Goal: Task Accomplishment & Management: Complete application form

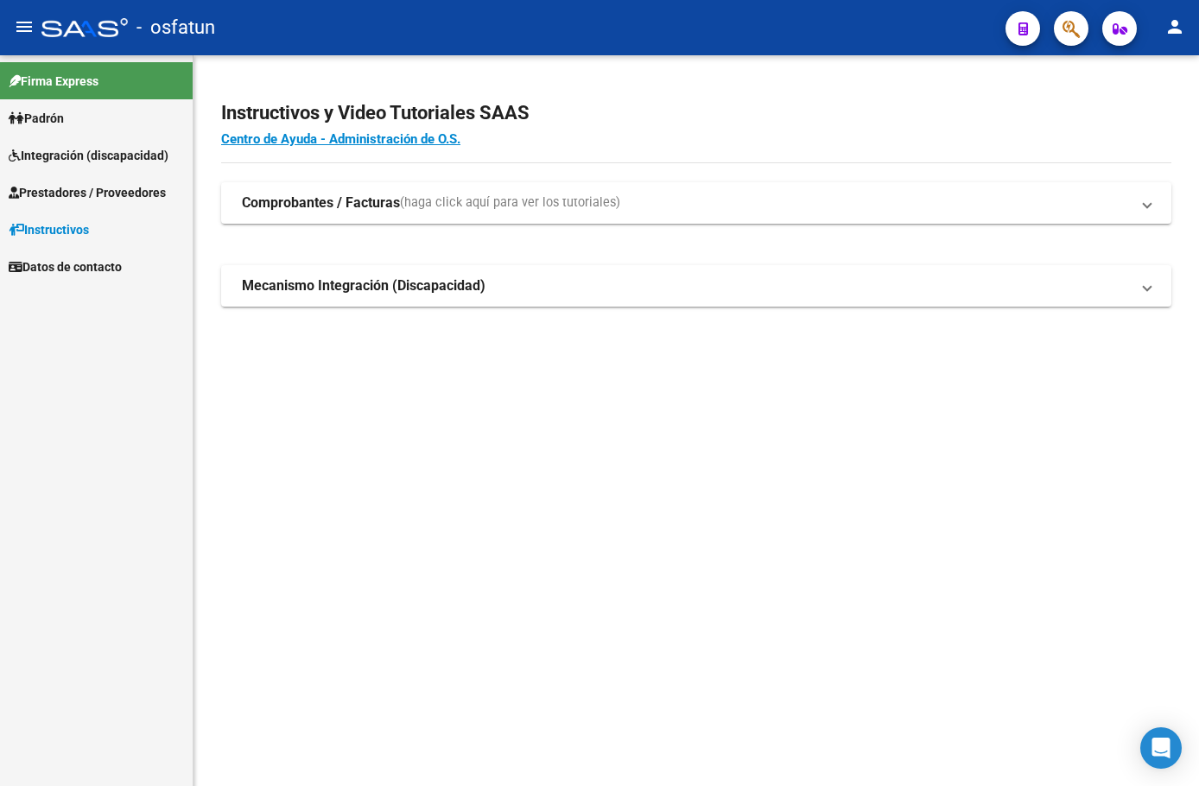
click at [118, 193] on span "Prestadores / Proveedores" at bounding box center [87, 192] width 157 height 19
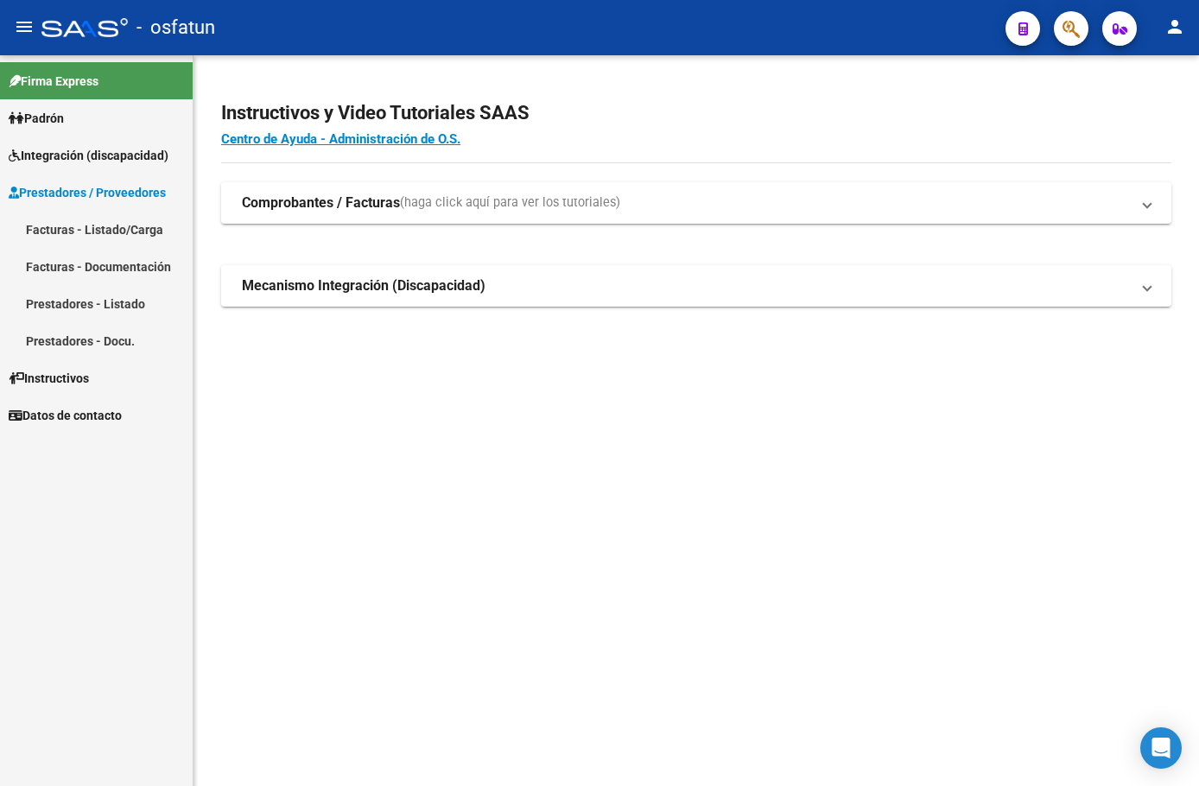
click at [129, 270] on link "Facturas - Documentación" at bounding box center [96, 266] width 193 height 37
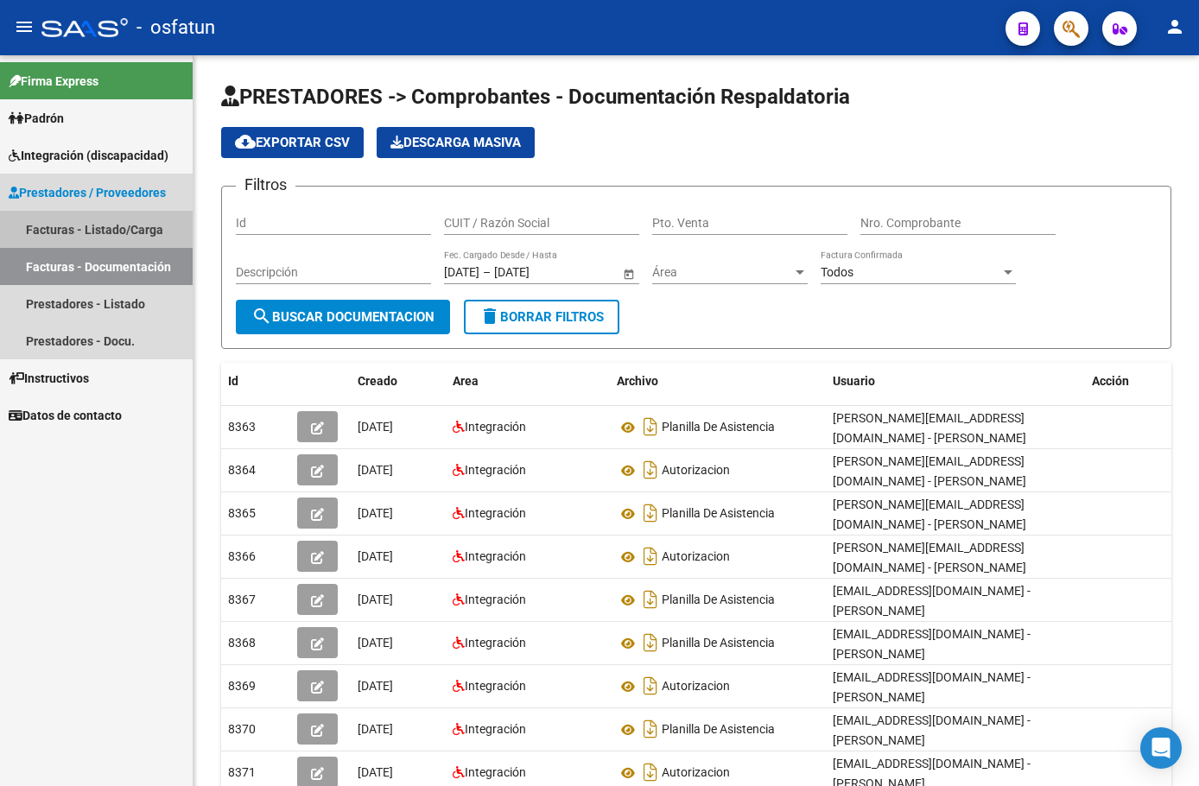
click at [117, 230] on link "Facturas - Listado/Carga" at bounding box center [96, 229] width 193 height 37
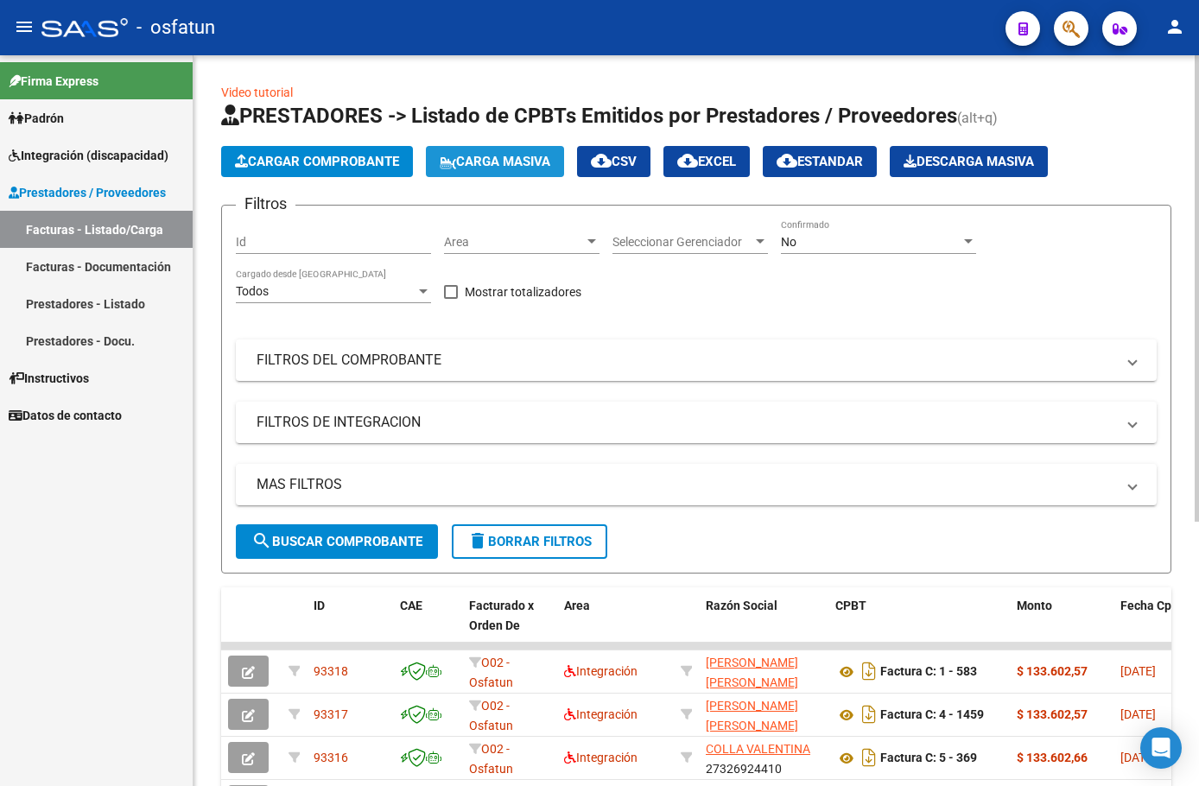
click at [466, 165] on span "Carga Masiva" at bounding box center [495, 162] width 111 height 16
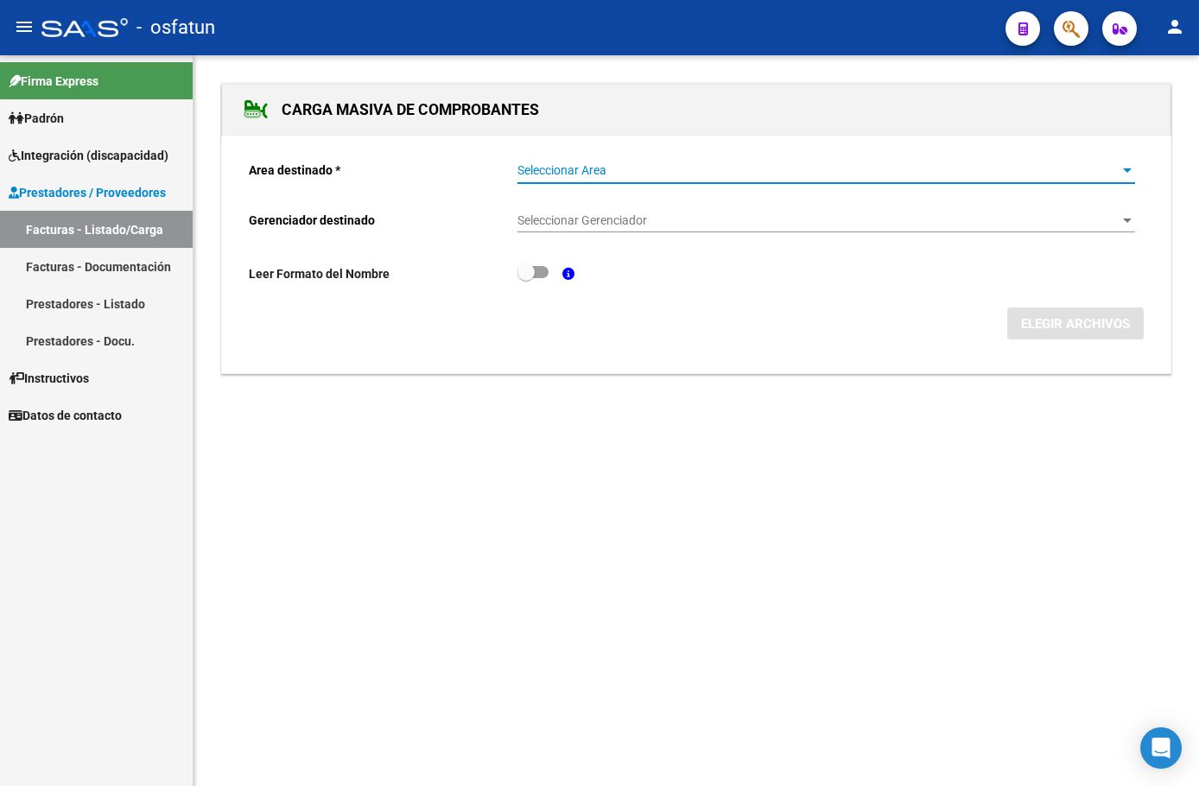
click at [616, 177] on span "Seleccionar Area" at bounding box center [818, 170] width 602 height 15
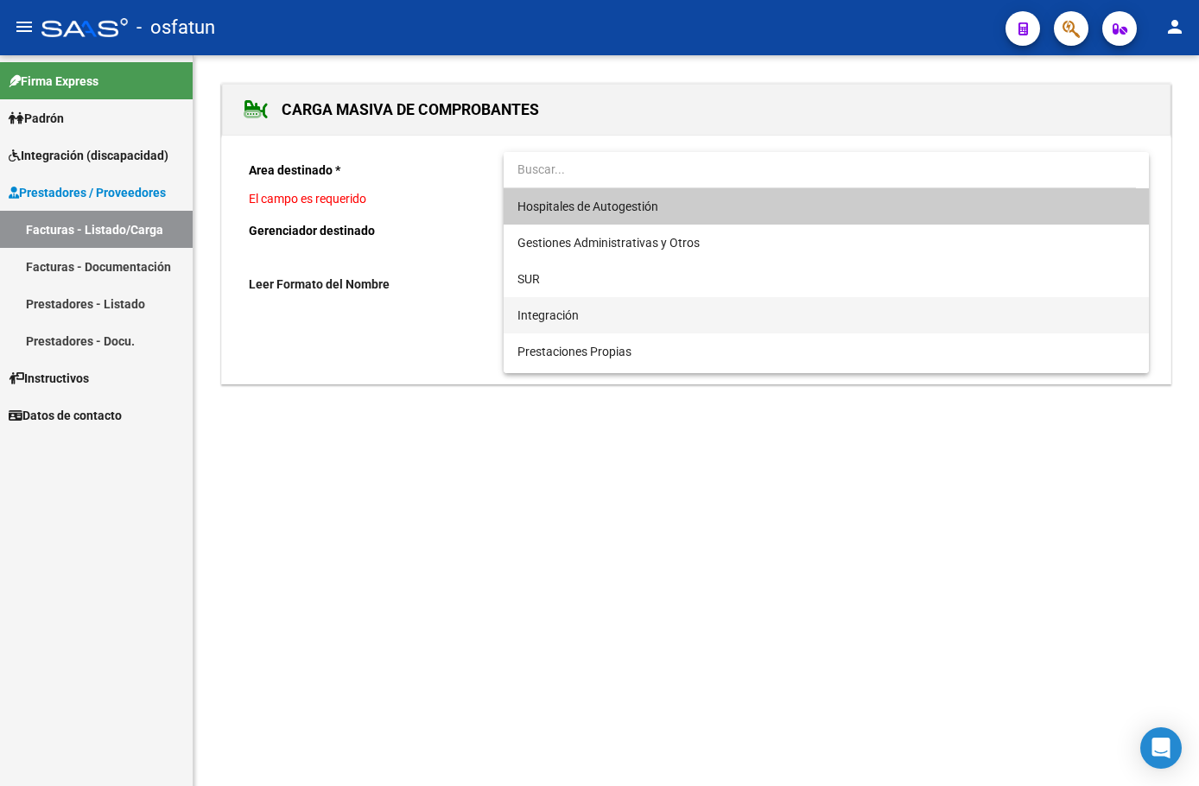
click at [583, 311] on span "Integración" at bounding box center [826, 315] width 618 height 36
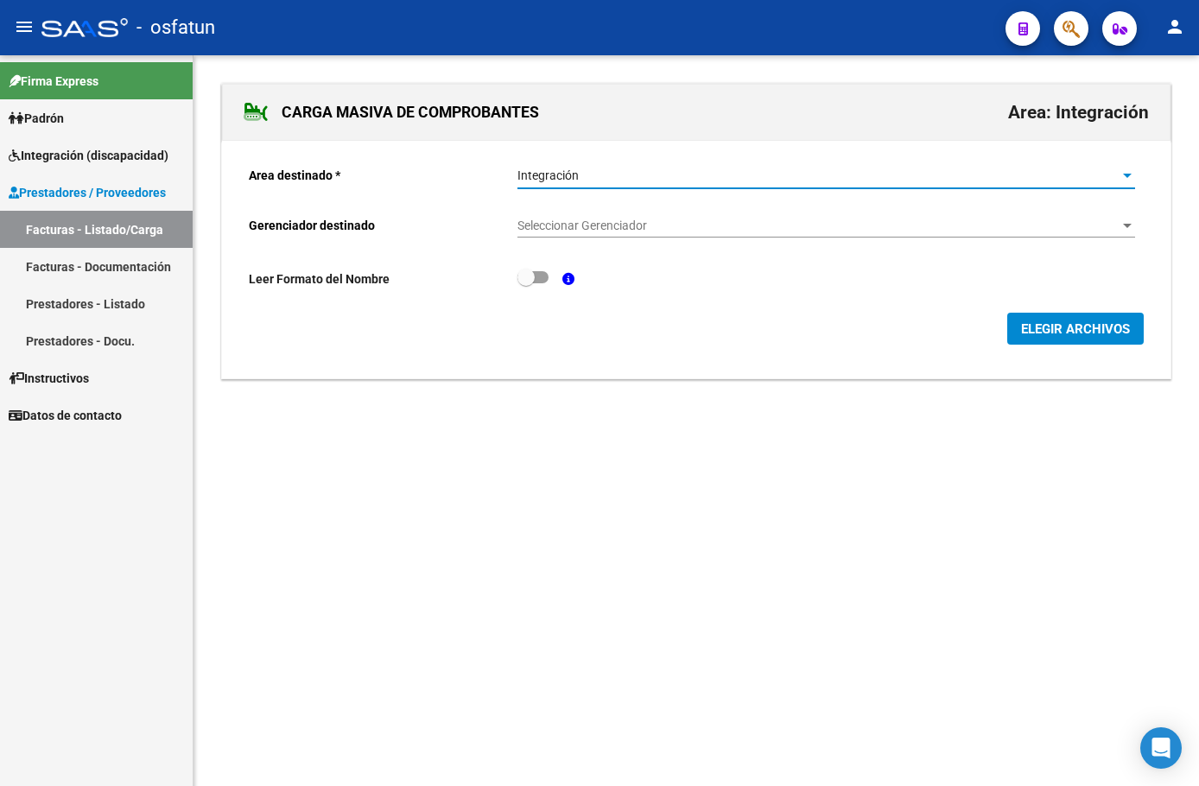
click at [583, 222] on span "Seleccionar Gerenciador" at bounding box center [818, 226] width 602 height 15
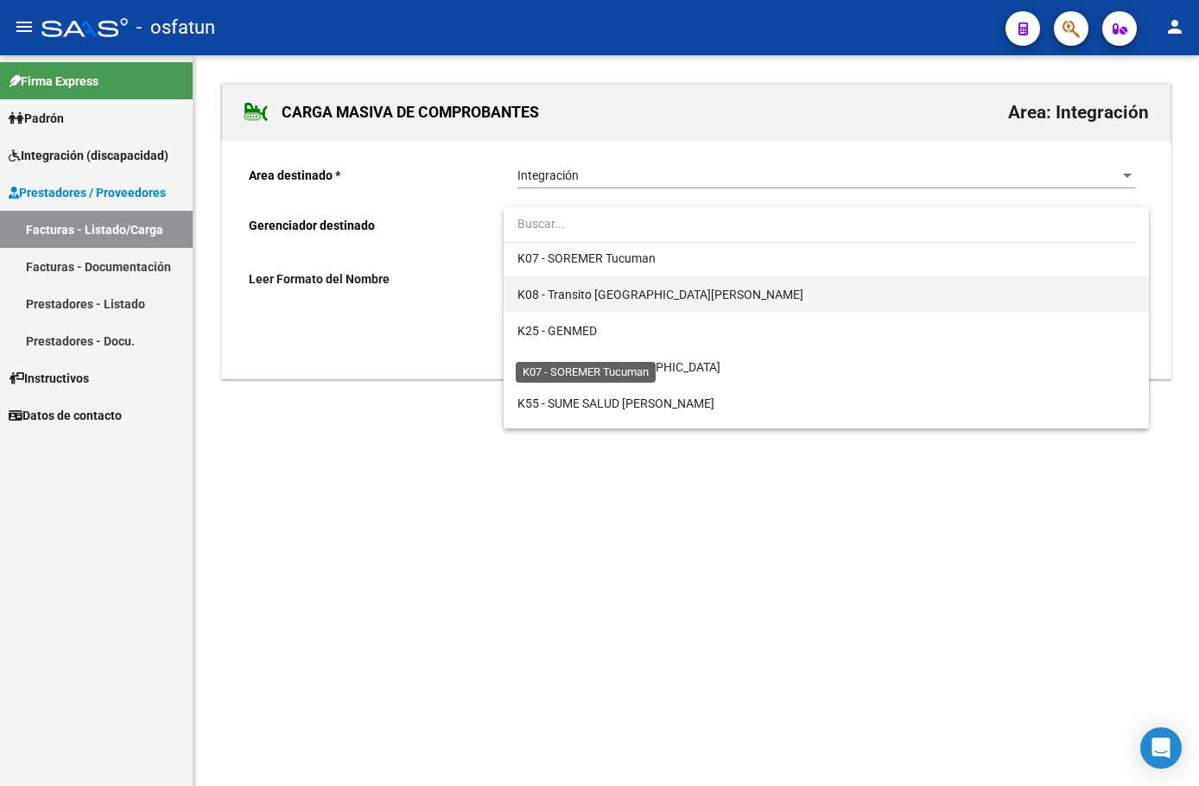
scroll to position [795, 0]
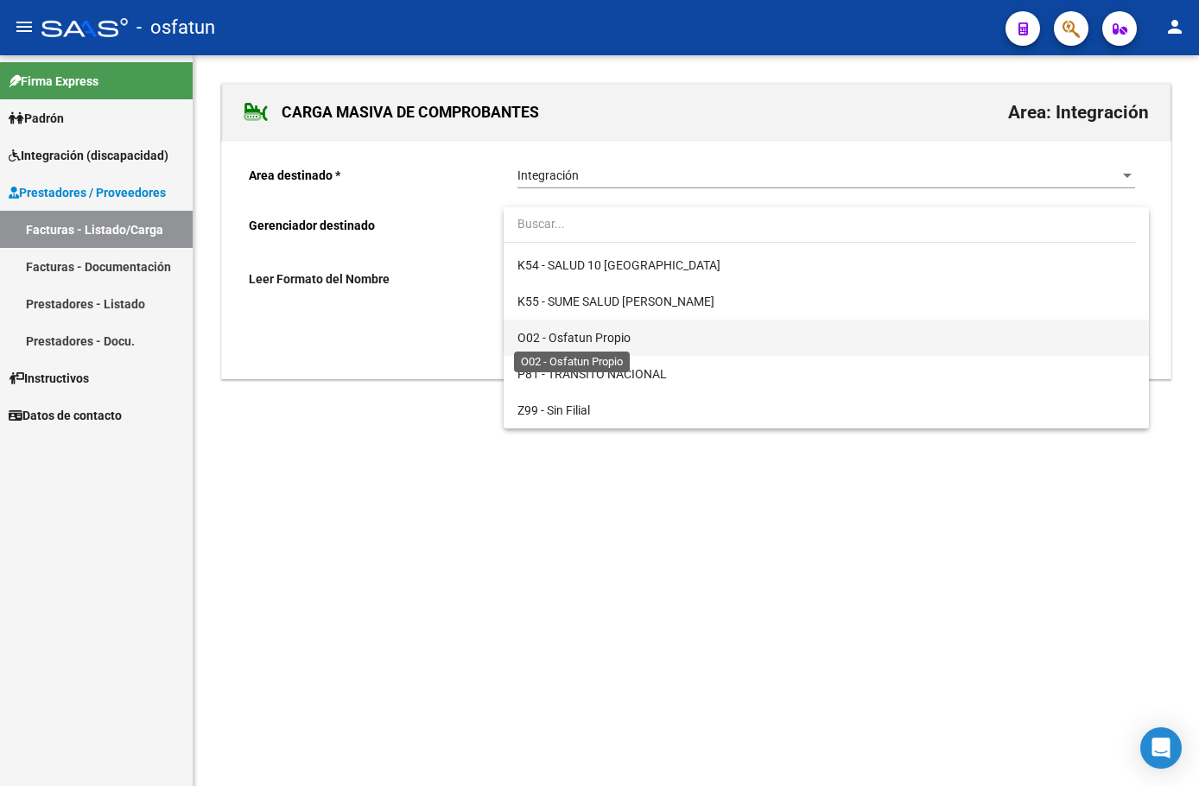
click at [617, 338] on span "O02 - Osfatun Propio" at bounding box center [573, 338] width 113 height 14
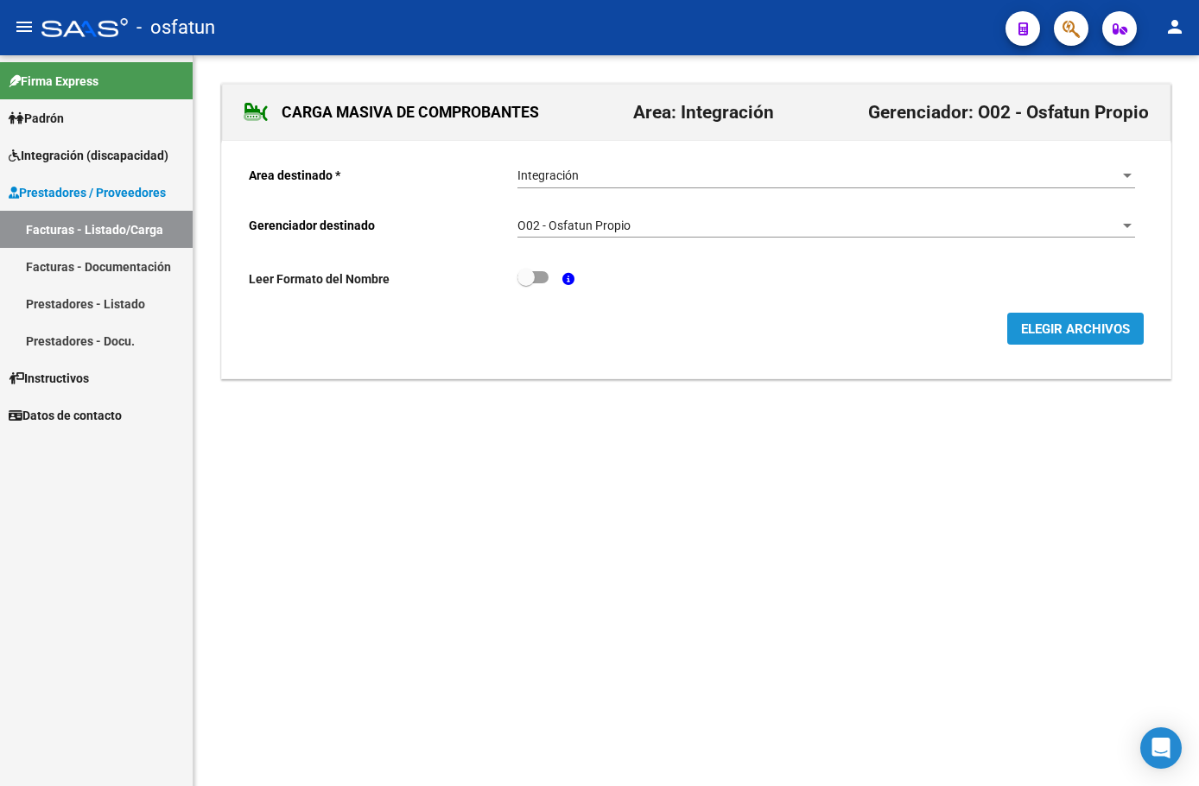
click at [1063, 333] on span "ELEGIR ARCHIVOS" at bounding box center [1075, 329] width 109 height 16
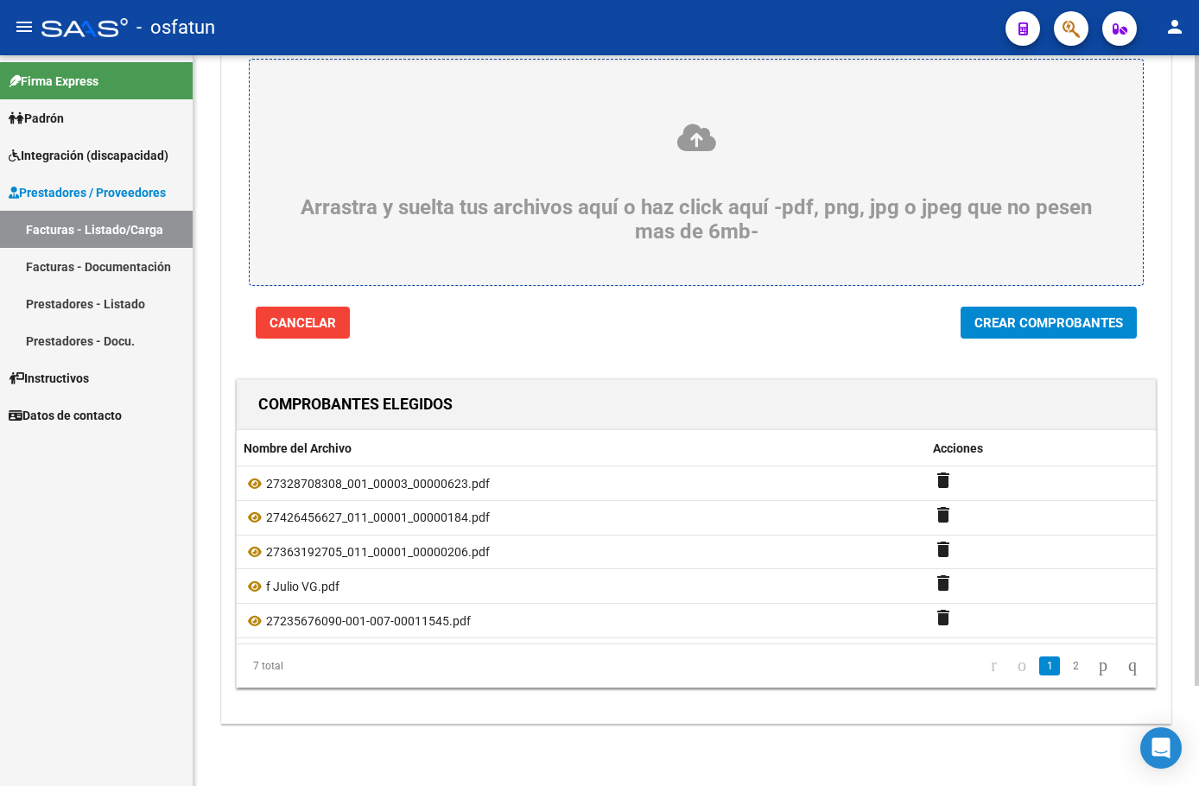
scroll to position [116, 0]
click at [1043, 321] on span "Crear Comprobantes" at bounding box center [1048, 323] width 149 height 16
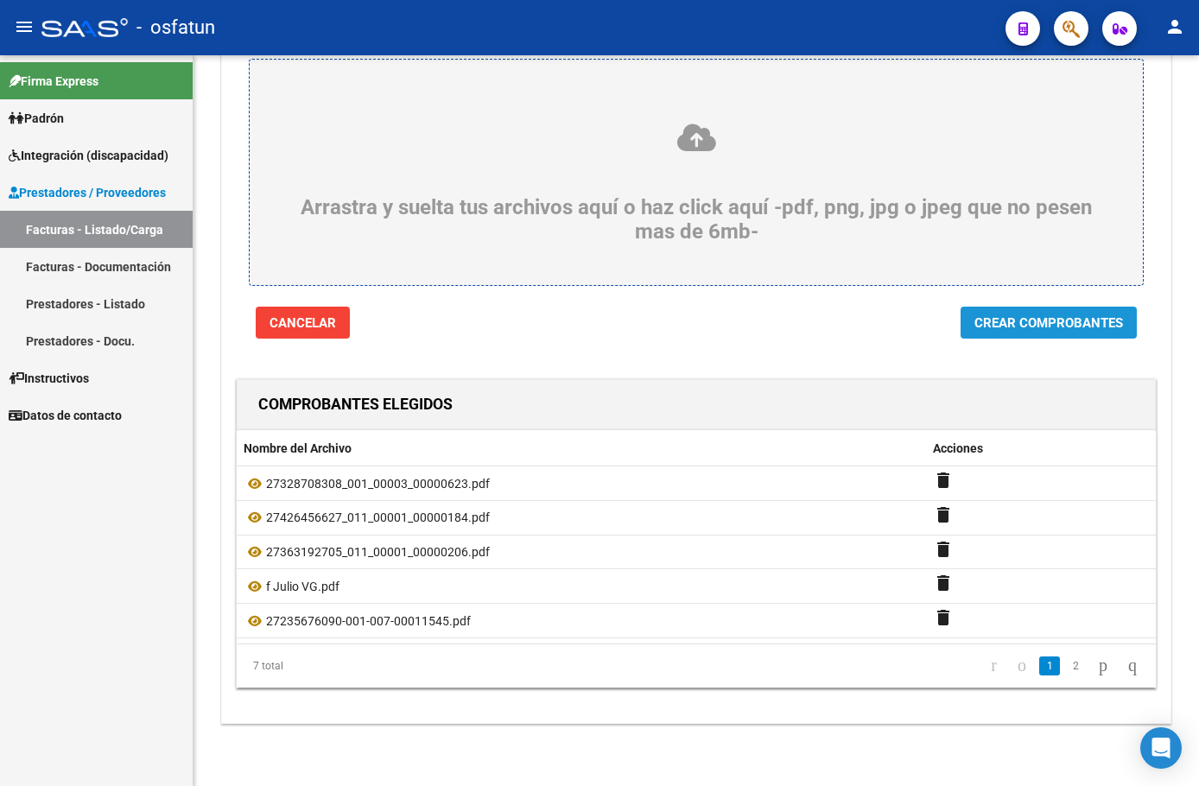
scroll to position [0, 0]
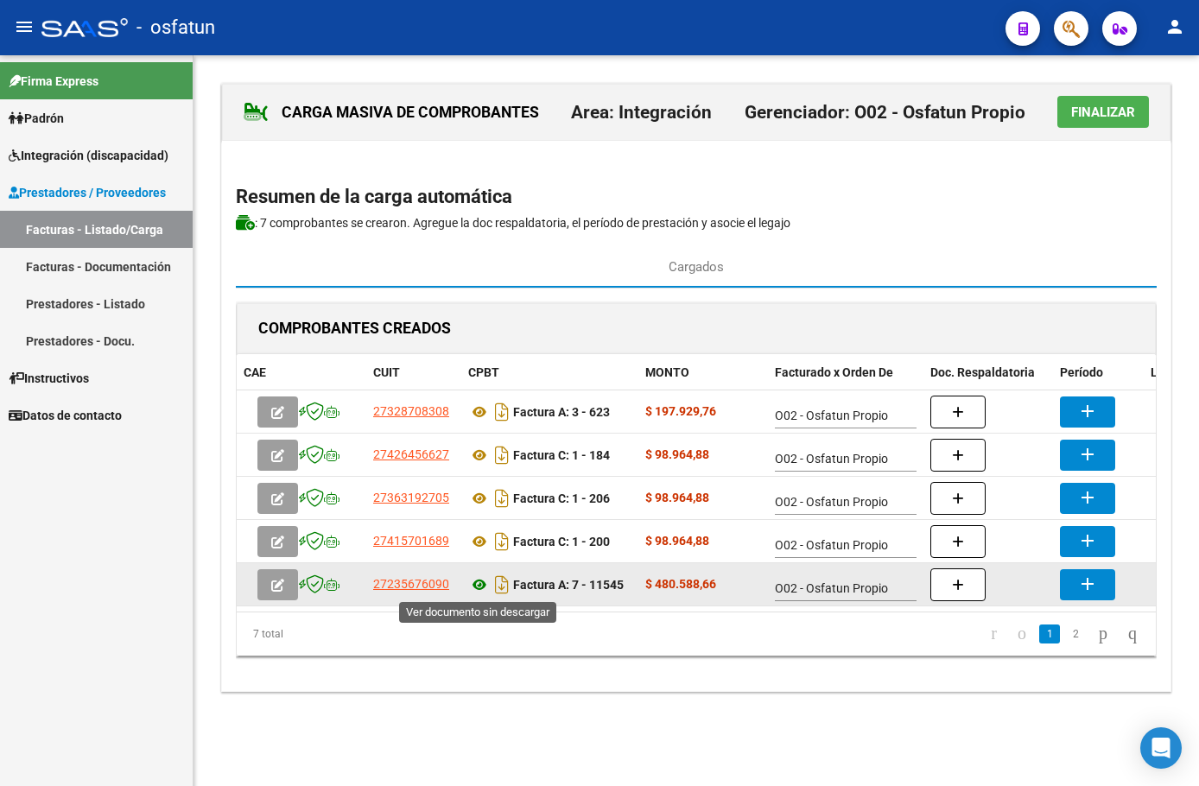
click at [481, 587] on icon at bounding box center [479, 584] width 22 height 21
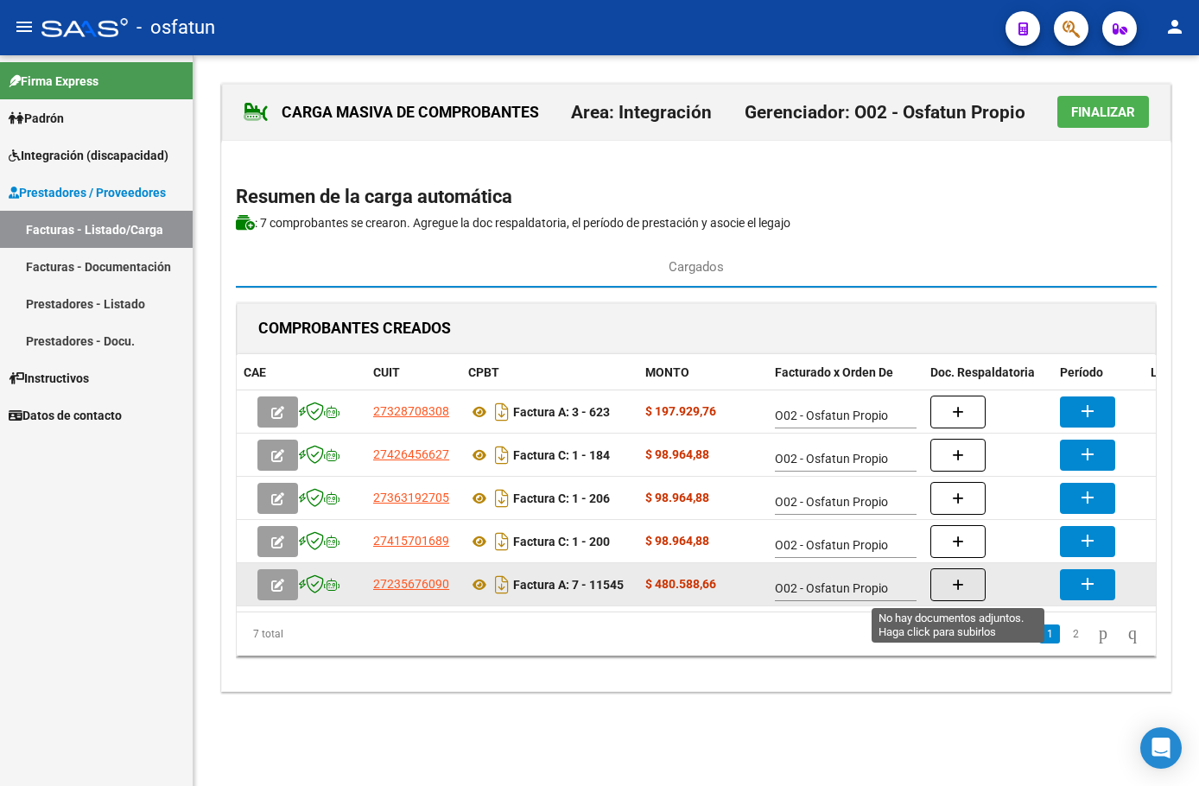
click at [949, 581] on button "button" at bounding box center [957, 584] width 55 height 33
click at [1084, 575] on mat-icon "add" at bounding box center [1087, 584] width 21 height 21
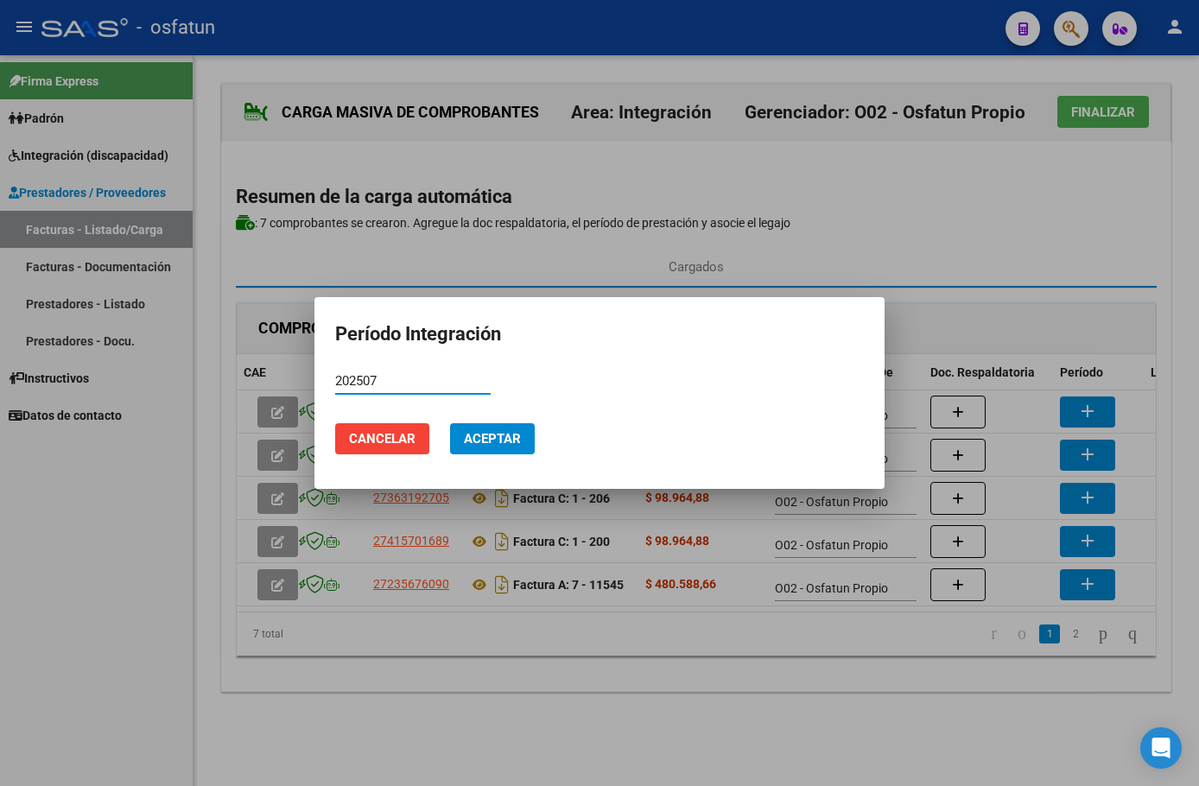
type input "202507"
click at [501, 440] on span "Aceptar" at bounding box center [492, 439] width 57 height 16
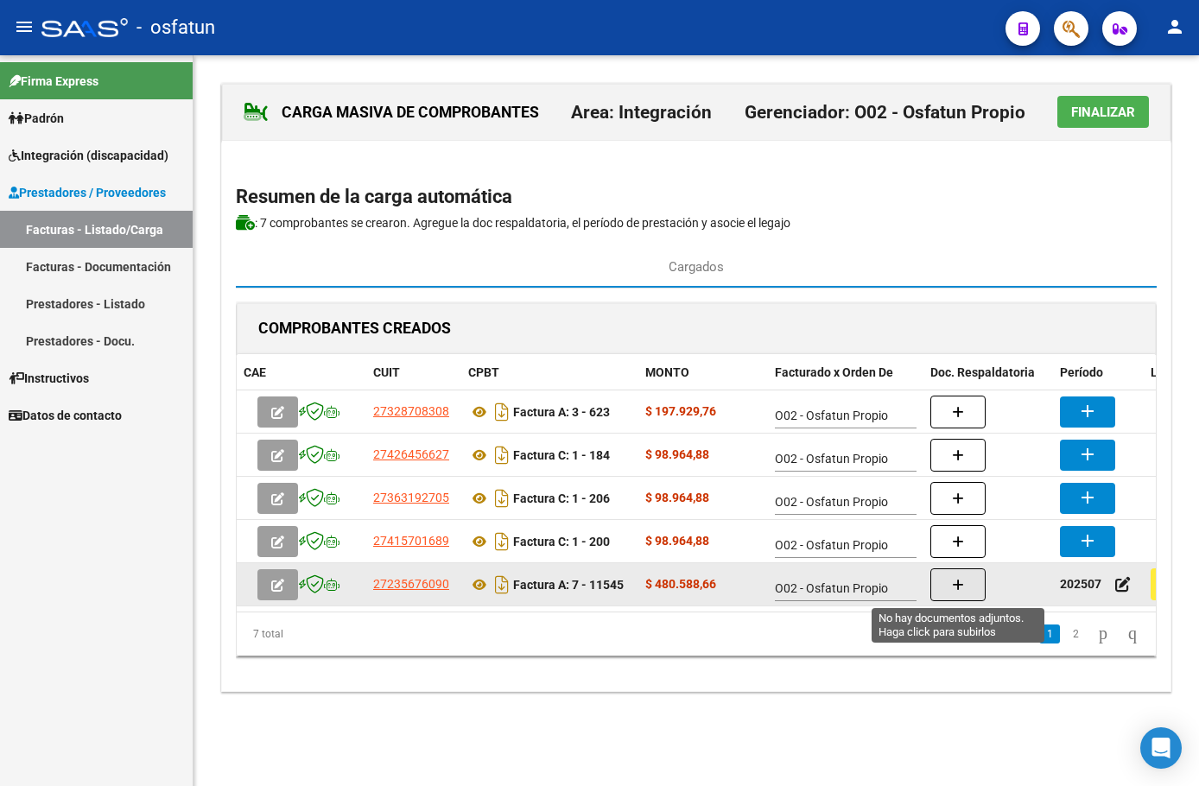
click at [963, 589] on icon "button" at bounding box center [958, 585] width 12 height 13
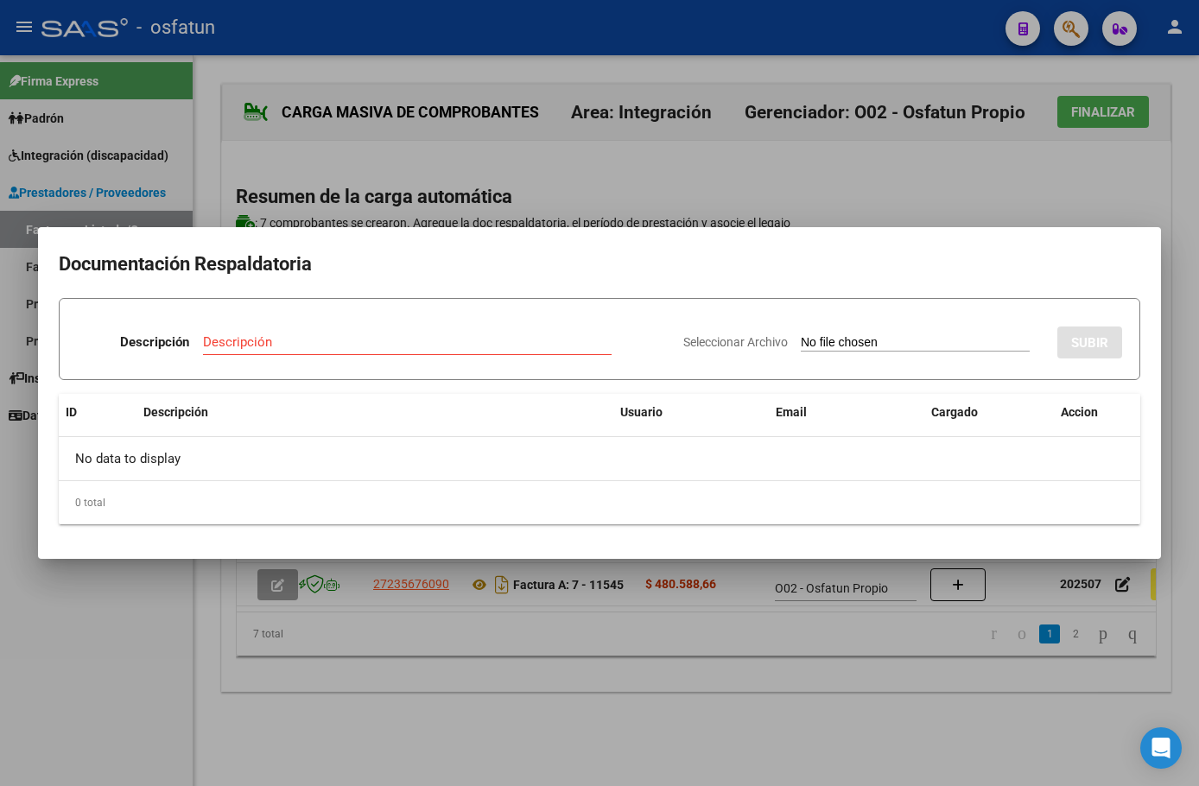
click at [844, 342] on input "Seleccionar Archivo" at bounding box center [915, 343] width 229 height 16
type input "C:\fakepath\ASIST [PERSON_NAME].pdf"
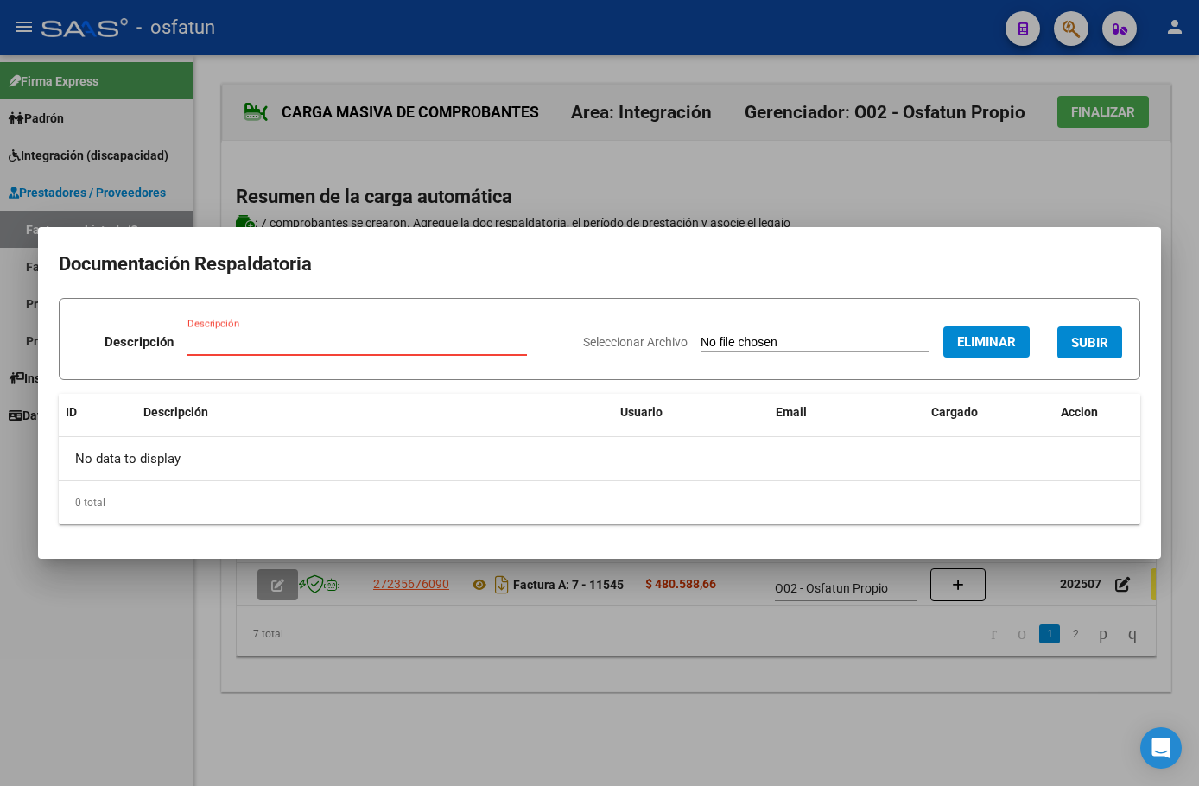
click at [366, 342] on input "Descripción" at bounding box center [356, 342] width 339 height 16
type input "Asistencia"
click at [1095, 352] on button "SUBIR" at bounding box center [1089, 343] width 65 height 32
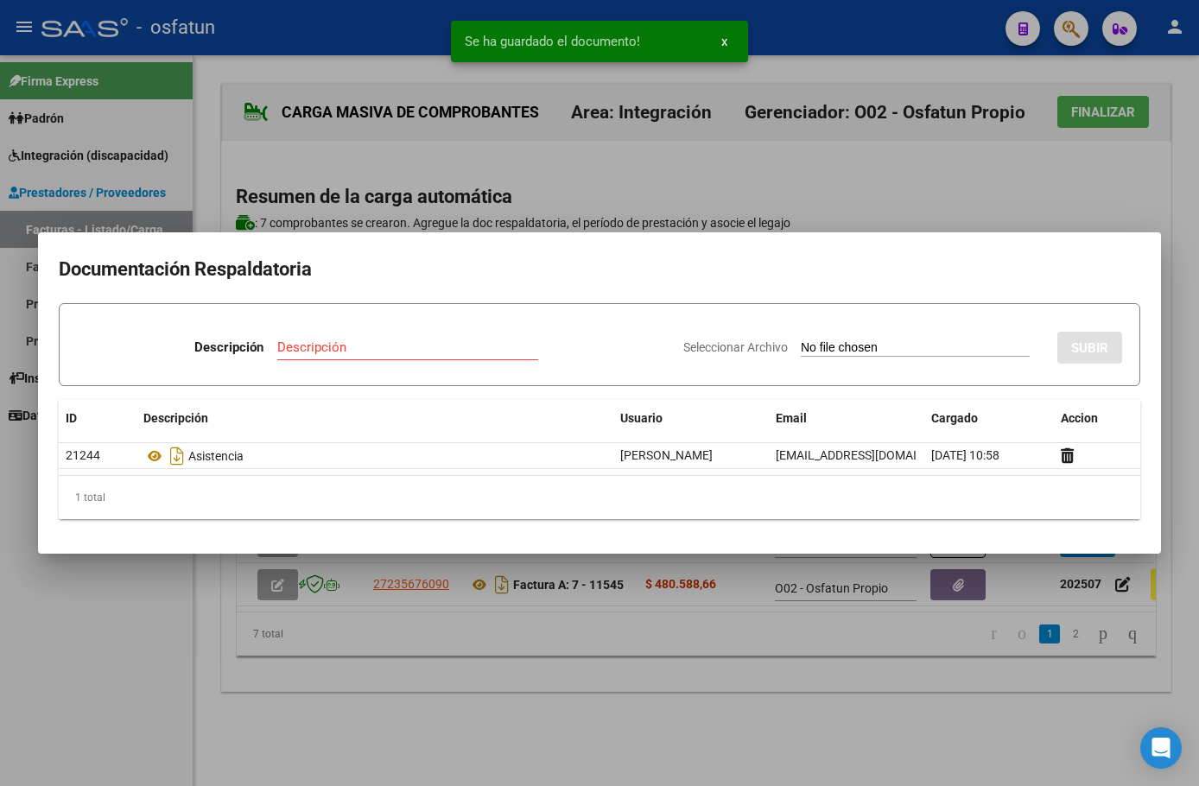
drag, startPoint x: 880, startPoint y: 620, endPoint x: 971, endPoint y: 624, distance: 90.8
click at [971, 624] on div at bounding box center [599, 393] width 1199 height 786
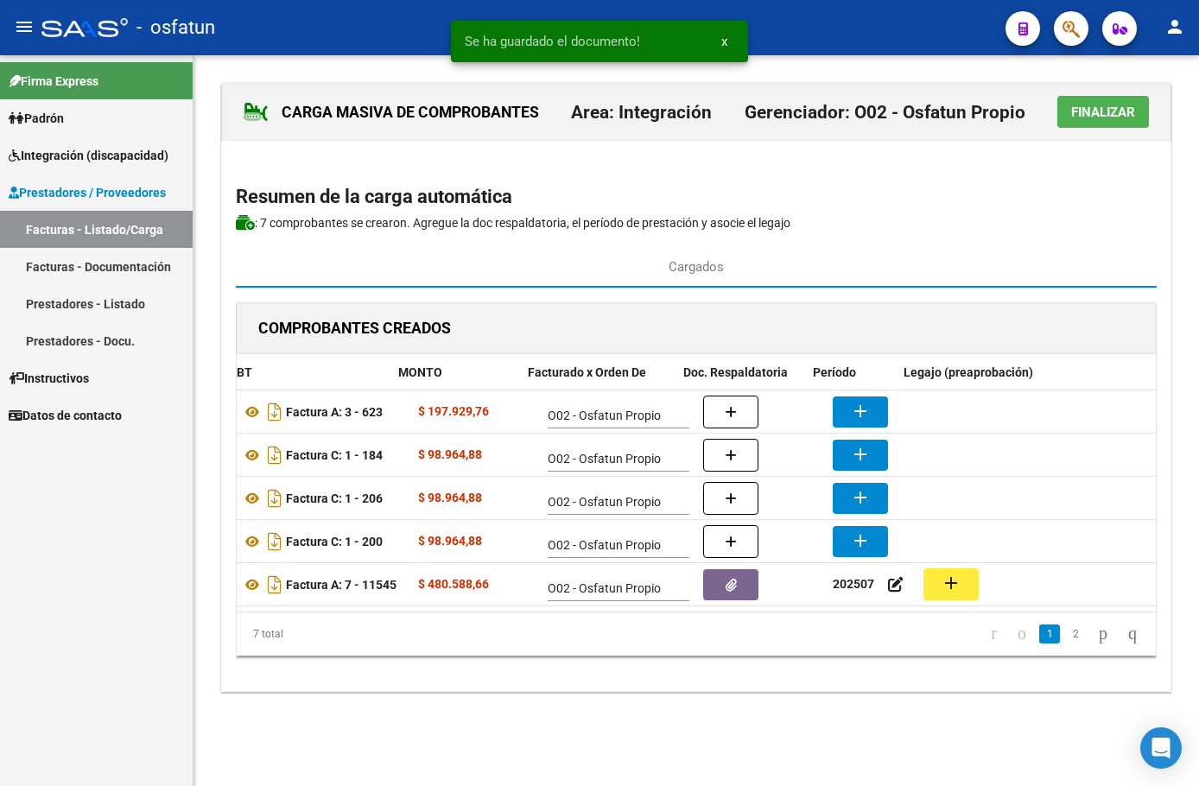
scroll to position [0, 247]
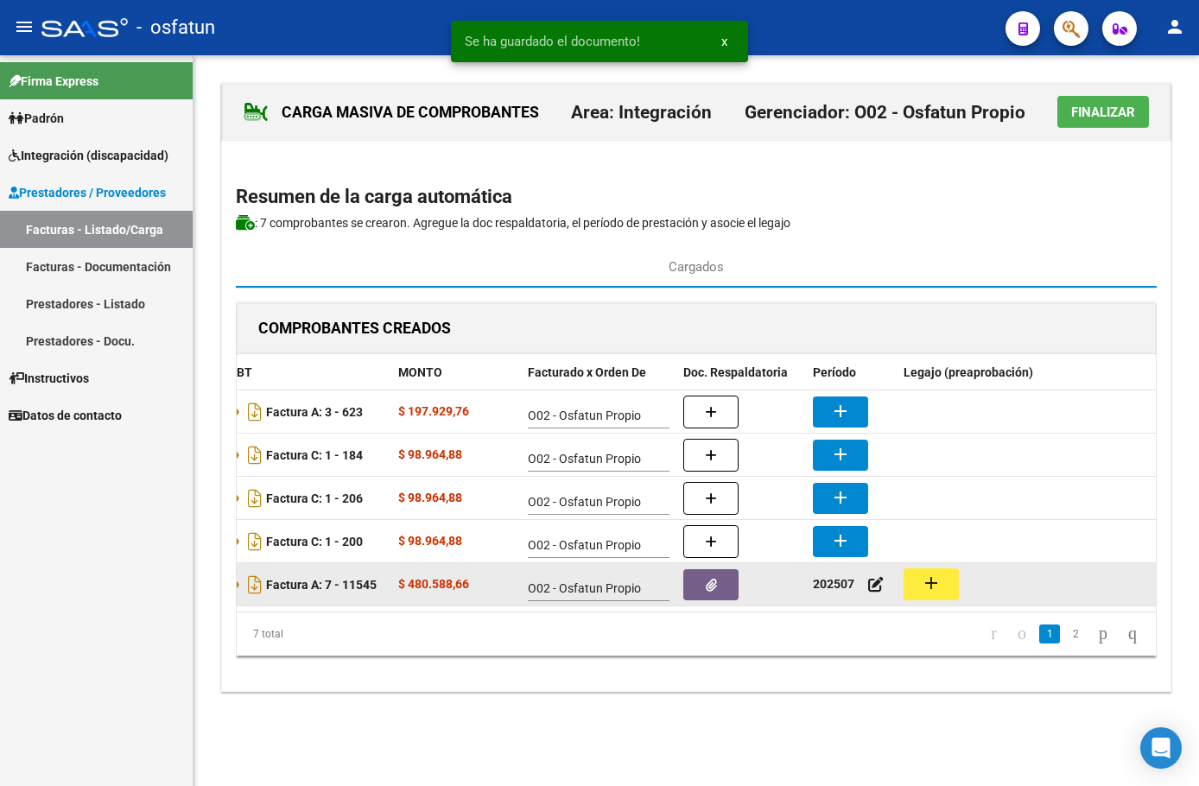
click at [940, 588] on mat-icon "add" at bounding box center [931, 583] width 21 height 21
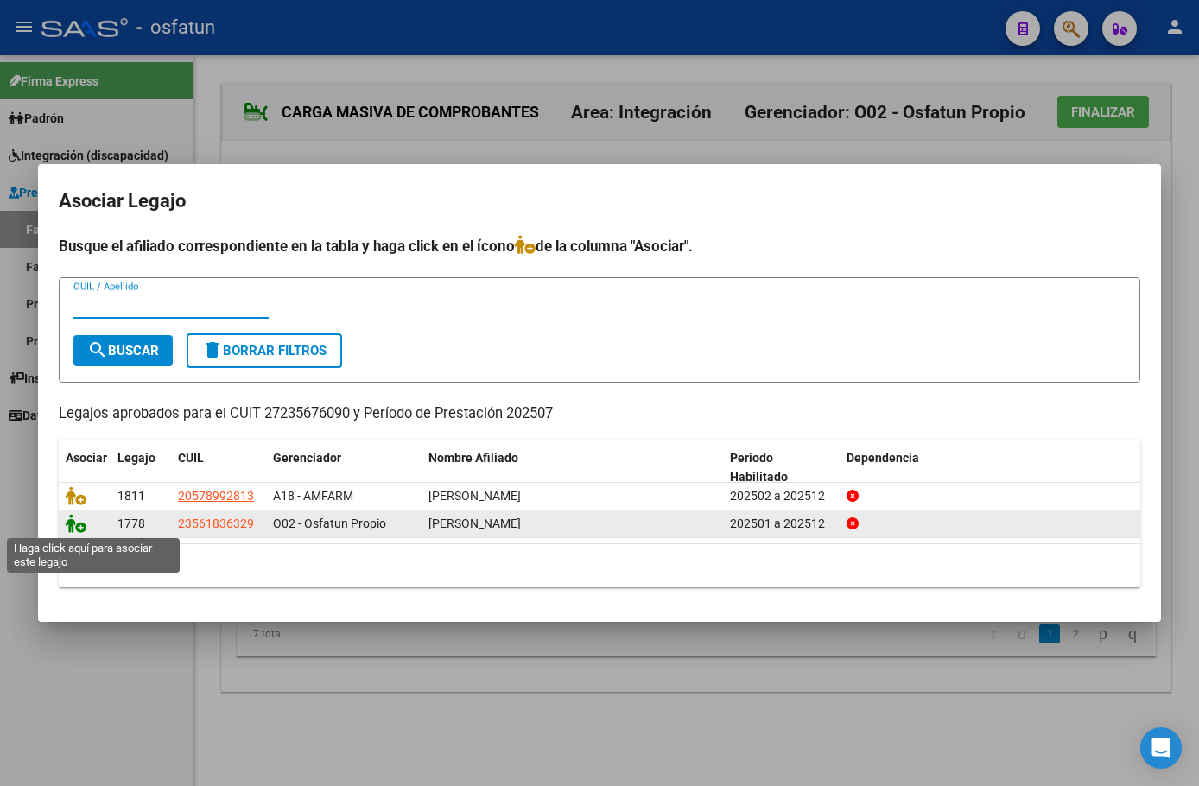
click at [67, 526] on icon at bounding box center [76, 523] width 21 height 19
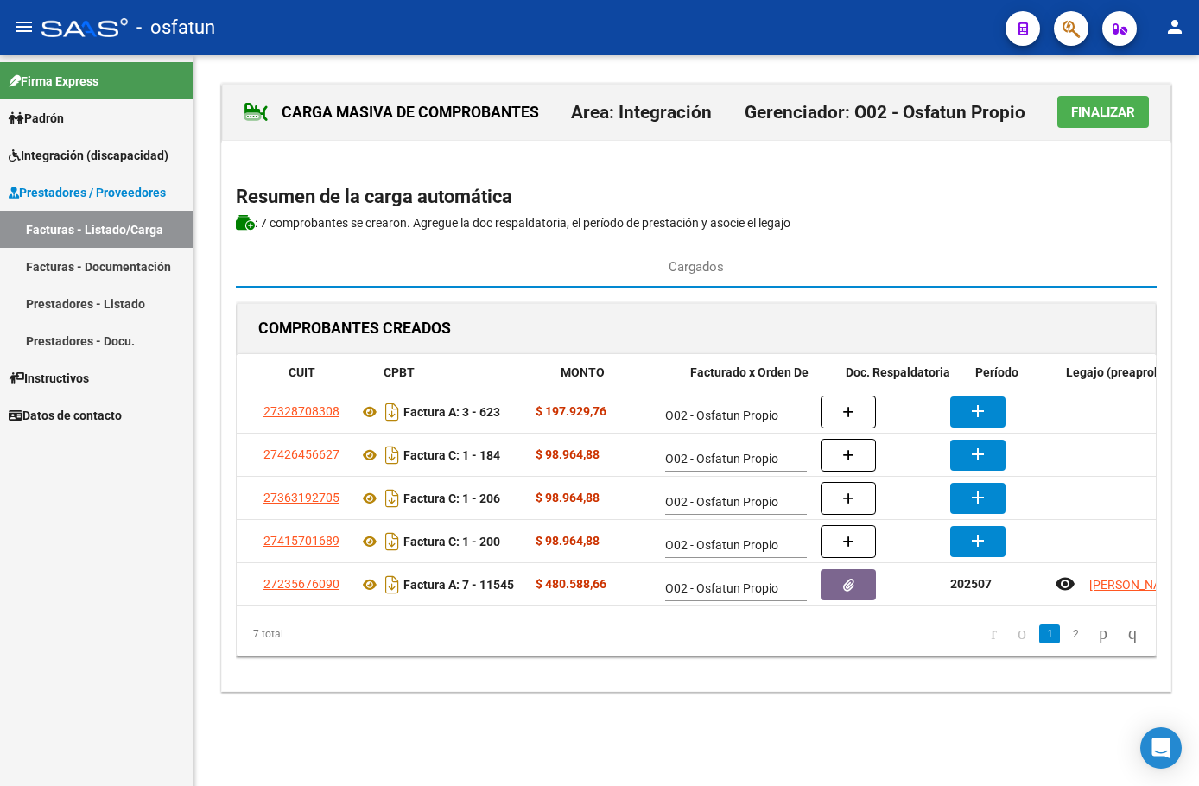
scroll to position [0, 0]
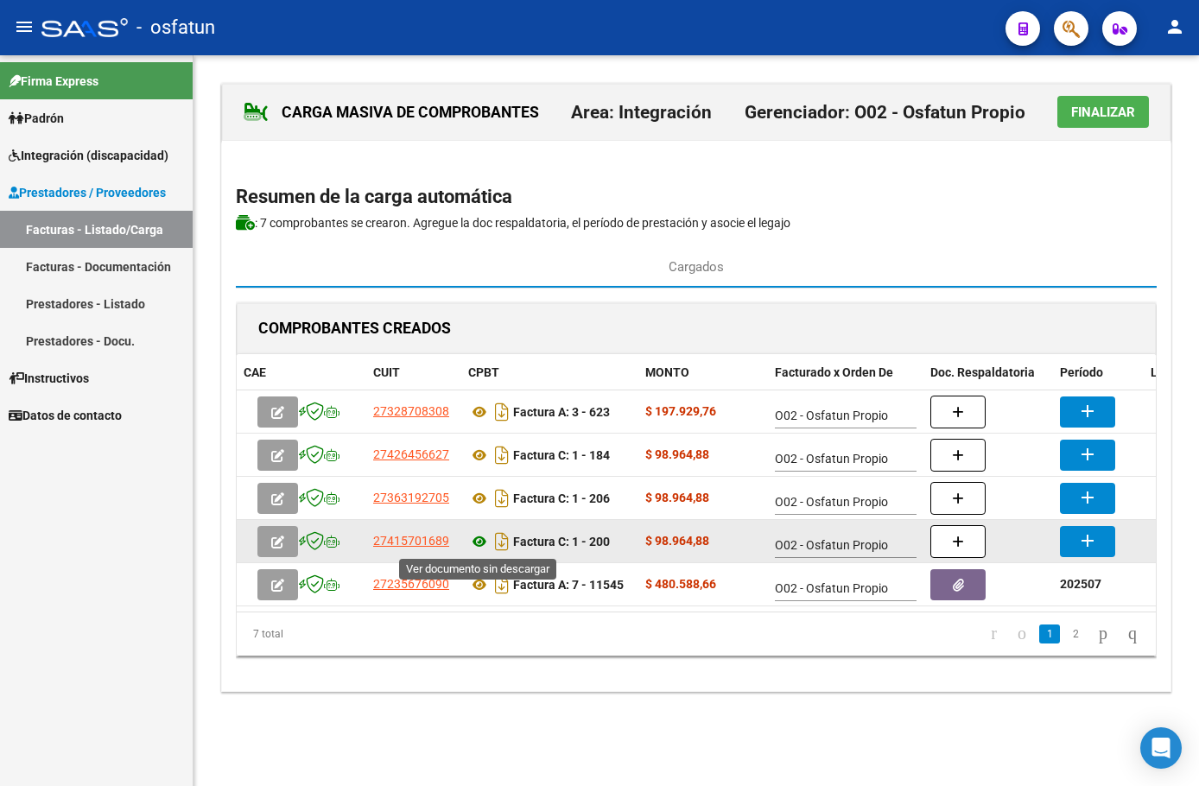
click at [485, 536] on icon at bounding box center [479, 541] width 22 height 21
click at [1076, 544] on button "add" at bounding box center [1087, 541] width 55 height 31
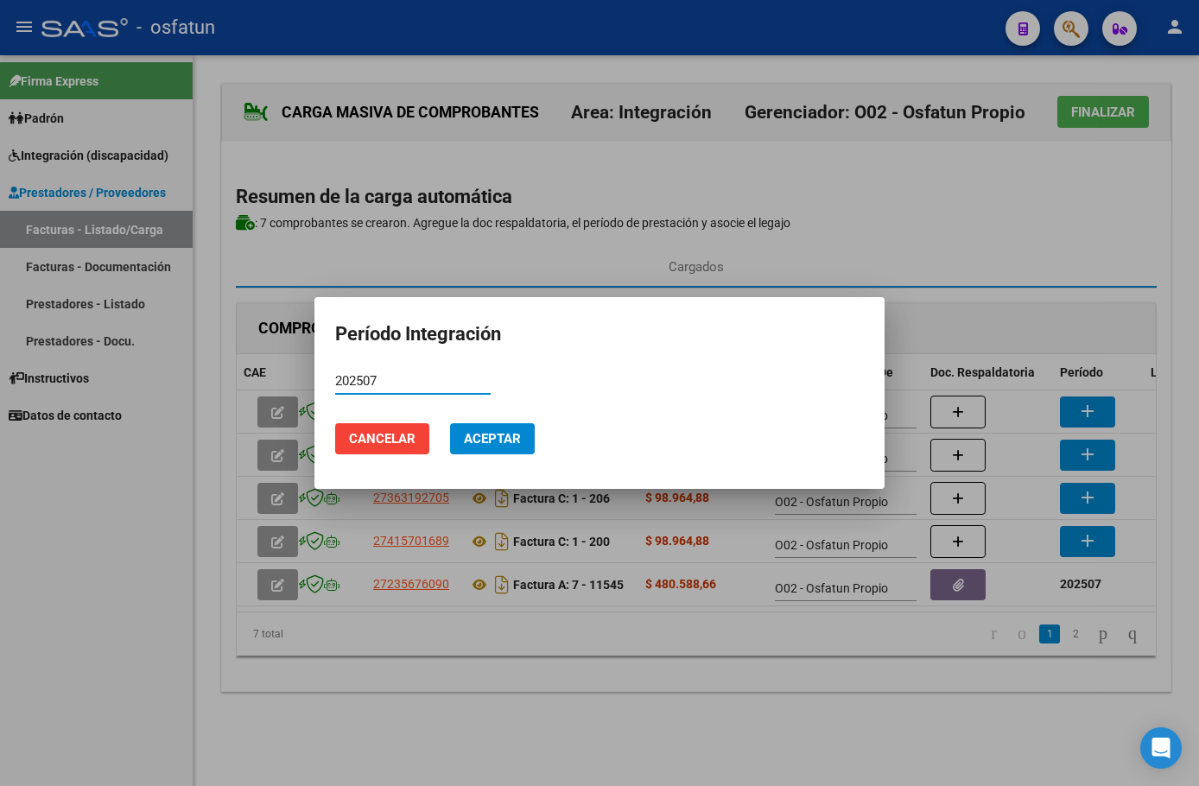
type input "202507"
click at [478, 441] on span "Aceptar" at bounding box center [492, 439] width 57 height 16
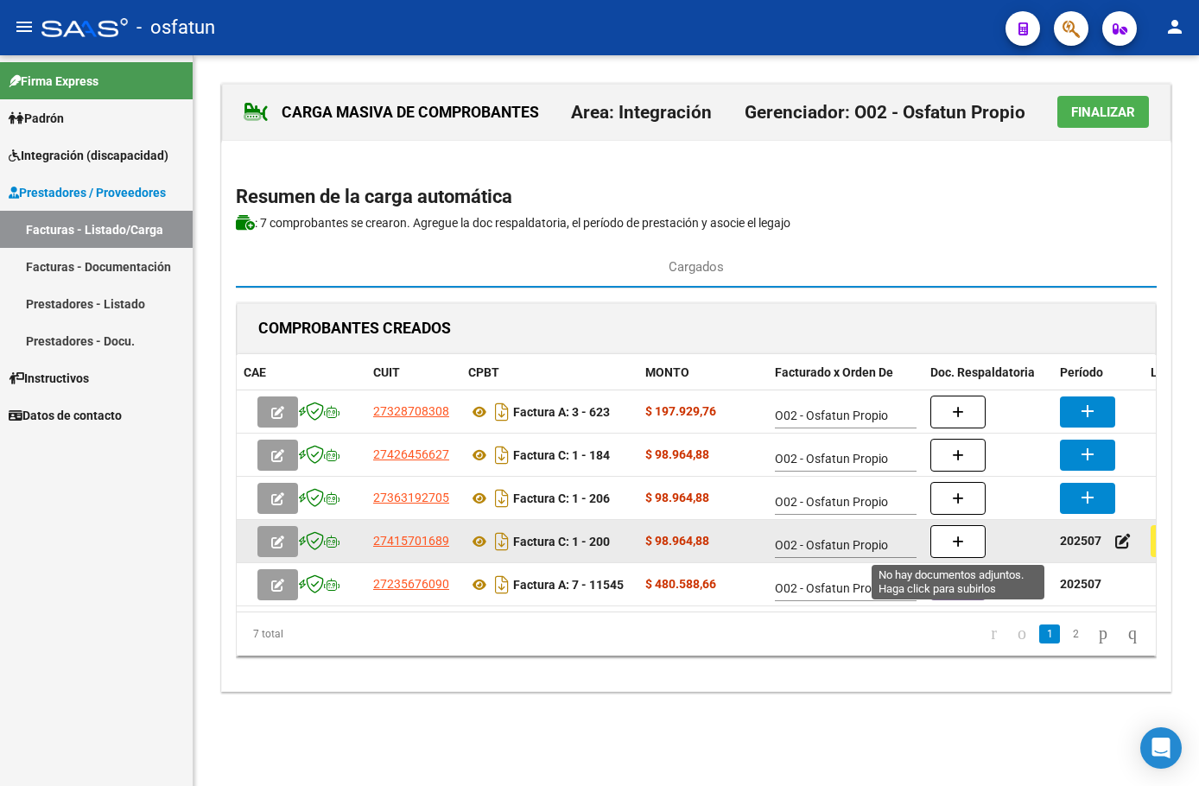
click at [951, 544] on button "button" at bounding box center [957, 541] width 55 height 33
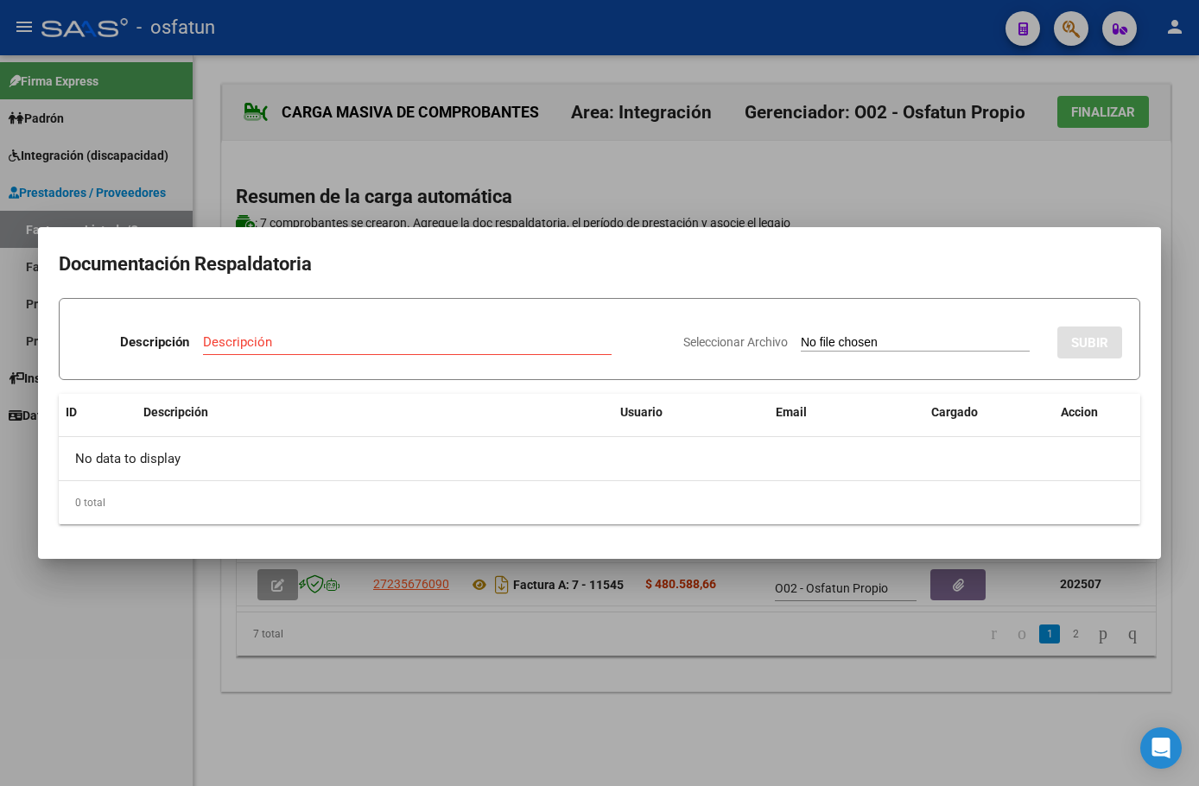
click at [804, 344] on input "Seleccionar Archivo" at bounding box center [915, 343] width 229 height 16
type input "C:\fakepath\[PERSON_NAME]pdf"
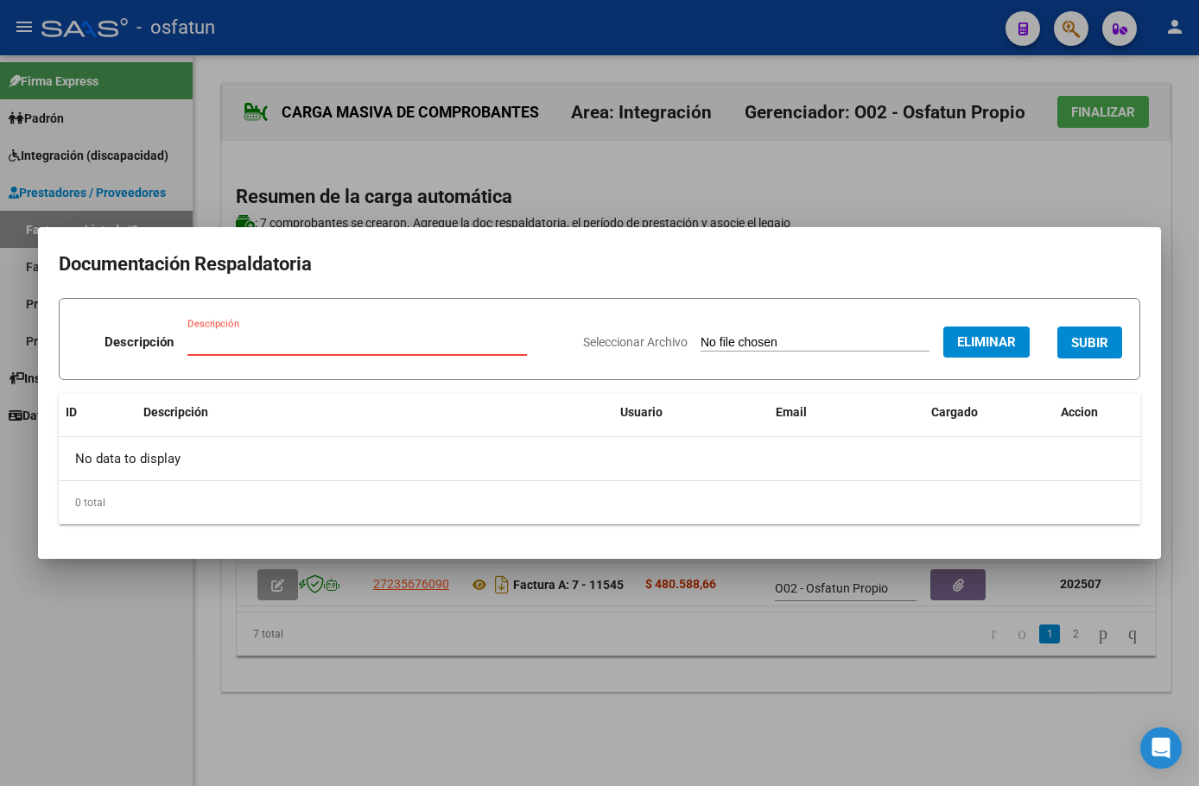
click at [437, 342] on input "Descripción" at bounding box center [356, 342] width 339 height 16
type input "Asistencia"
click at [1081, 348] on span "SUBIR" at bounding box center [1089, 343] width 37 height 16
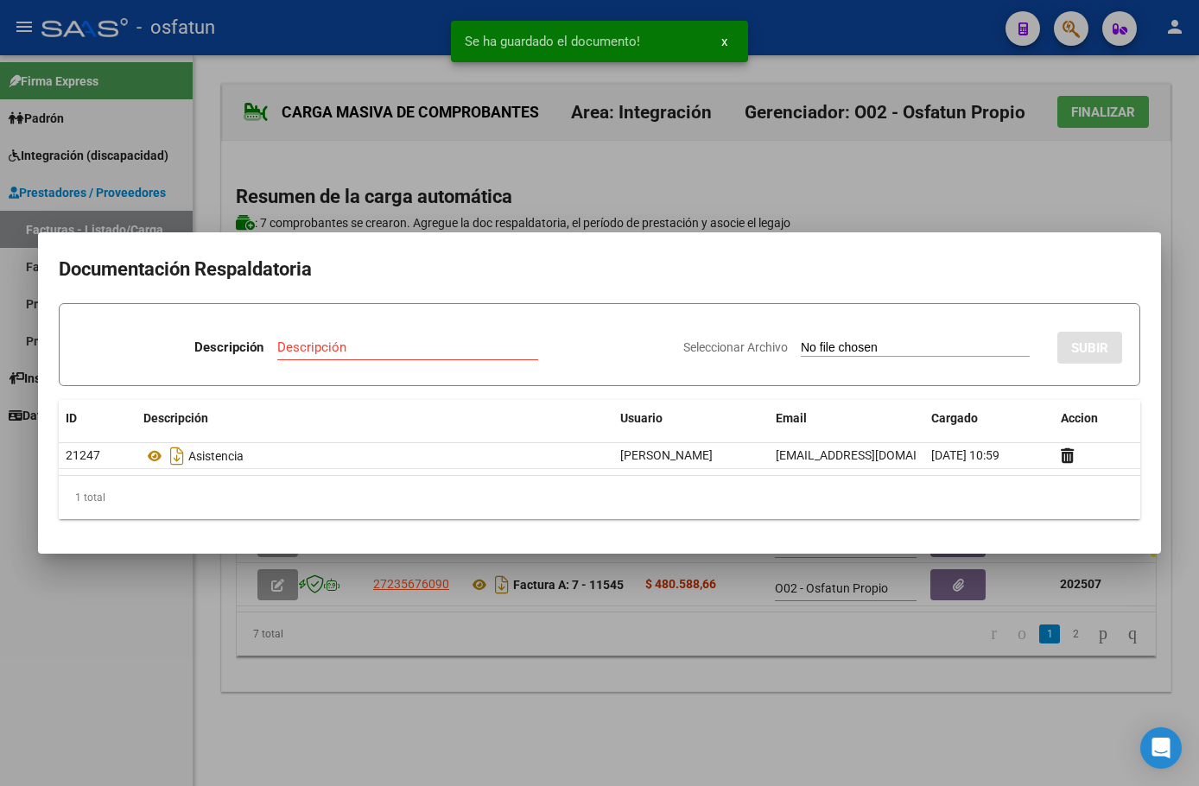
click at [736, 682] on div at bounding box center [599, 393] width 1199 height 786
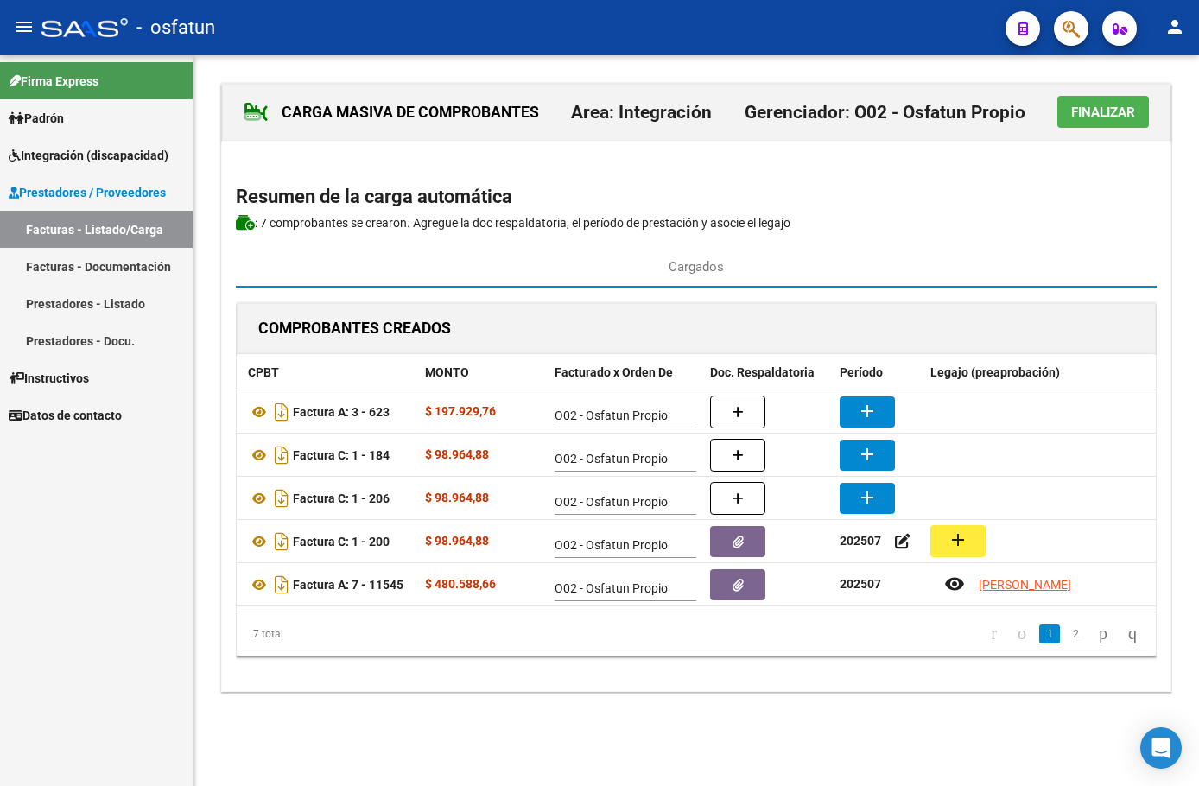
scroll to position [0, 226]
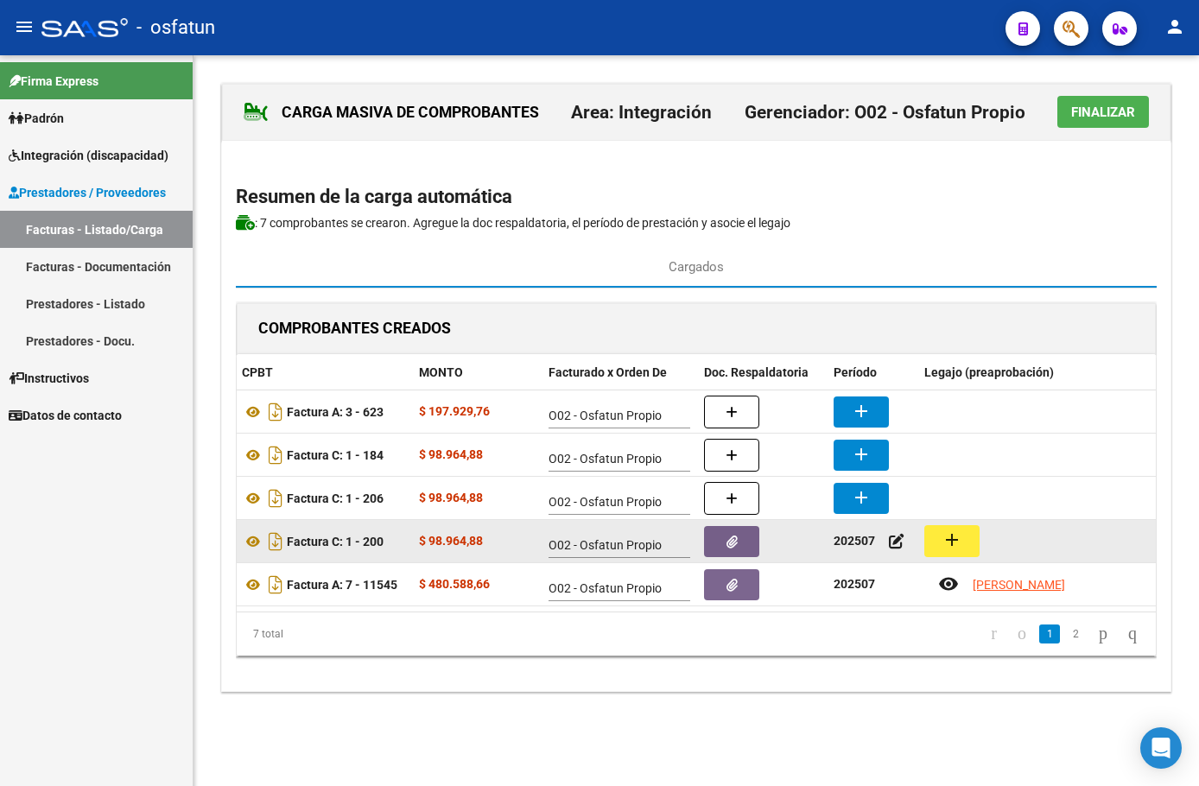
click at [953, 543] on mat-icon "add" at bounding box center [952, 540] width 21 height 21
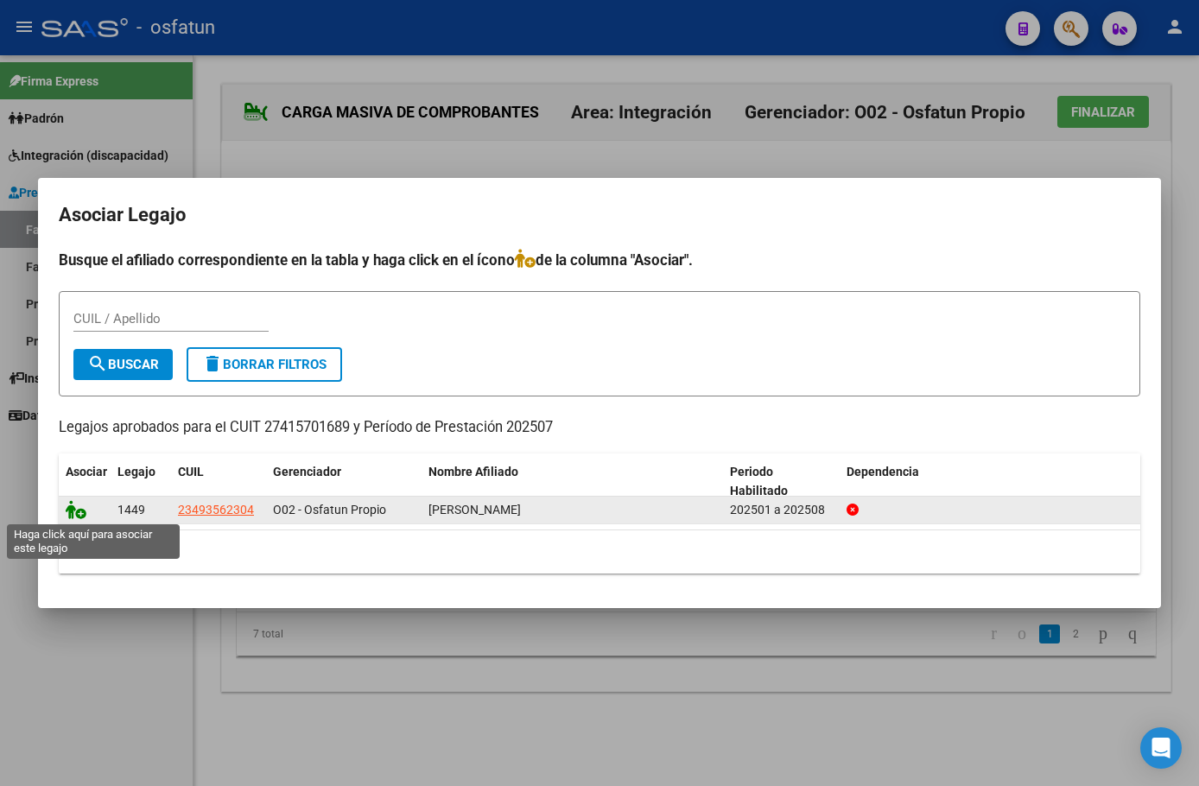
click at [73, 509] on icon at bounding box center [76, 509] width 21 height 19
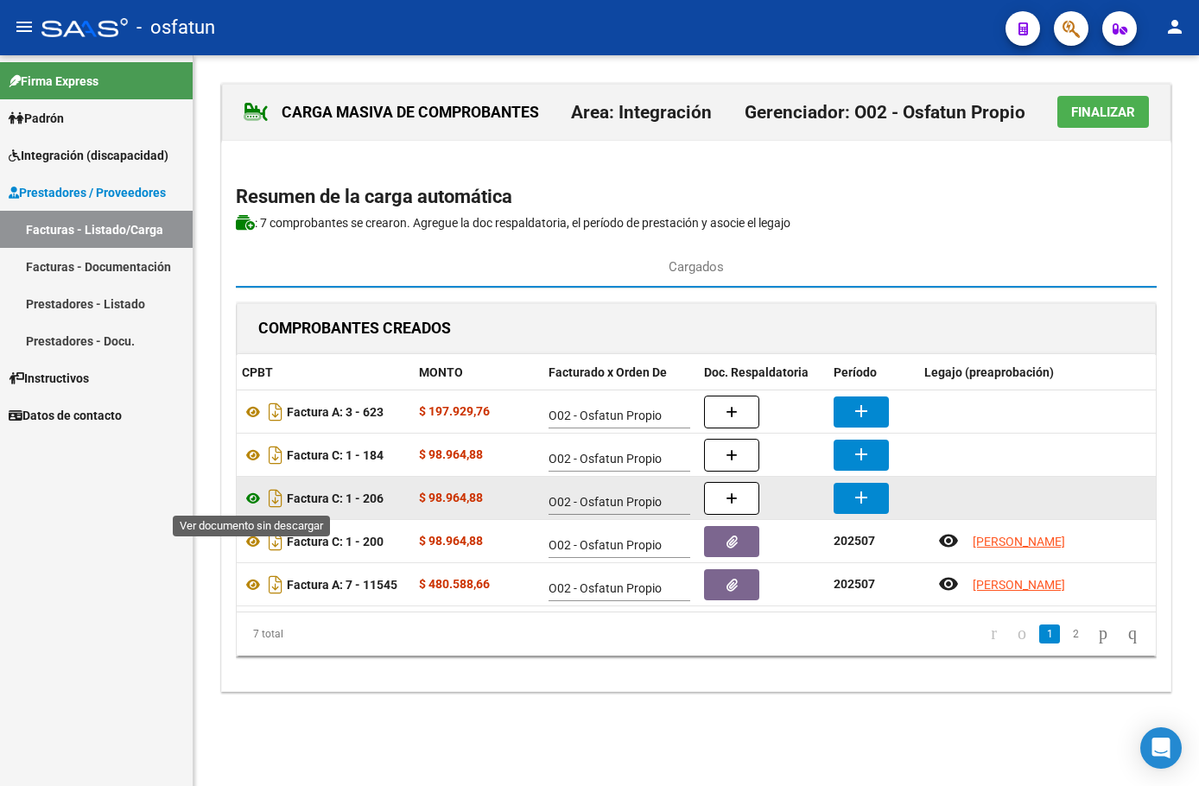
click at [254, 497] on icon at bounding box center [253, 498] width 22 height 21
click at [854, 504] on mat-icon "add" at bounding box center [861, 497] width 21 height 21
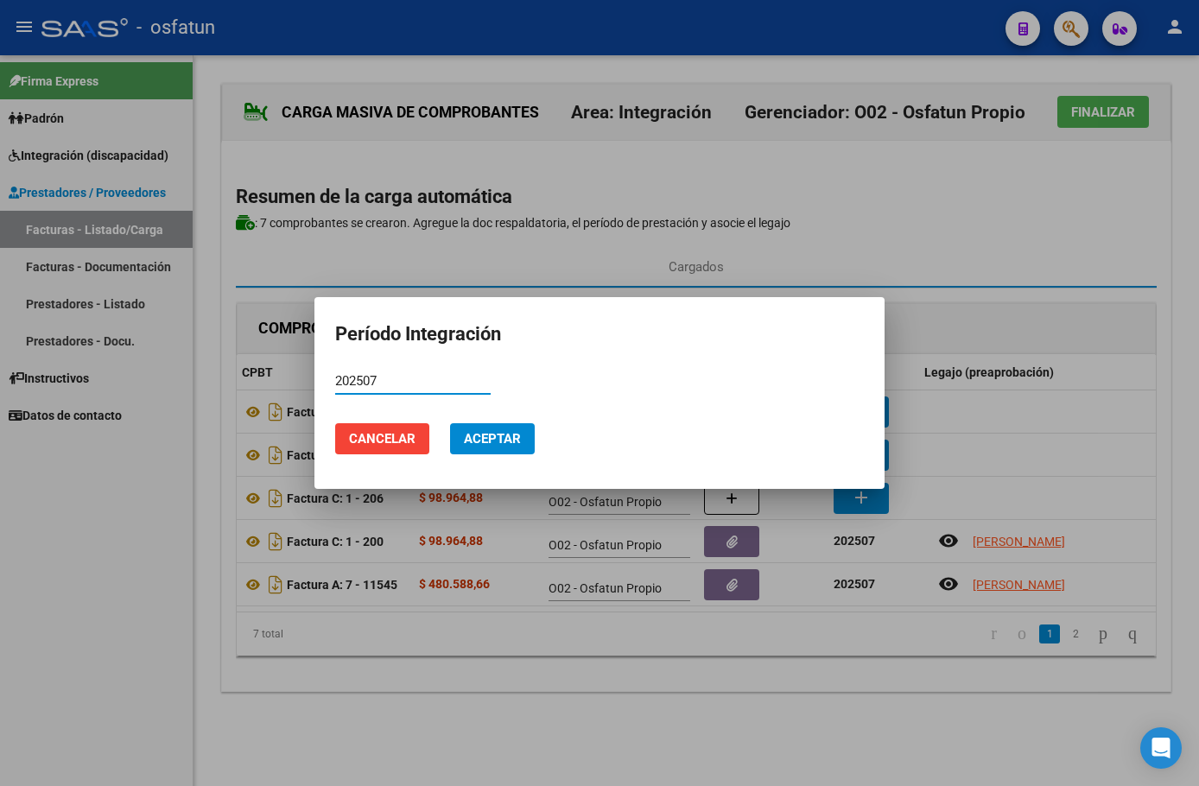
type input "202507"
click at [512, 434] on span "Aceptar" at bounding box center [492, 439] width 57 height 16
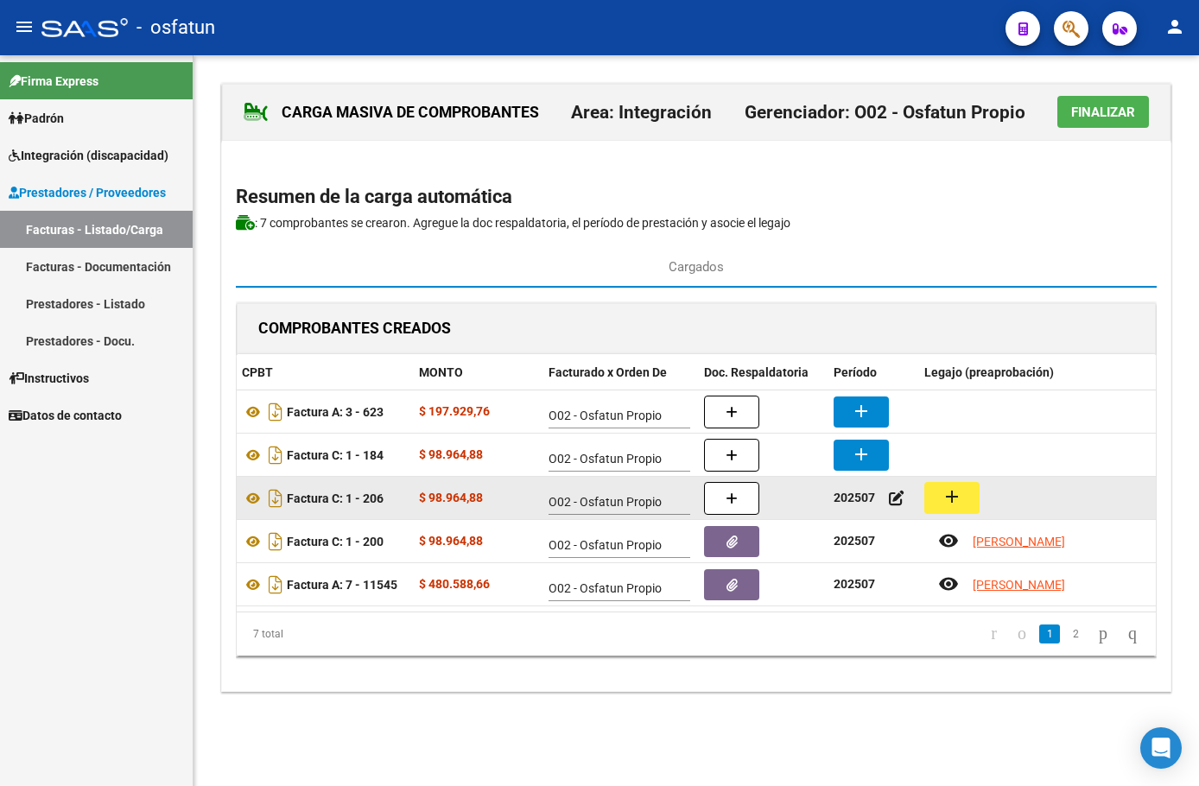
click at [938, 502] on button "add" at bounding box center [951, 498] width 55 height 32
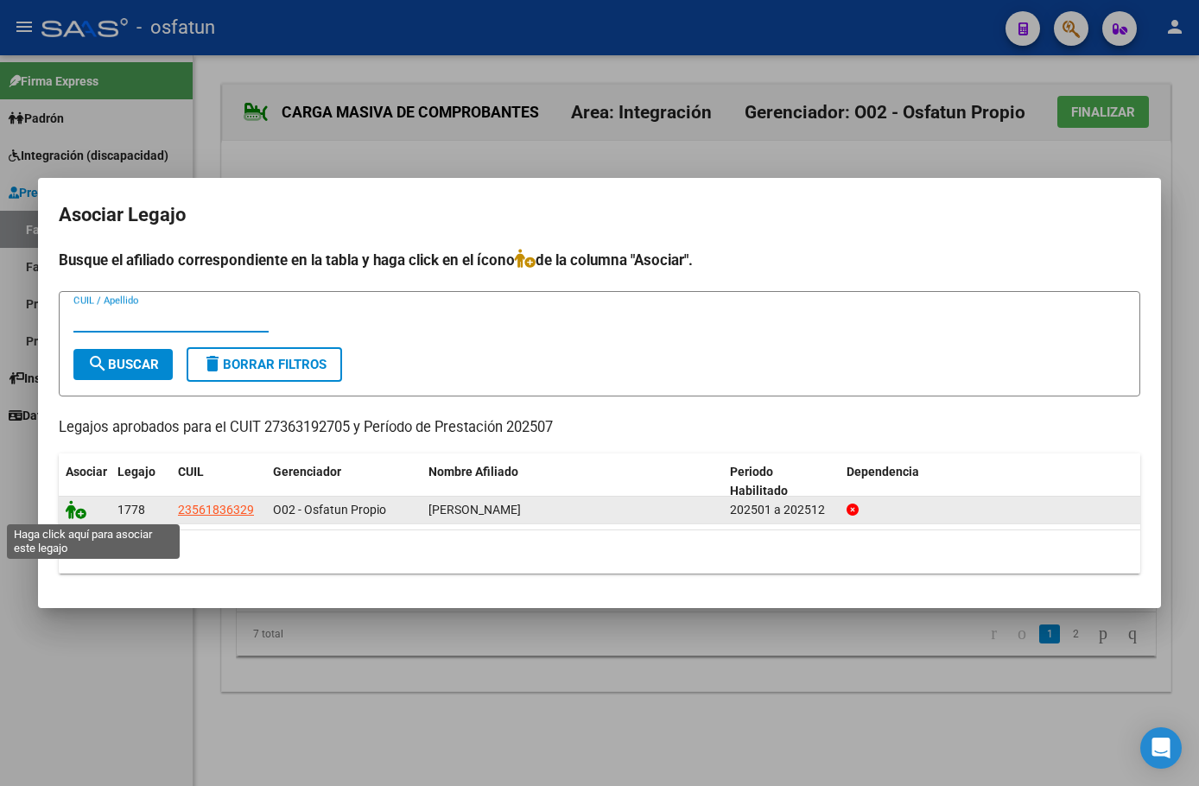
click at [79, 513] on icon at bounding box center [76, 509] width 21 height 19
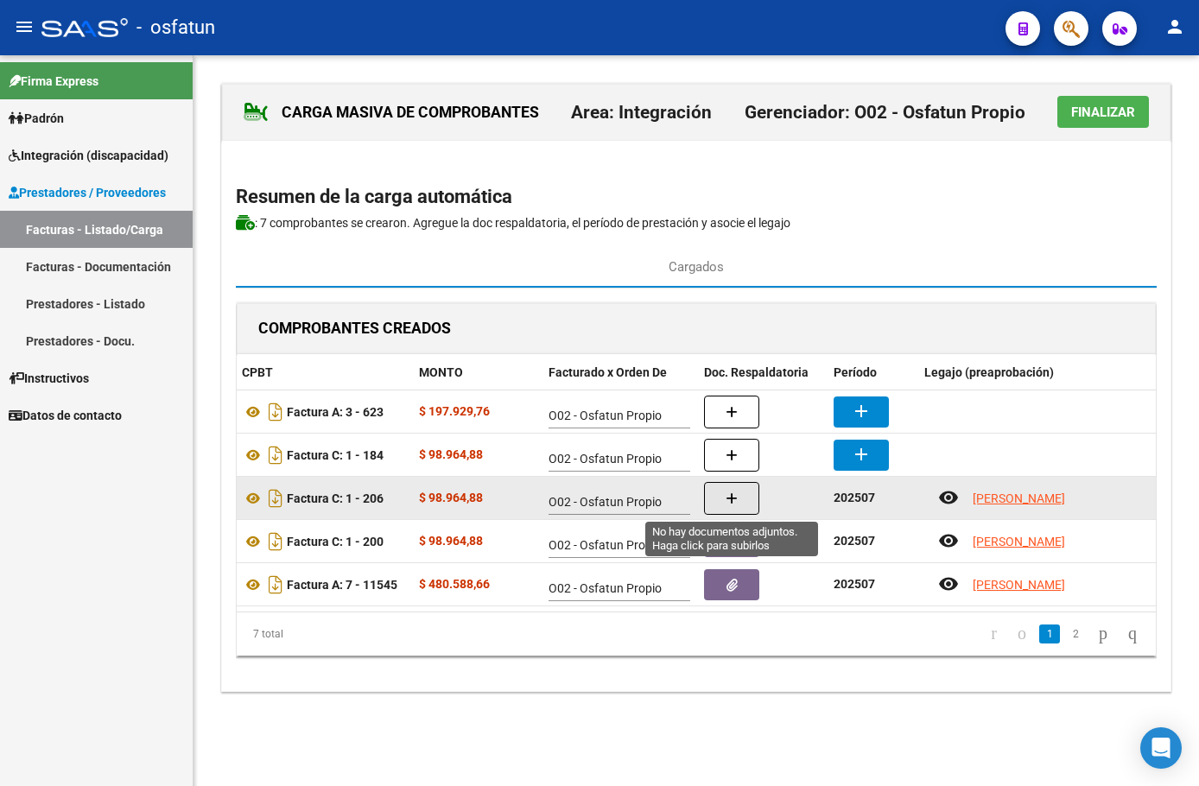
click at [746, 497] on button "button" at bounding box center [731, 498] width 55 height 33
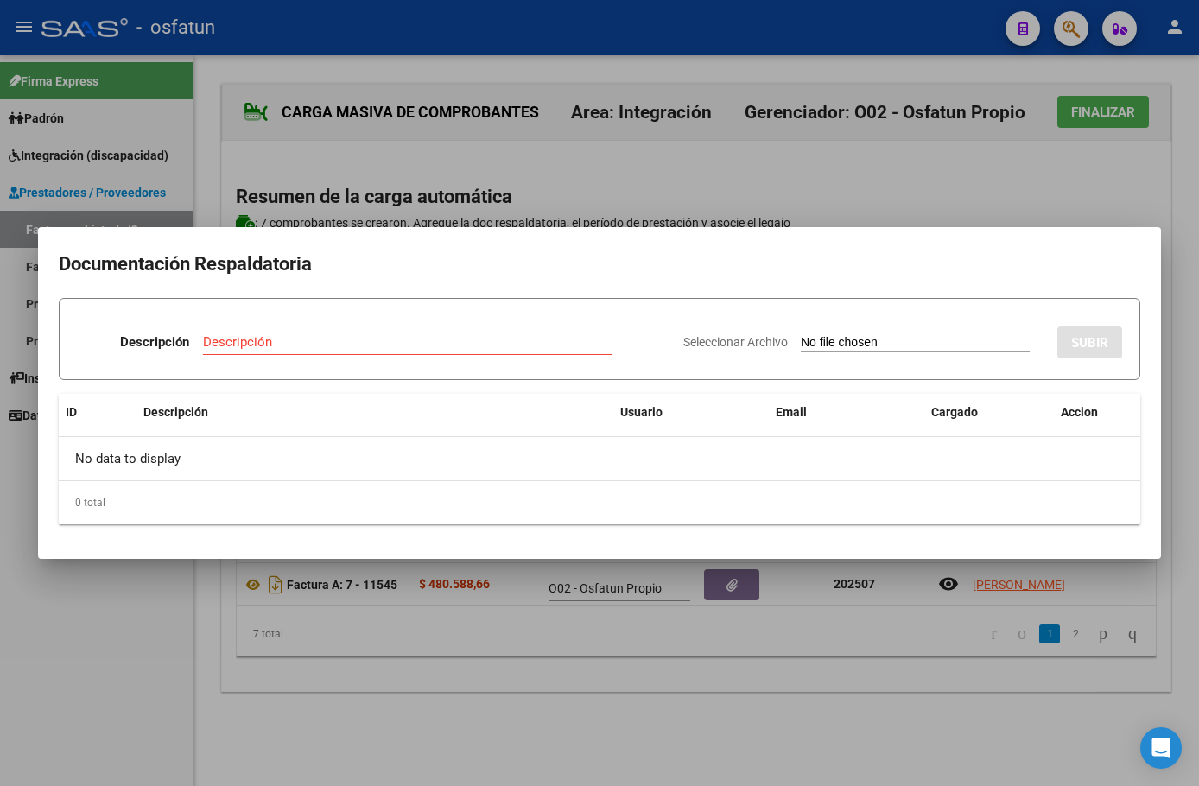
click at [859, 344] on input "Seleccionar Archivo" at bounding box center [915, 343] width 229 height 16
click at [640, 734] on div at bounding box center [599, 393] width 1199 height 786
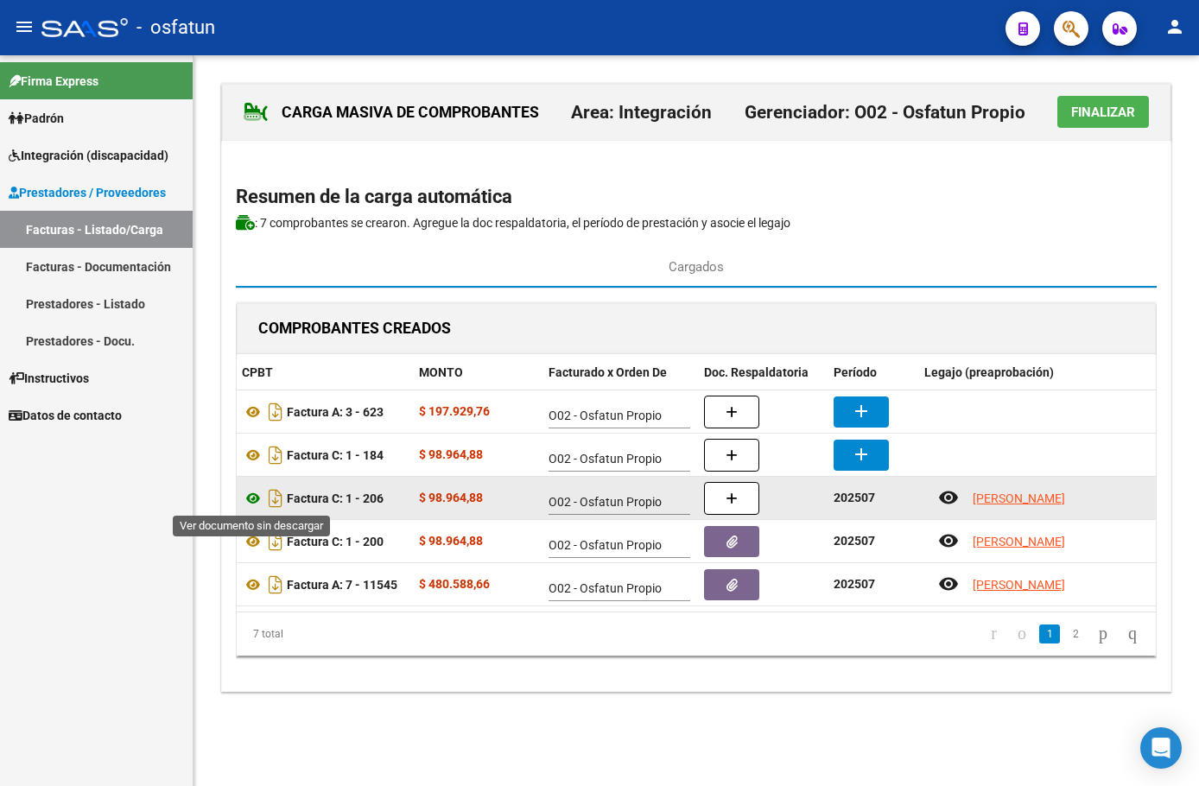
click at [255, 499] on icon at bounding box center [253, 498] width 22 height 21
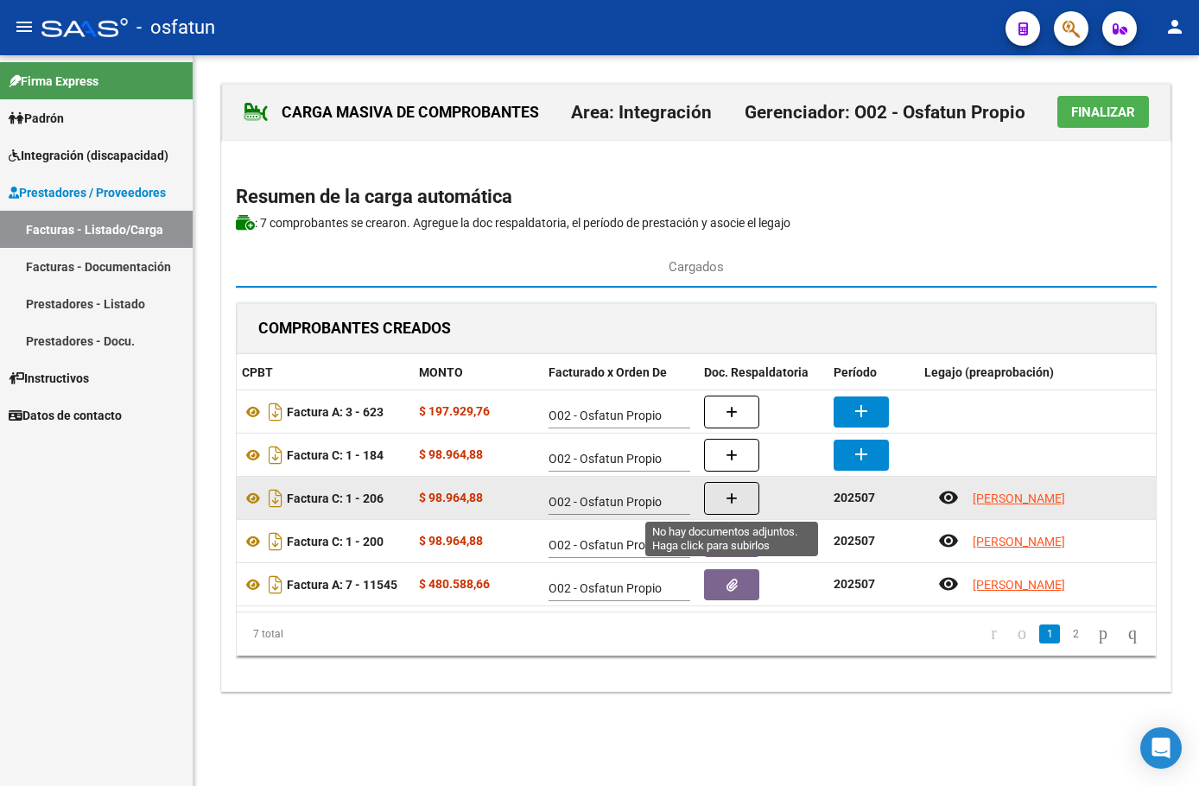
click at [745, 498] on button "button" at bounding box center [731, 498] width 55 height 33
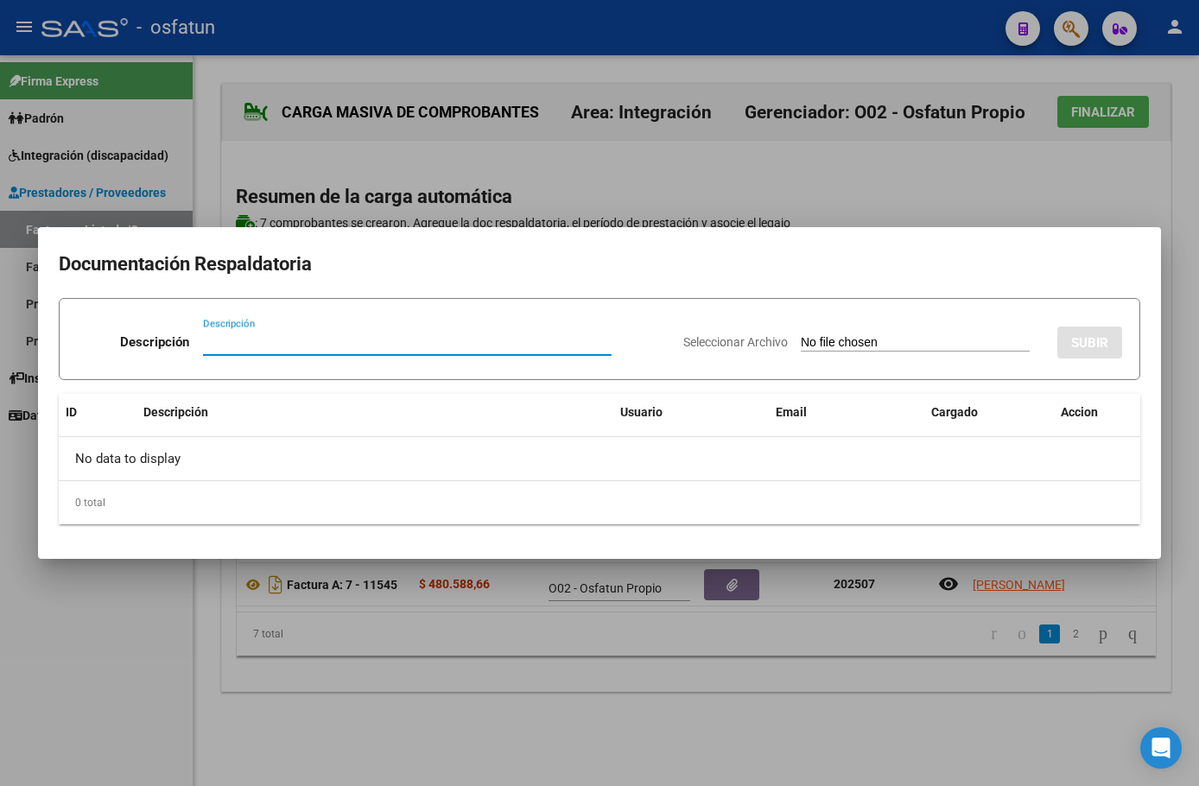
click at [921, 333] on div "Seleccionar Archivo SUBIR" at bounding box center [902, 339] width 439 height 53
click at [801, 344] on input "Seleccionar Archivo" at bounding box center [915, 343] width 229 height 16
type input "C:\fakepath\CamScanner [DATE] 19.21.pdf"
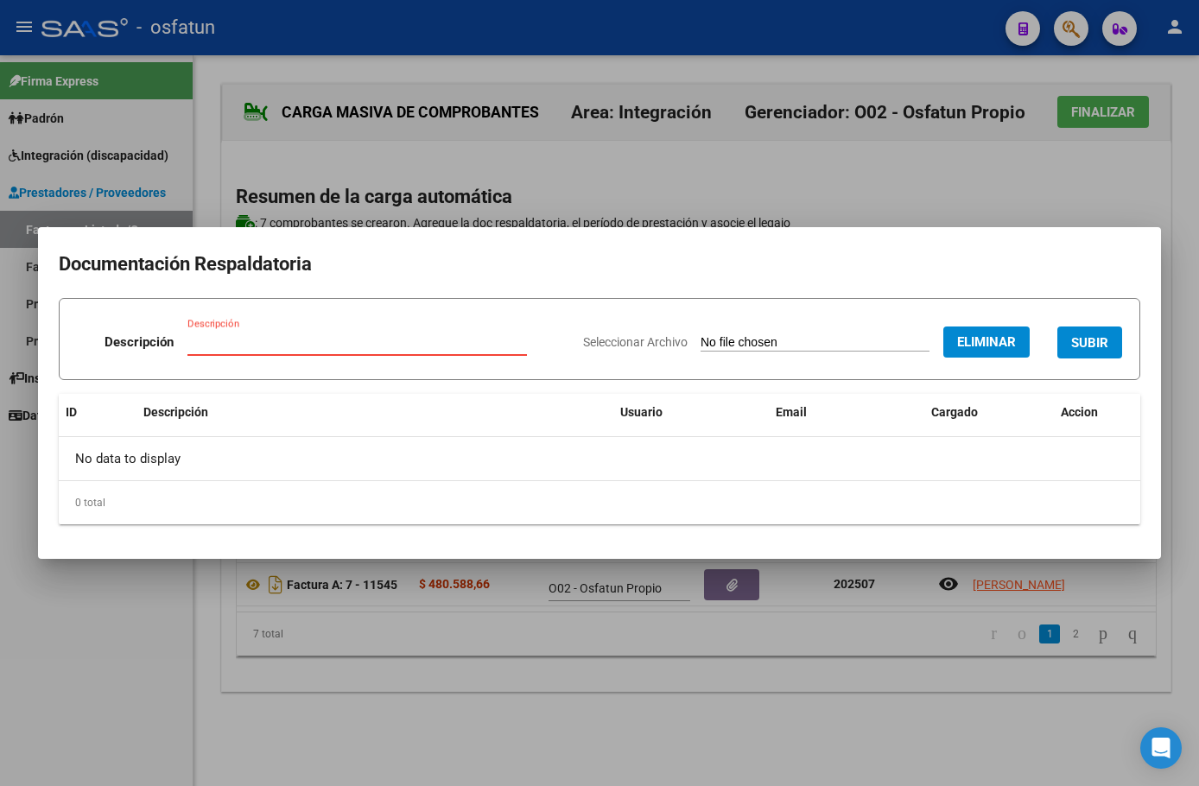
click at [385, 339] on input "Descripción" at bounding box center [356, 342] width 339 height 16
paste input "Asistencia"
type input "Asistencia"
click at [1110, 338] on button "SUBIR" at bounding box center [1089, 343] width 65 height 32
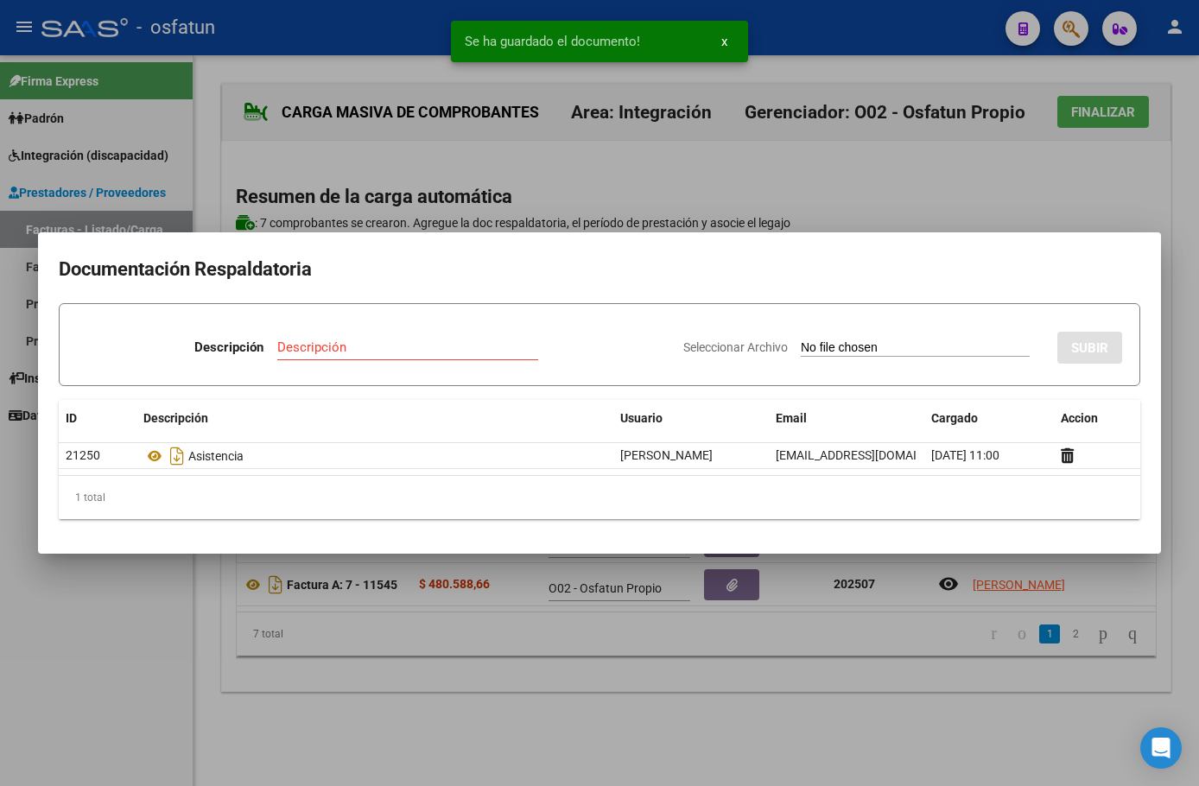
click at [812, 671] on div at bounding box center [599, 393] width 1199 height 786
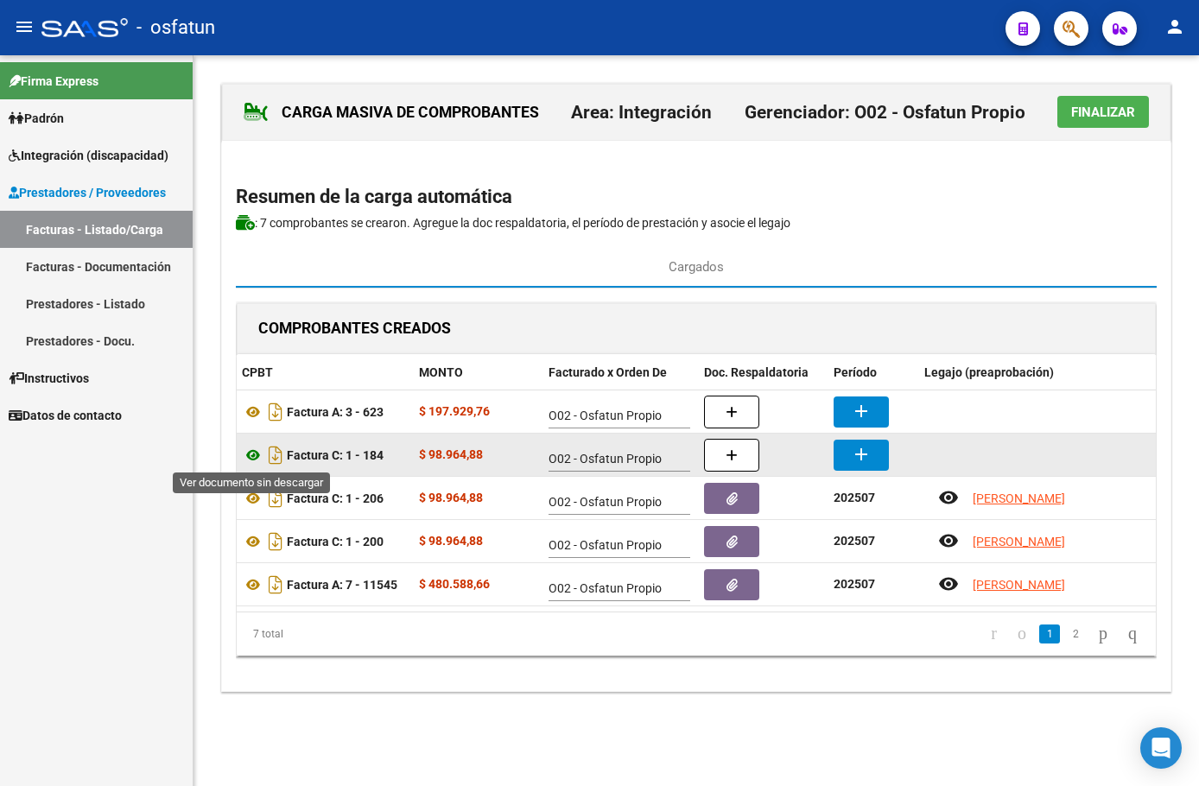
click at [256, 459] on icon at bounding box center [253, 455] width 22 height 21
click at [862, 460] on mat-icon "add" at bounding box center [861, 454] width 21 height 21
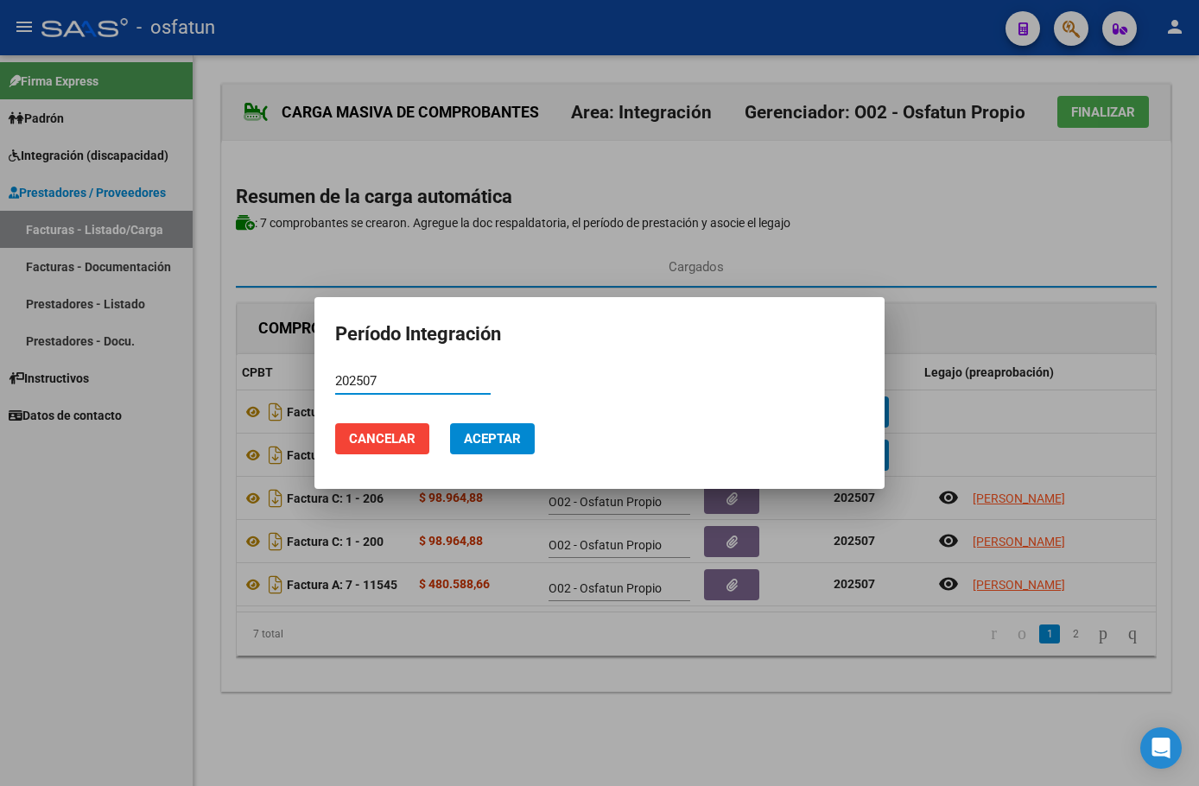
type input "202507"
click at [509, 436] on span "Aceptar" at bounding box center [492, 439] width 57 height 16
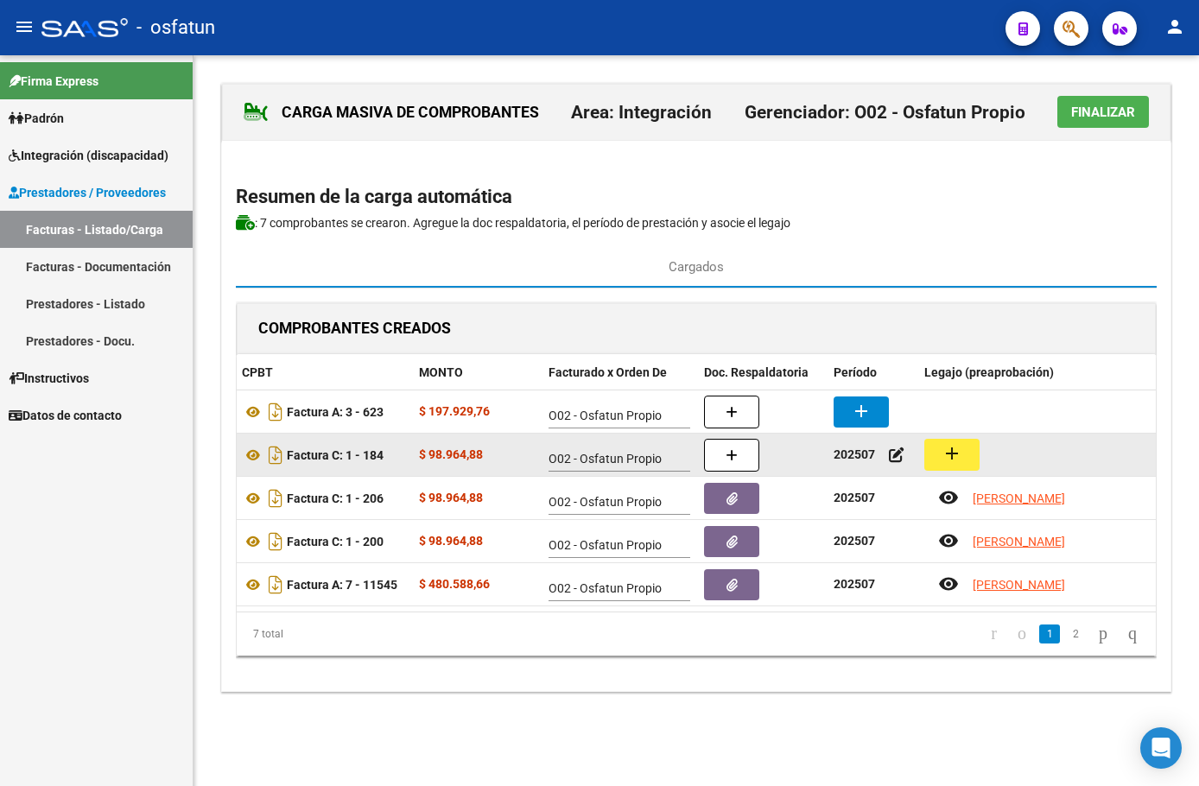
click at [967, 448] on button "add" at bounding box center [951, 455] width 55 height 32
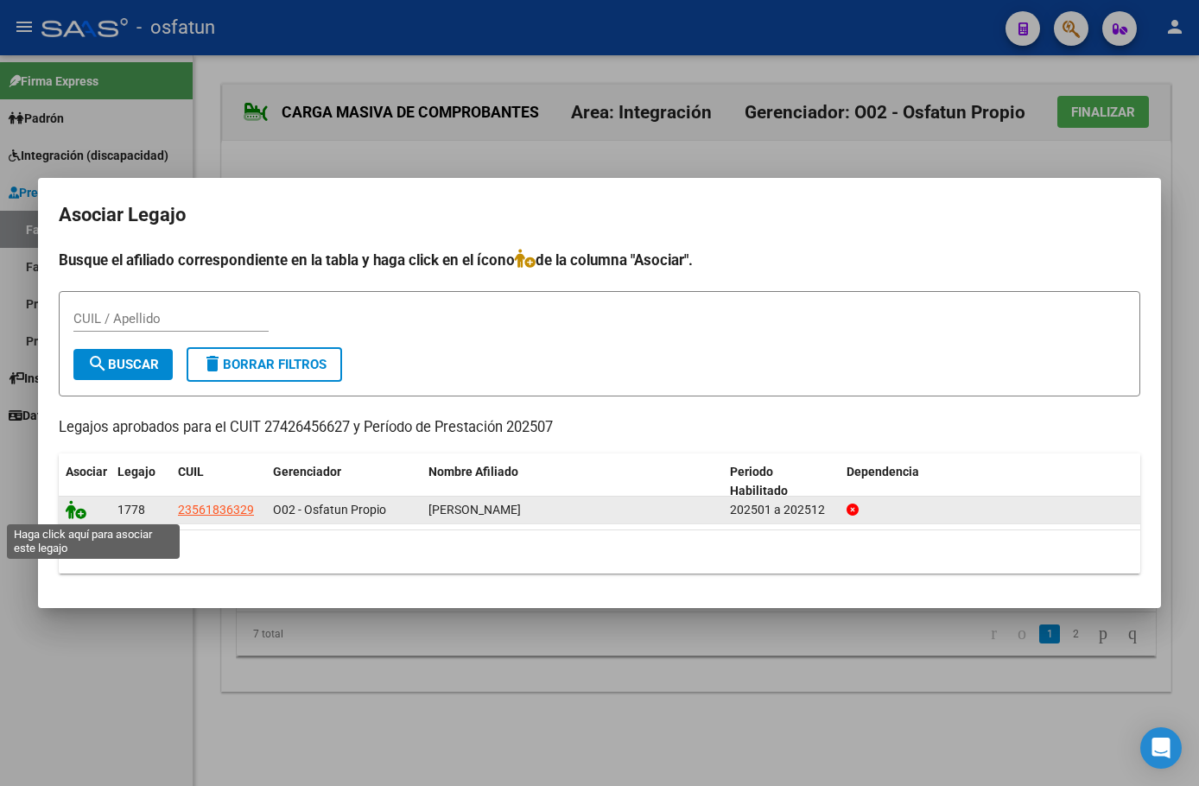
click at [79, 512] on icon at bounding box center [76, 509] width 21 height 19
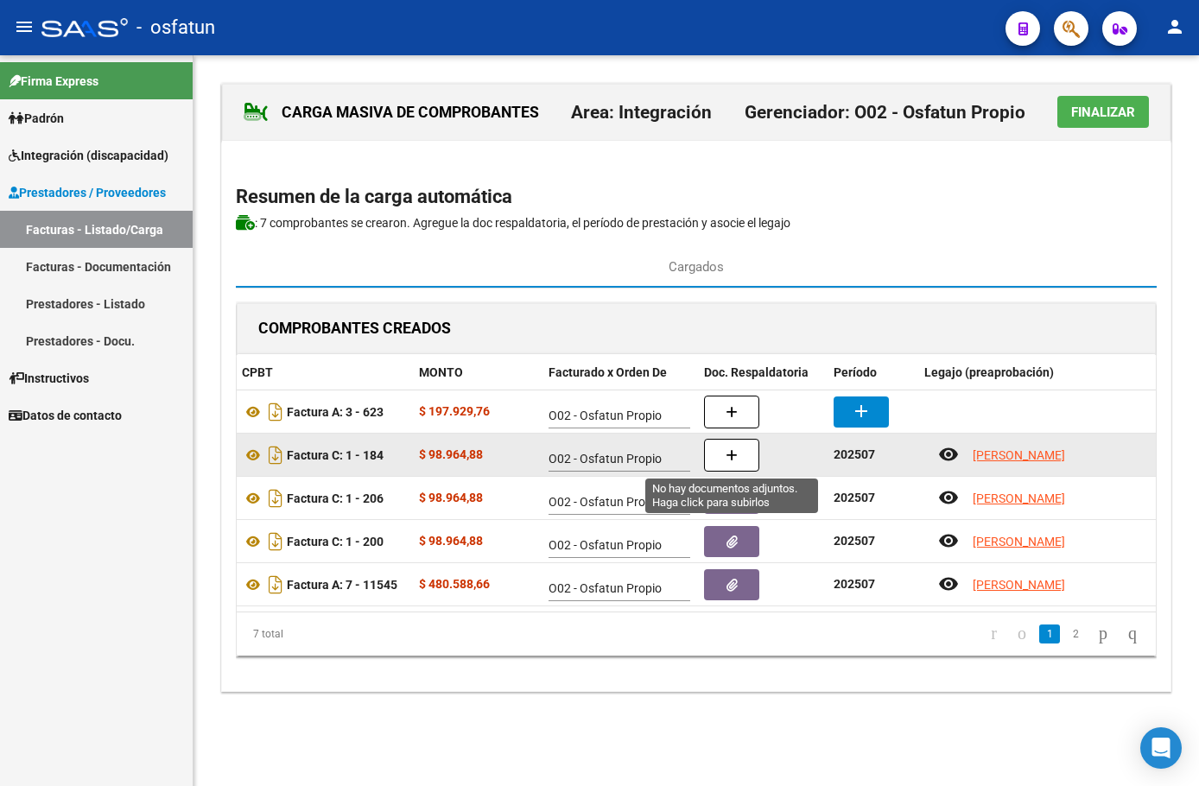
click at [733, 453] on icon "button" at bounding box center [732, 455] width 12 height 13
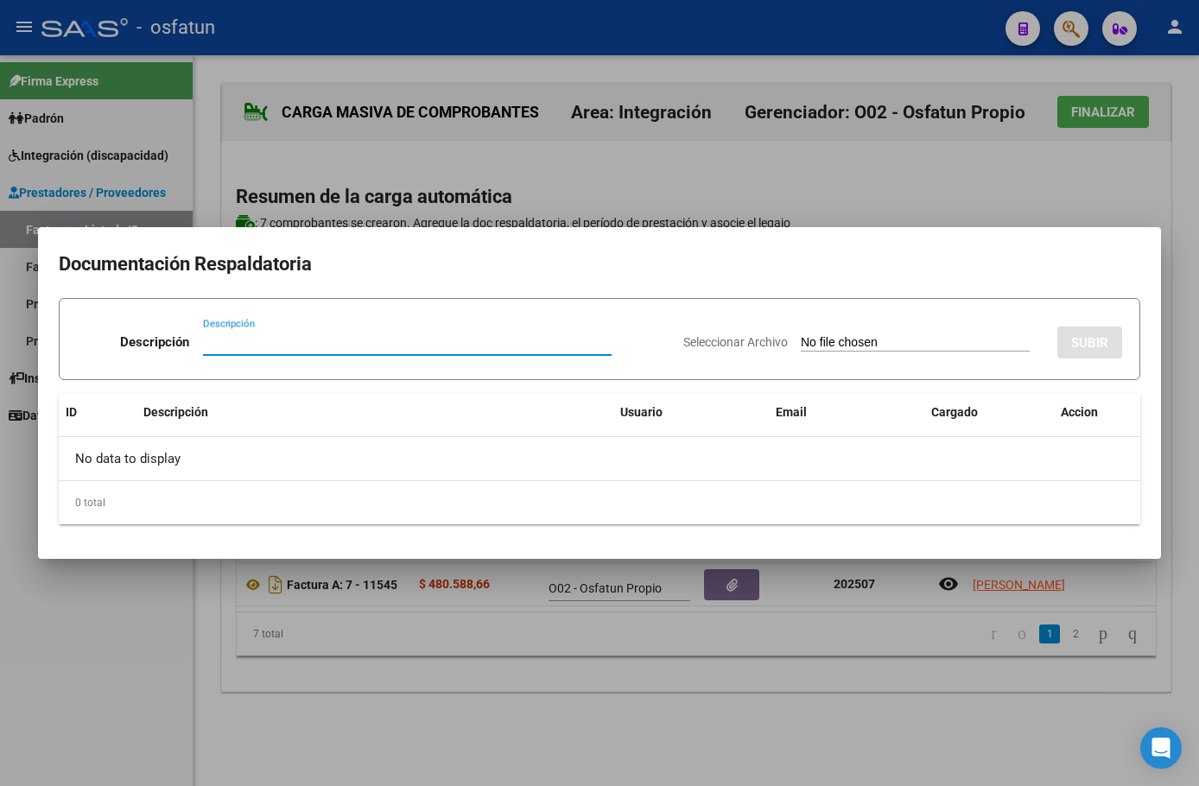
click at [801, 339] on input "Seleccionar Archivo" at bounding box center [915, 343] width 229 height 16
type input "C:\fakepath\CamScanner [DATE] 20.31.pdf"
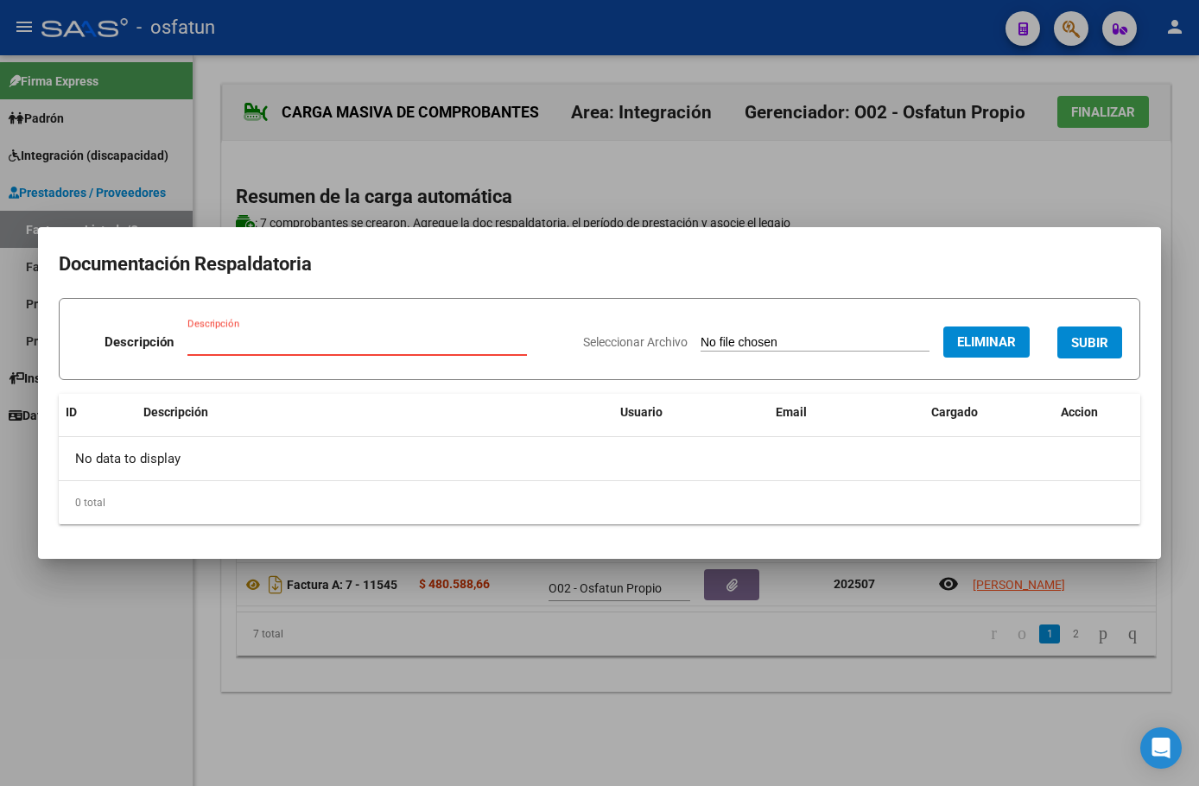
click at [384, 336] on input "Descripción" at bounding box center [356, 342] width 339 height 16
type input "Asistencia"
click at [1088, 350] on span "SUBIR" at bounding box center [1089, 343] width 37 height 16
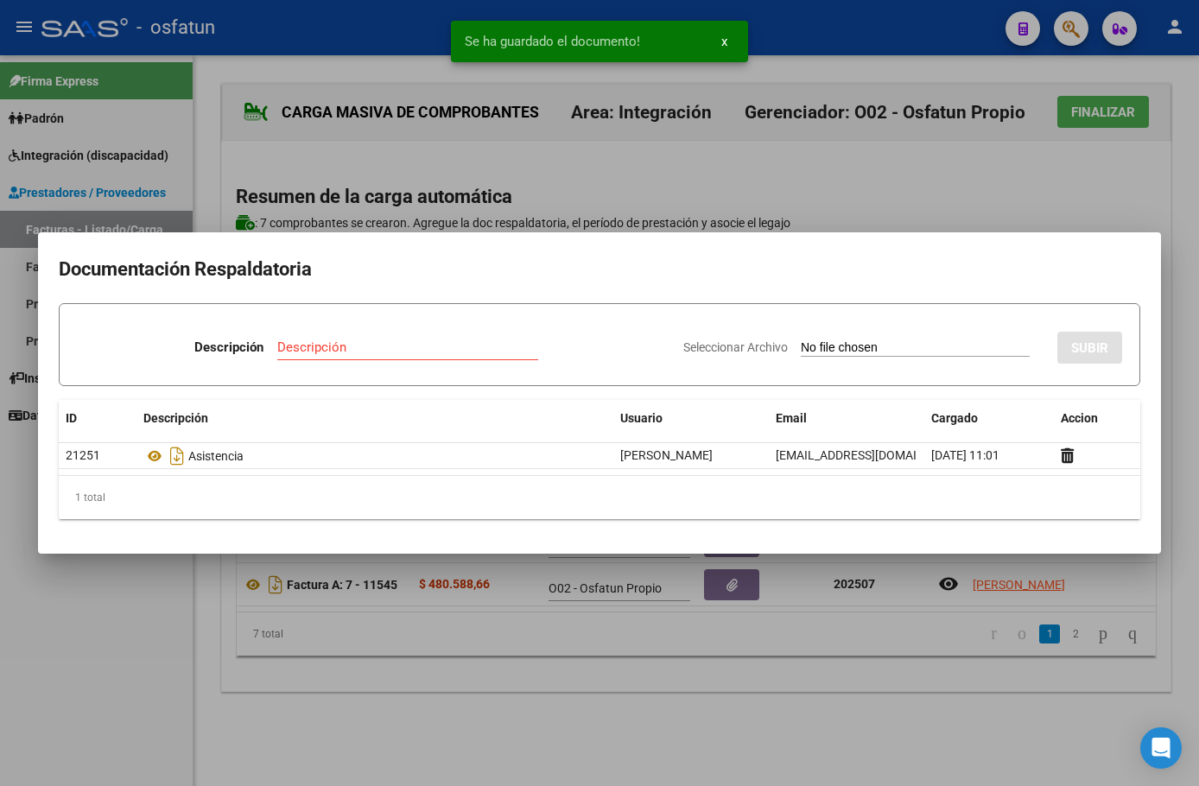
click at [895, 340] on input "Seleccionar Archivo" at bounding box center [915, 348] width 229 height 16
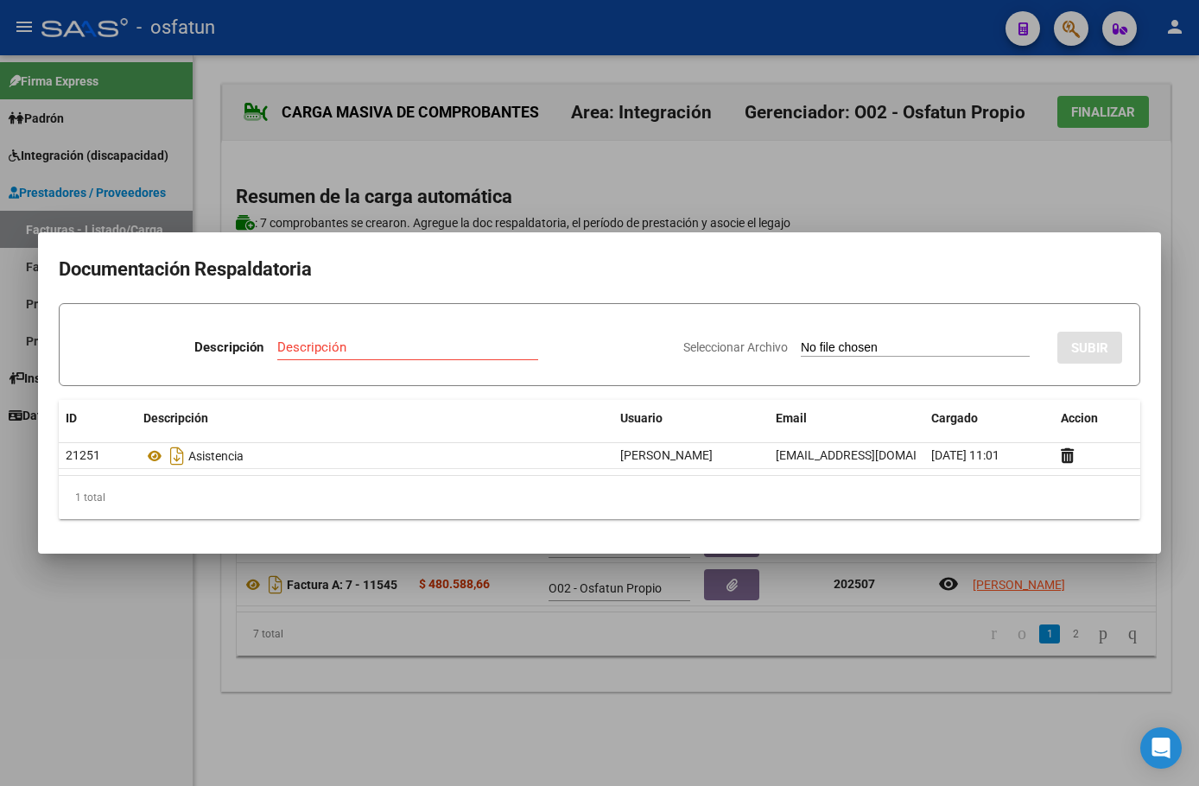
type input "C:\fakepath\Informe PSI - [PERSON_NAME].docx"
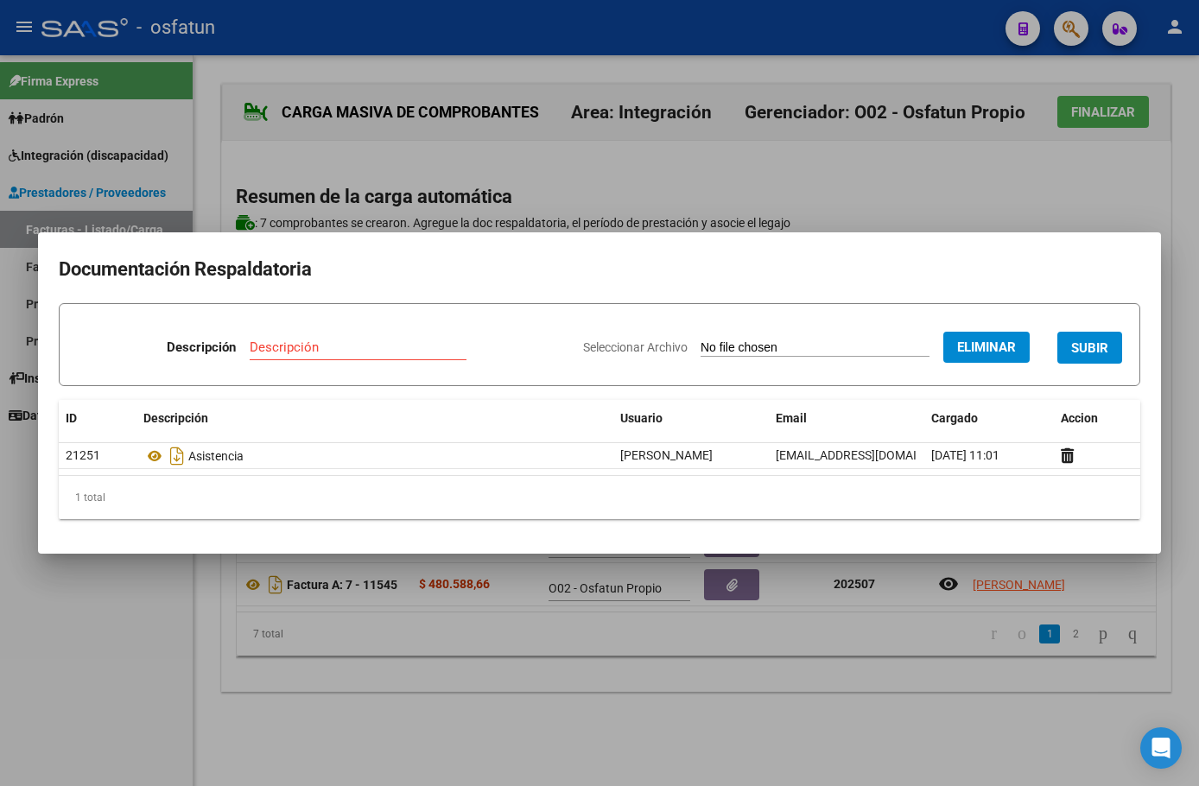
click at [365, 343] on input "Descripción" at bounding box center [358, 347] width 217 height 16
type input "Informe"
click at [1093, 340] on span "SUBIR" at bounding box center [1089, 348] width 37 height 16
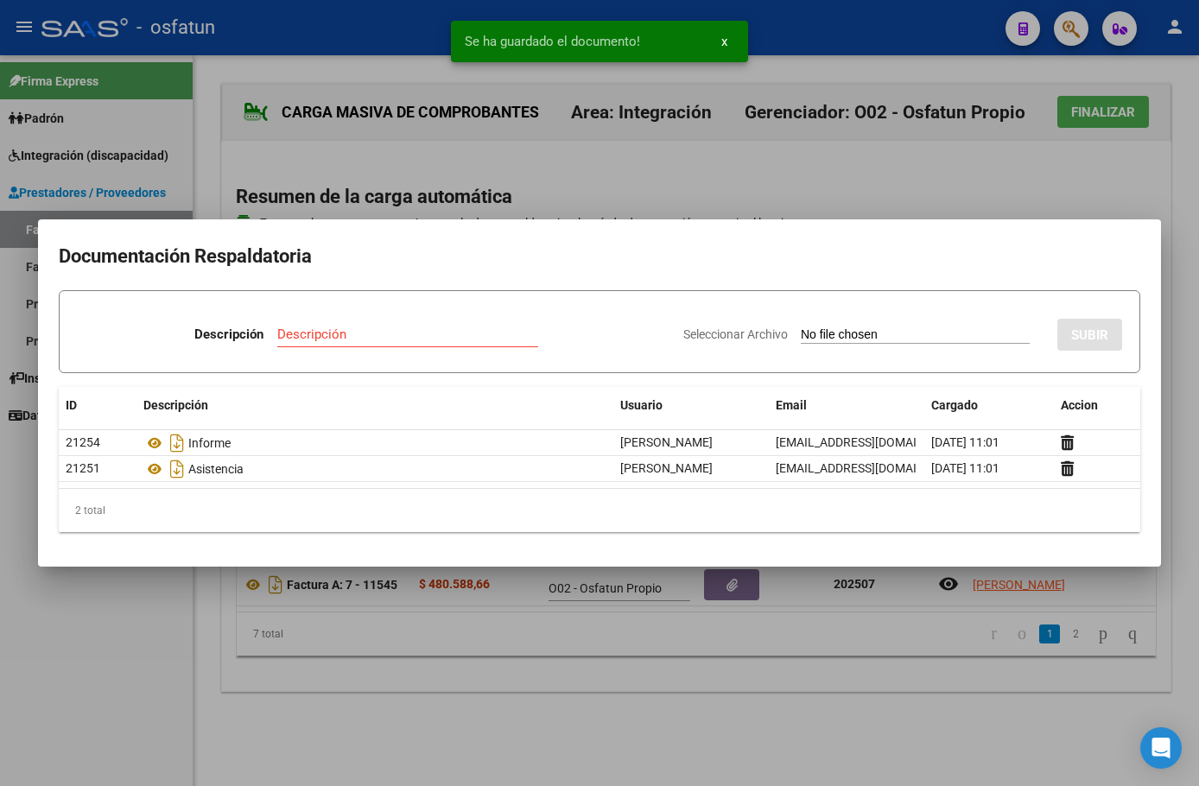
drag, startPoint x: 768, startPoint y: 735, endPoint x: 772, endPoint y: 719, distance: 17.0
click at [770, 726] on div at bounding box center [599, 393] width 1199 height 786
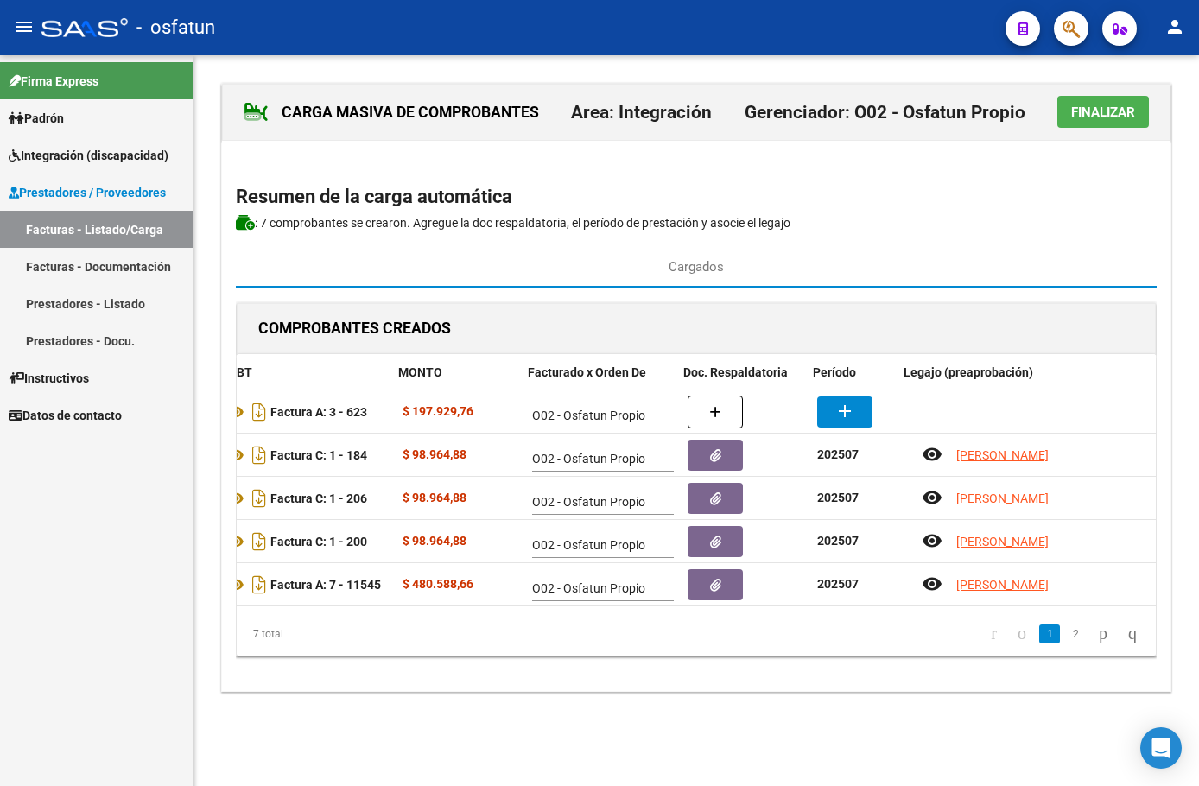
scroll to position [0, 247]
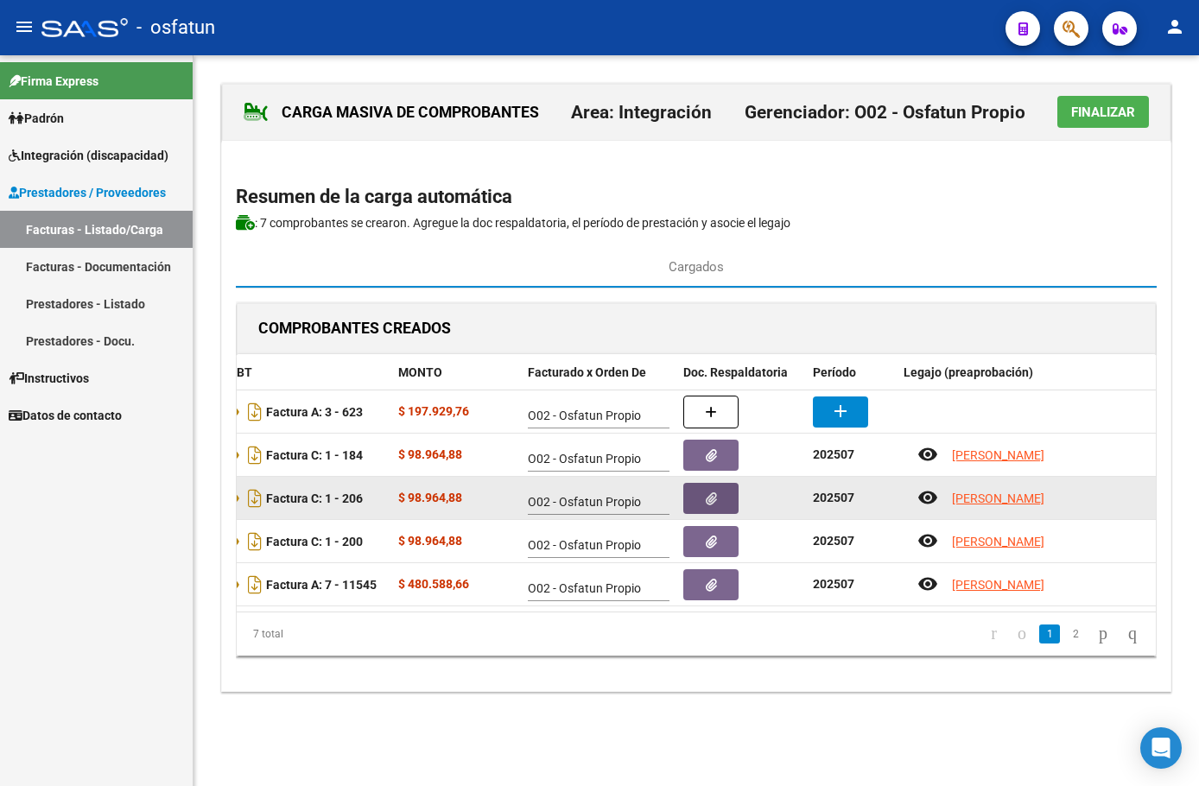
click at [719, 498] on button "button" at bounding box center [710, 498] width 55 height 31
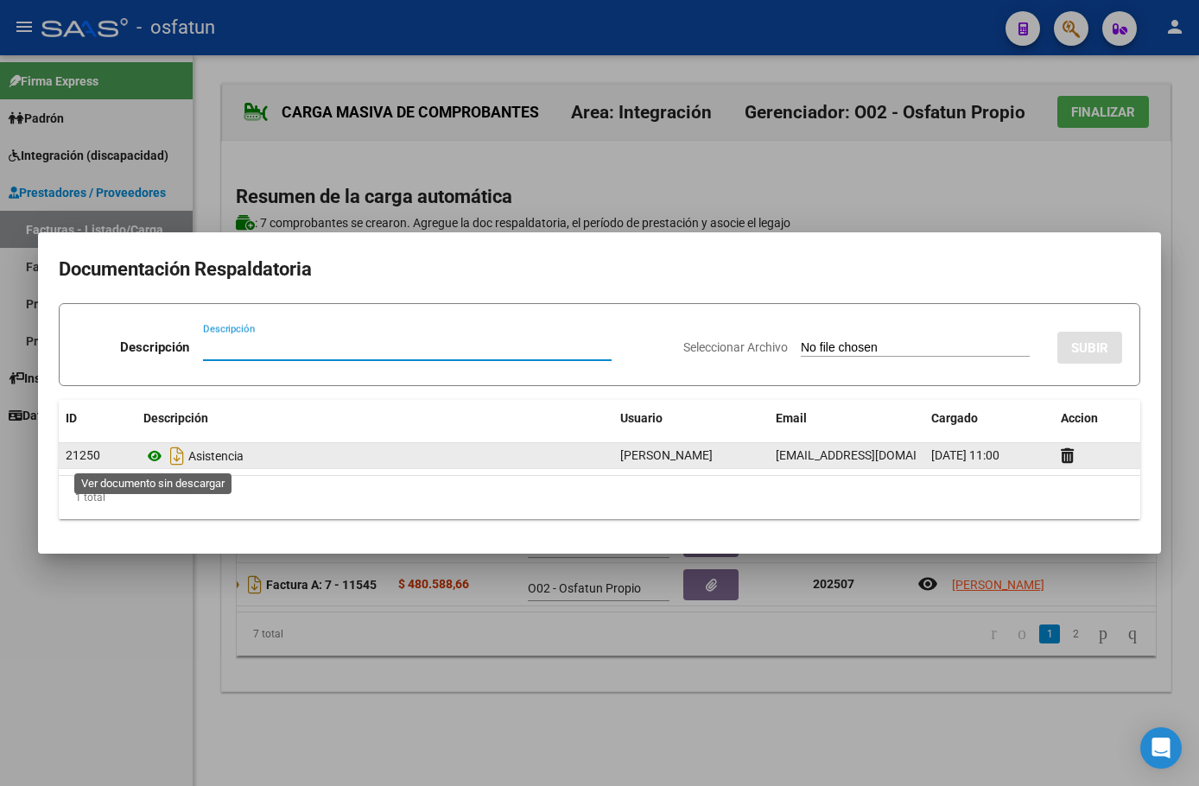
click at [154, 460] on icon at bounding box center [154, 456] width 22 height 21
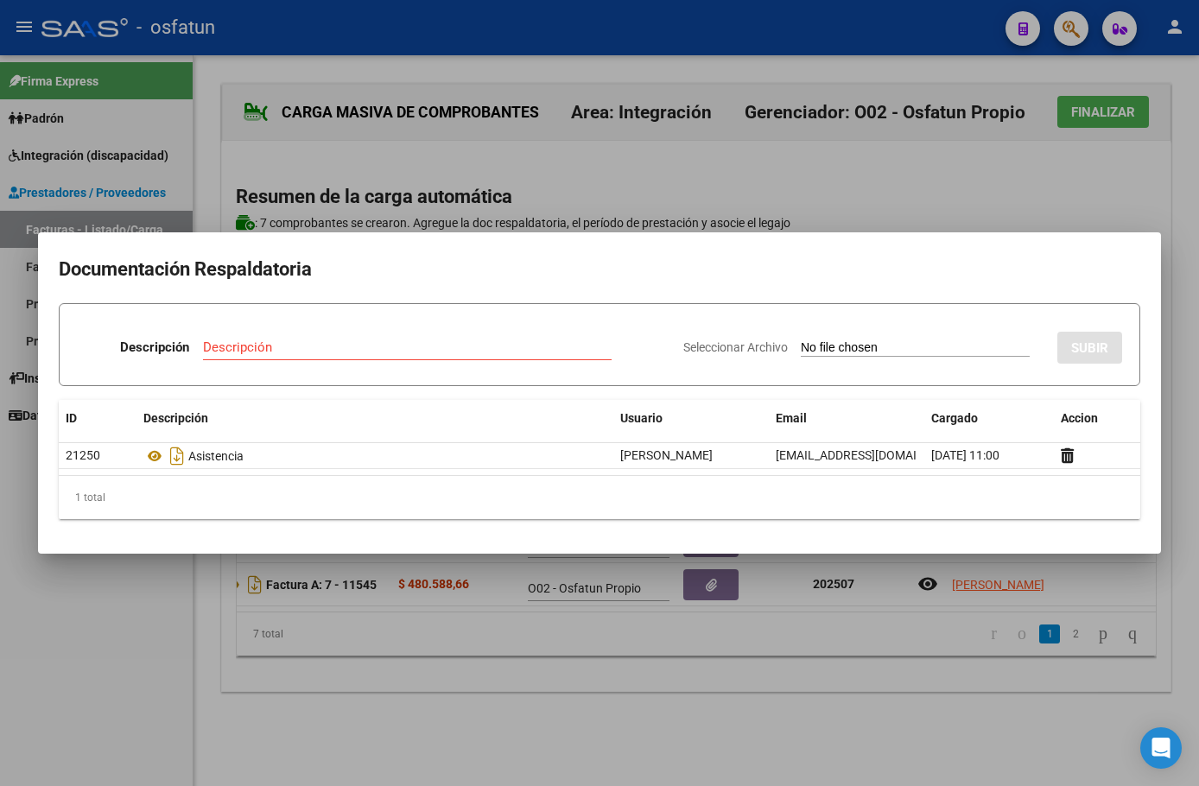
click at [874, 346] on input "Seleccionar Archivo" at bounding box center [915, 348] width 229 height 16
type input "C:\fakepath\[PERSON_NAME] 1s25 informe de [MEDICAL_DATA].docx (1) (1).pdf"
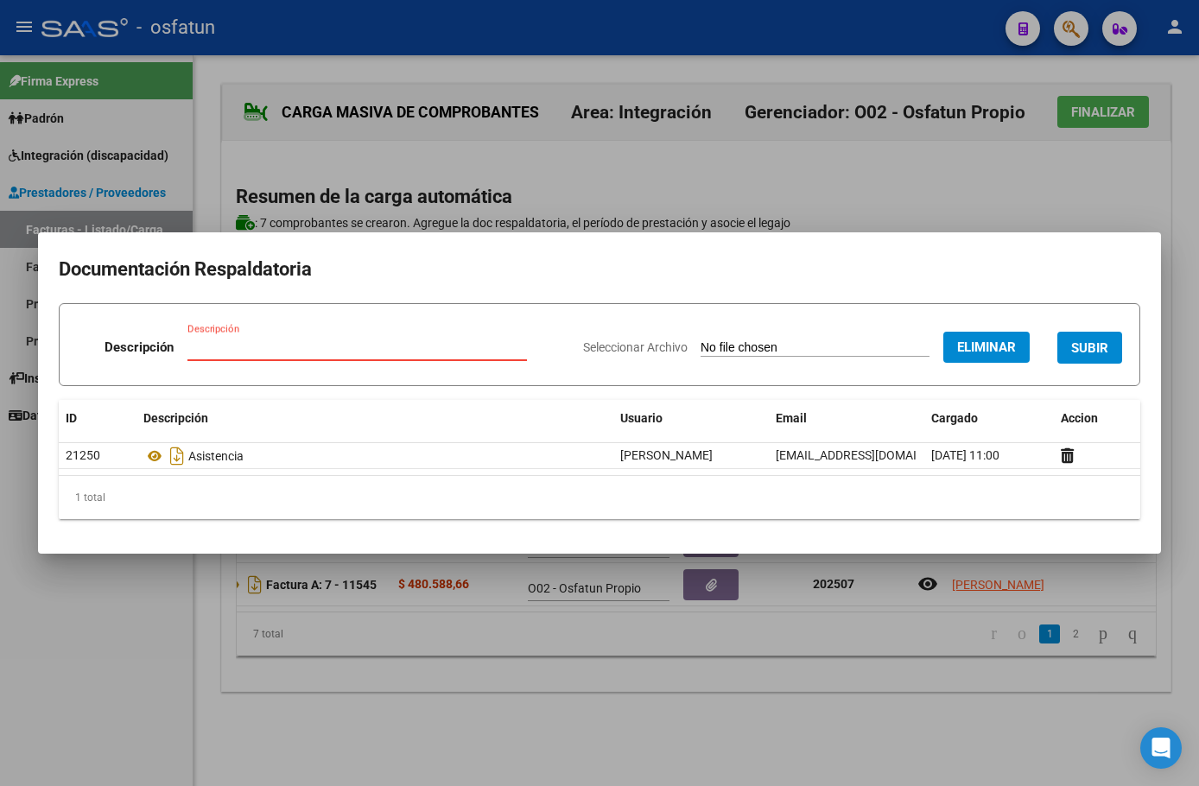
click at [310, 352] on input "Descripción" at bounding box center [356, 347] width 339 height 16
type input "Informe"
click at [1100, 344] on span "SUBIR" at bounding box center [1089, 348] width 37 height 16
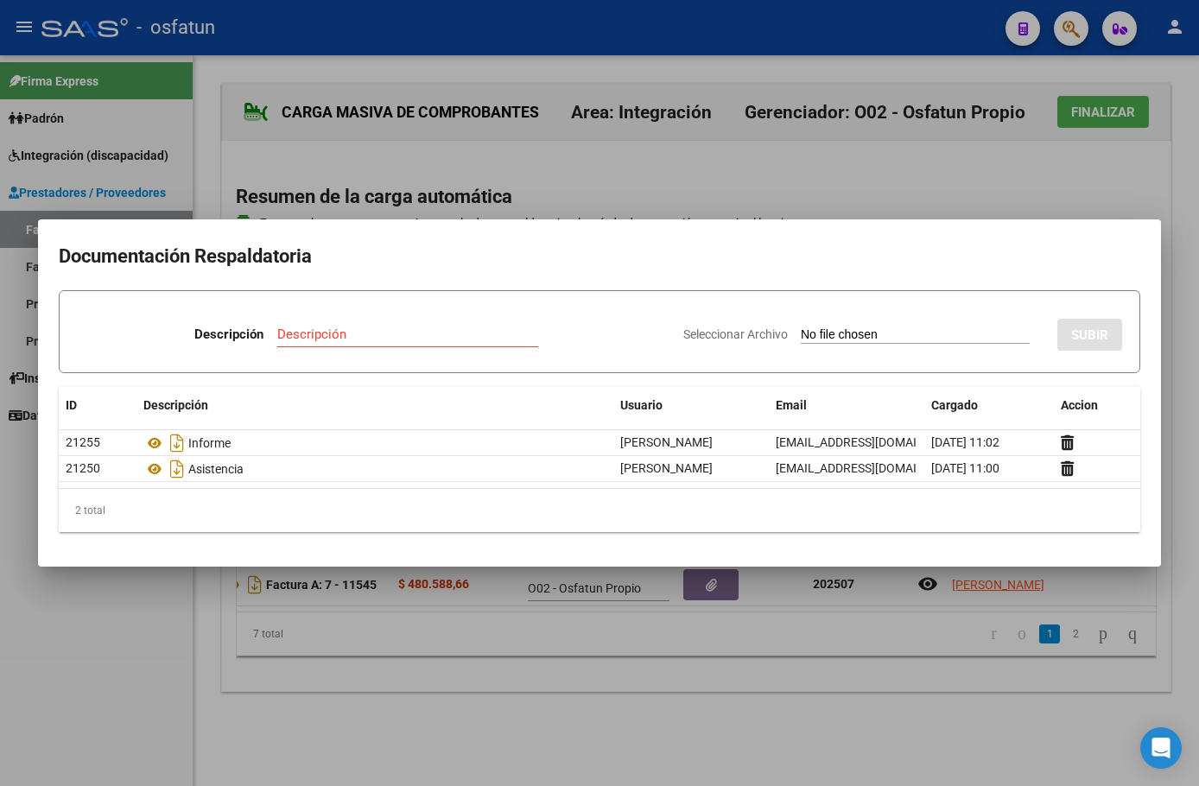
click at [945, 214] on div at bounding box center [599, 393] width 1199 height 786
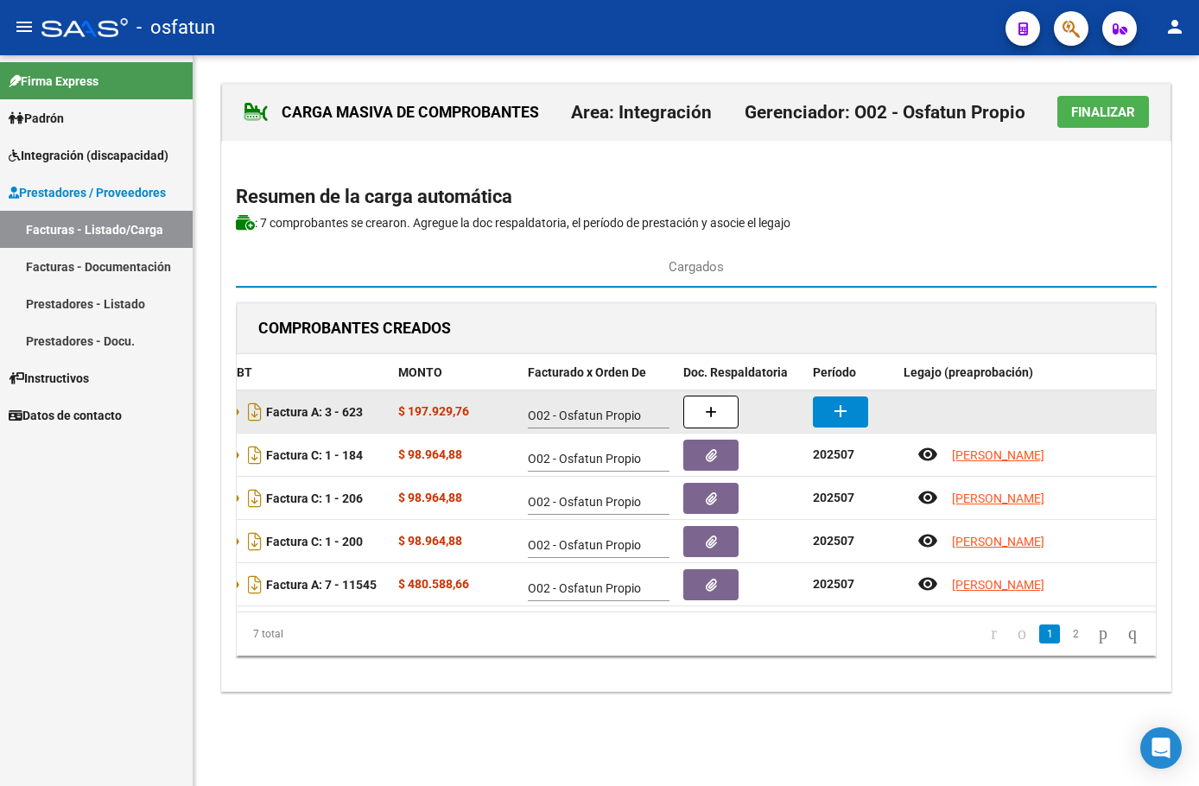
click at [836, 412] on mat-icon "add" at bounding box center [840, 411] width 21 height 21
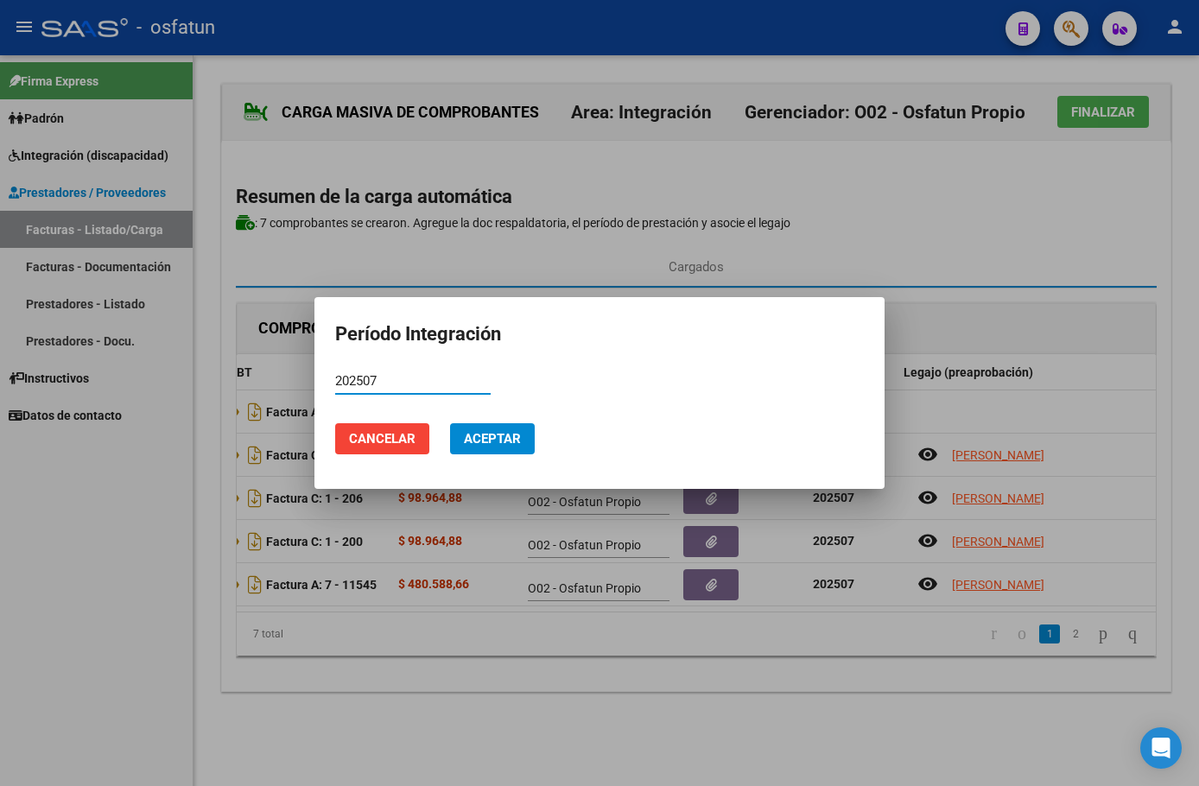
type input "202507"
click at [472, 436] on span "Aceptar" at bounding box center [492, 439] width 57 height 16
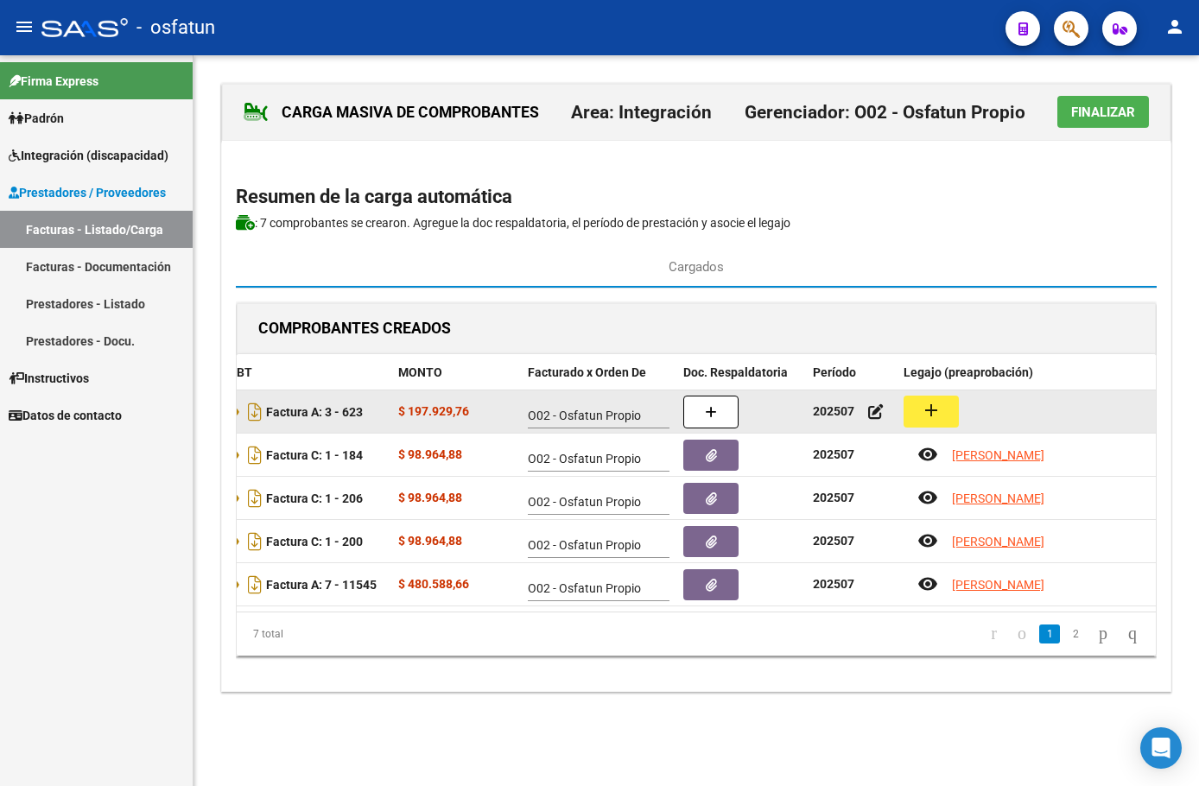
click at [924, 409] on mat-icon "add" at bounding box center [931, 410] width 21 height 21
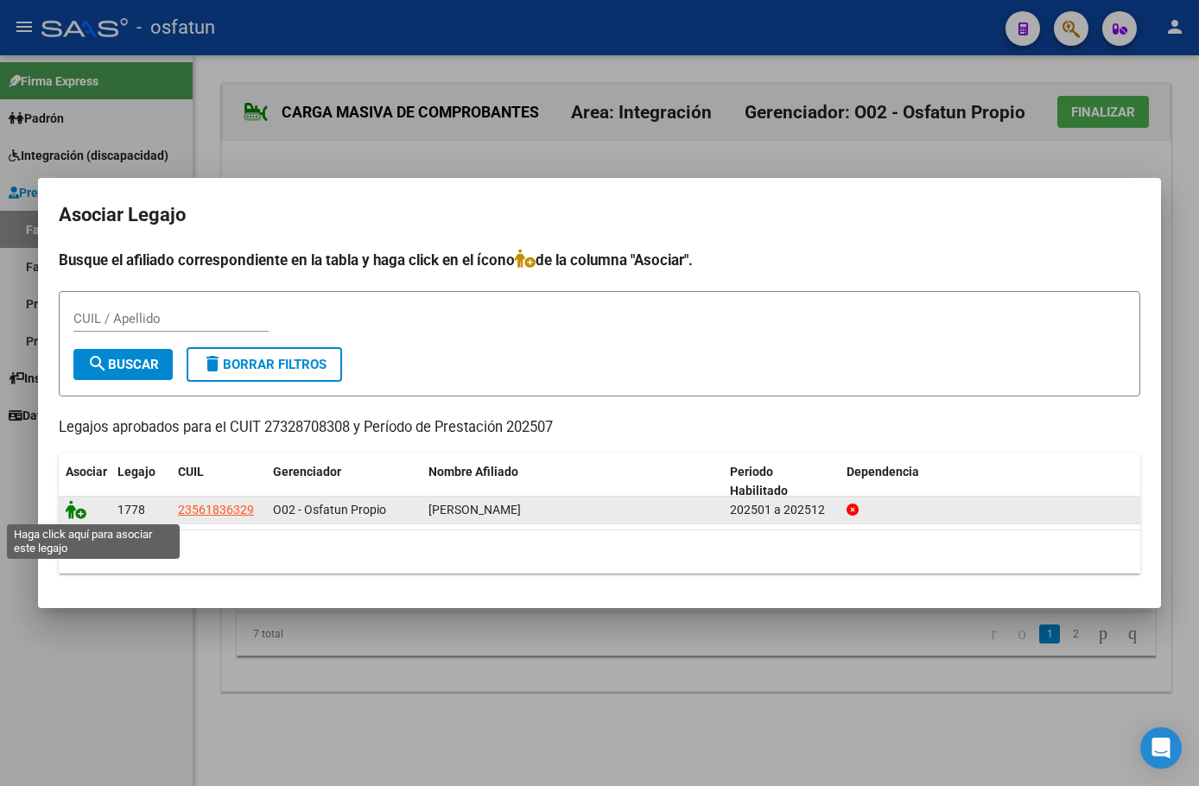
click at [73, 514] on icon at bounding box center [76, 509] width 21 height 19
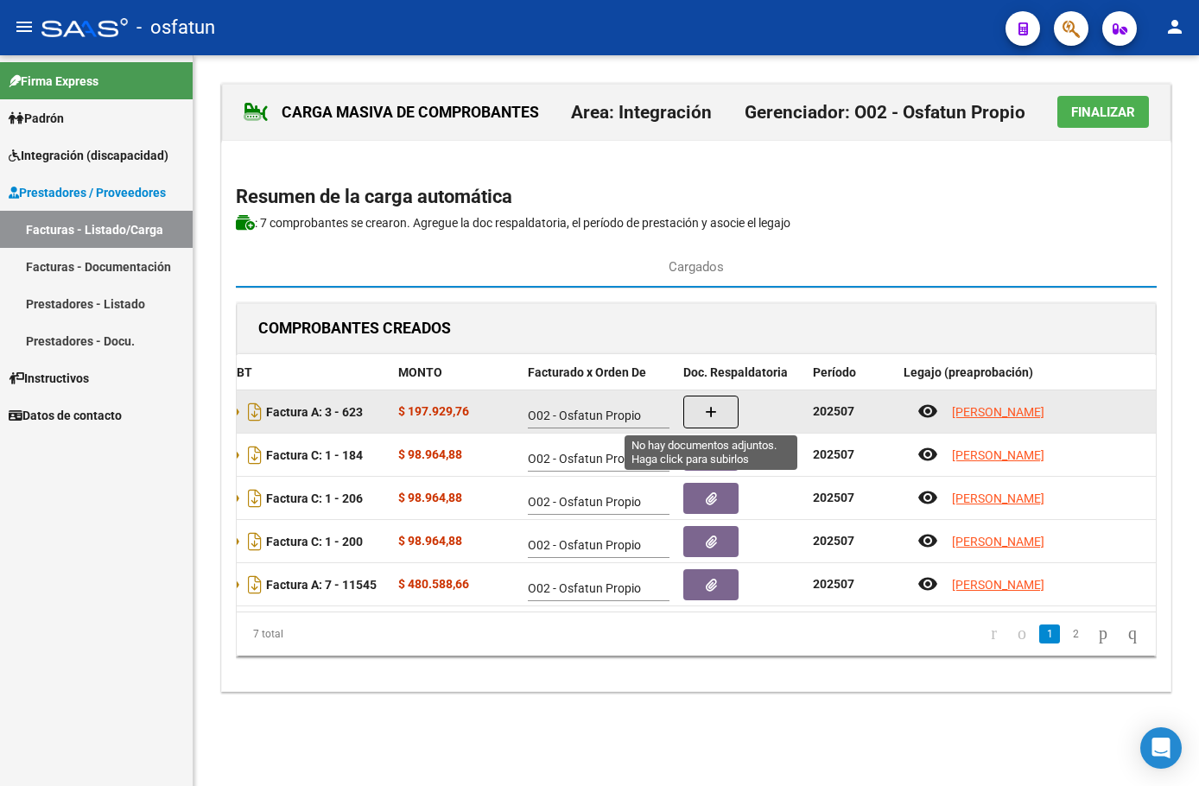
click at [725, 410] on button "button" at bounding box center [710, 412] width 55 height 33
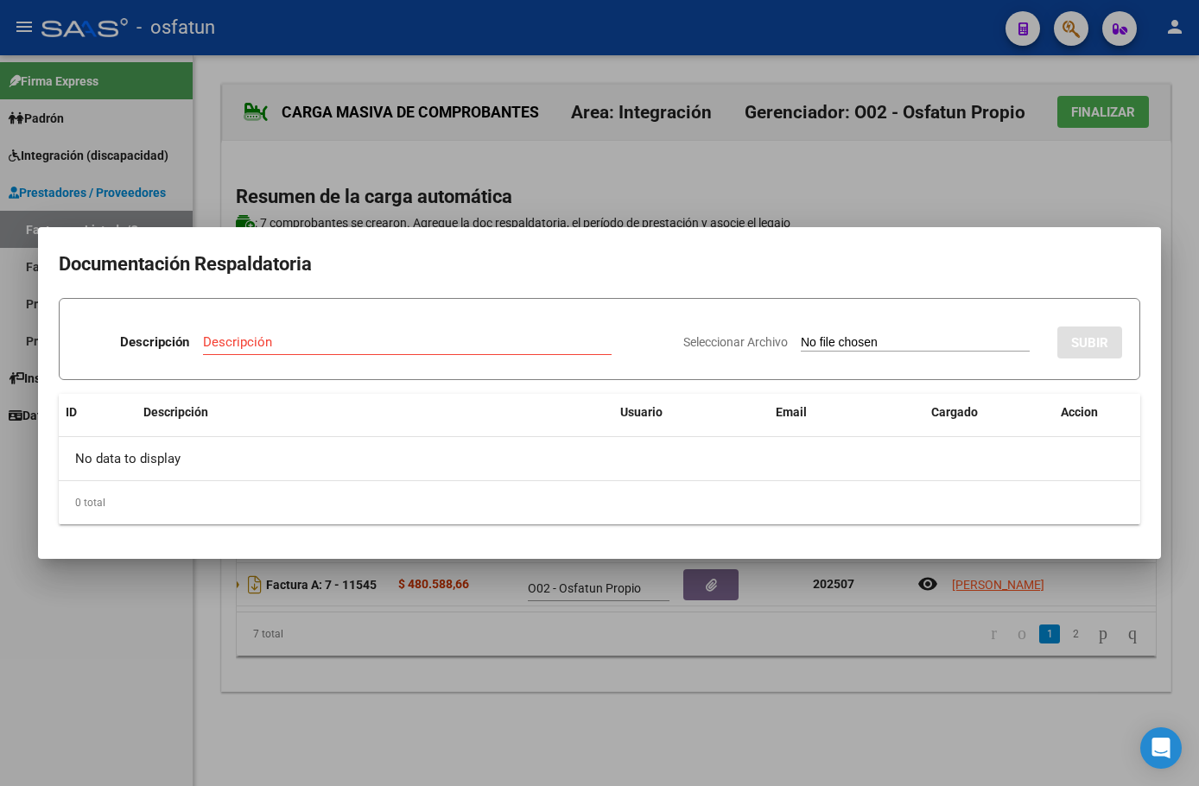
click at [801, 343] on input "Seleccionar Archivo" at bounding box center [915, 343] width 229 height 16
click at [882, 727] on div at bounding box center [599, 393] width 1199 height 786
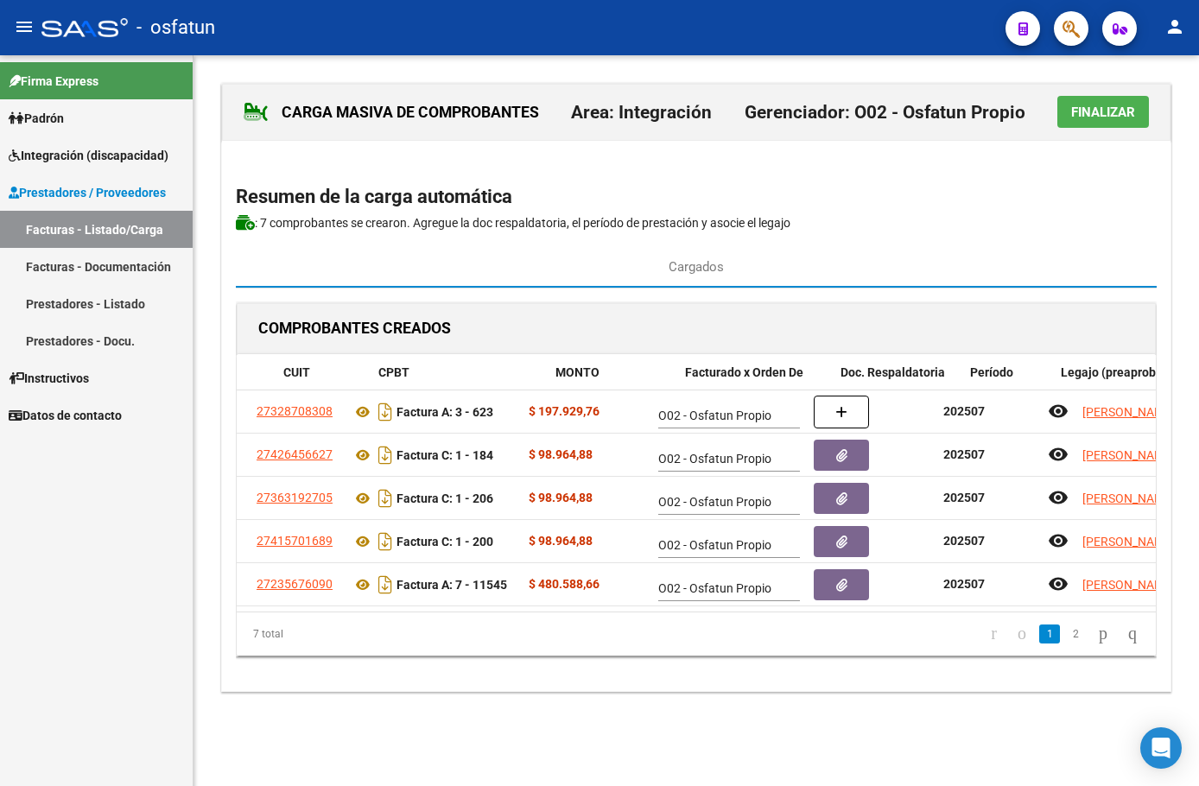
scroll to position [0, 0]
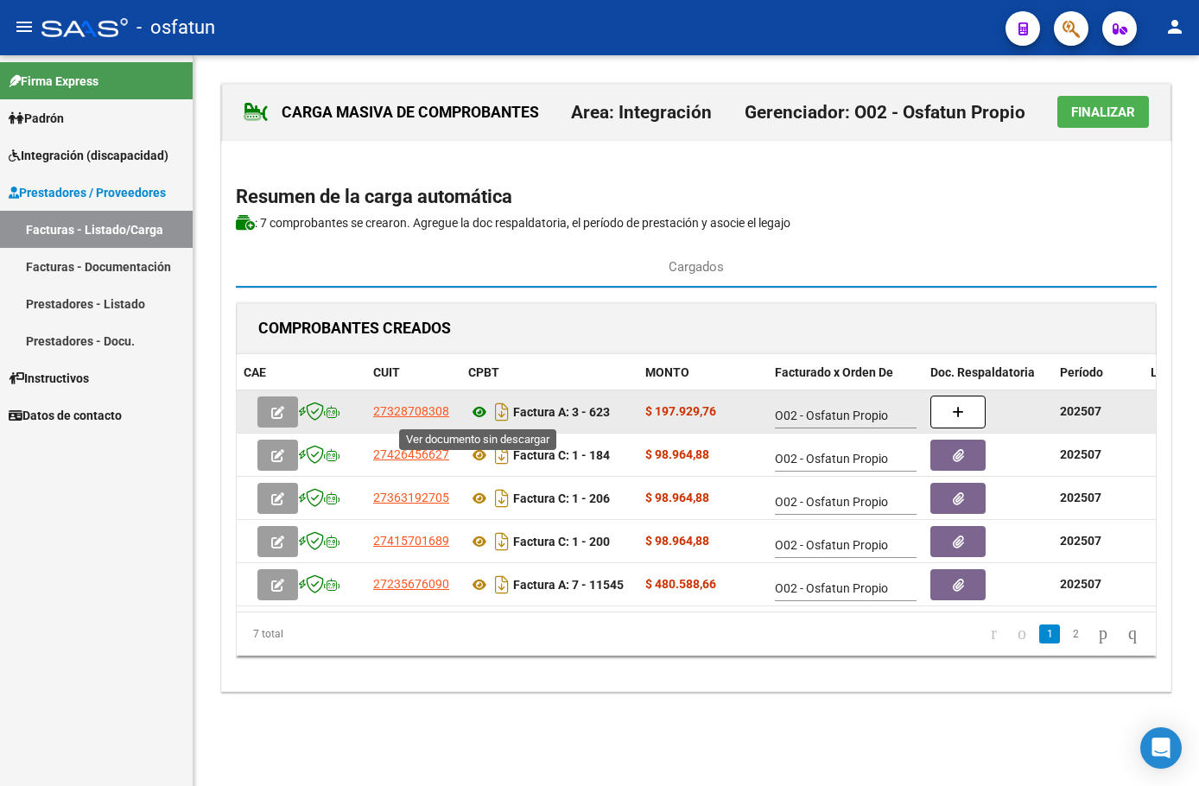
click at [481, 410] on icon at bounding box center [479, 412] width 22 height 21
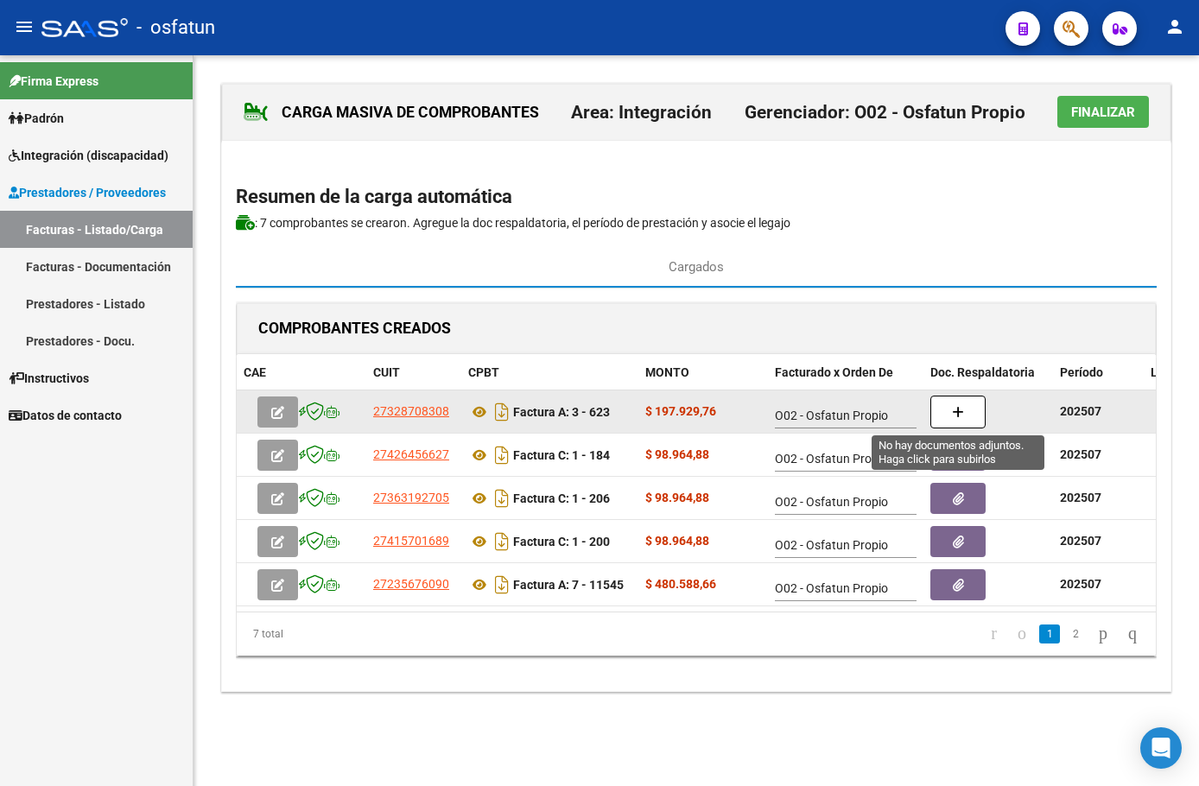
click at [954, 415] on icon "button" at bounding box center [958, 412] width 12 height 13
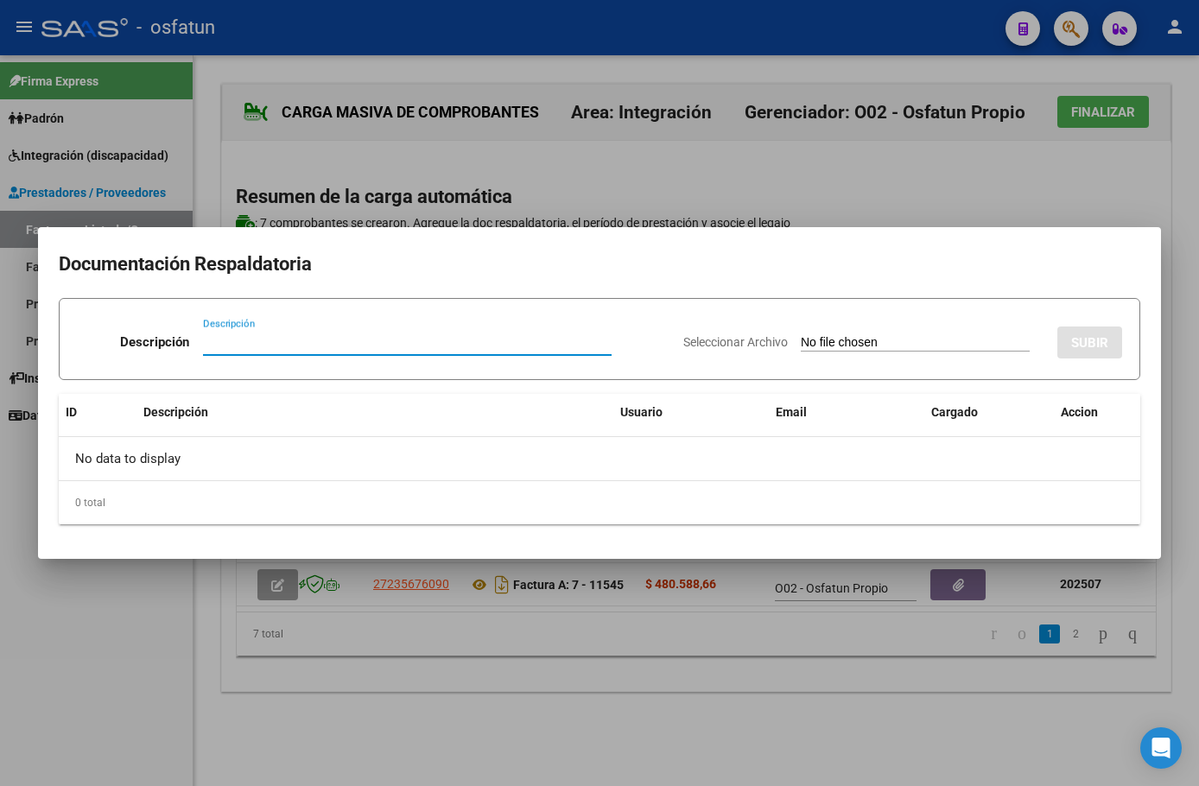
click at [852, 340] on input "Seleccionar Archivo" at bounding box center [915, 343] width 229 height 16
type input "C:\fakepath\INFORME PRIMER SEMESTRE 2025 PSP-[PERSON_NAME] (1).pdf"
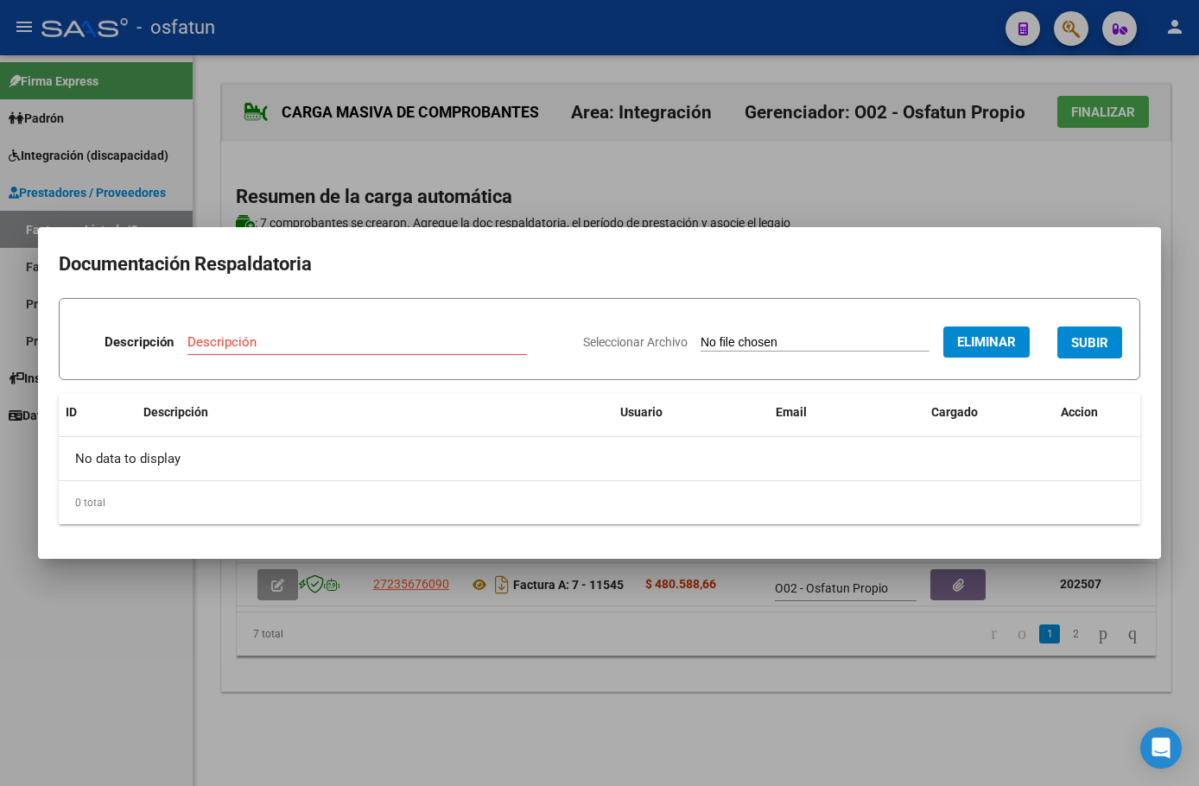
click at [384, 339] on input "Descripción" at bounding box center [356, 342] width 339 height 16
type input "informe"
click at [1088, 341] on span "SUBIR" at bounding box center [1089, 343] width 37 height 16
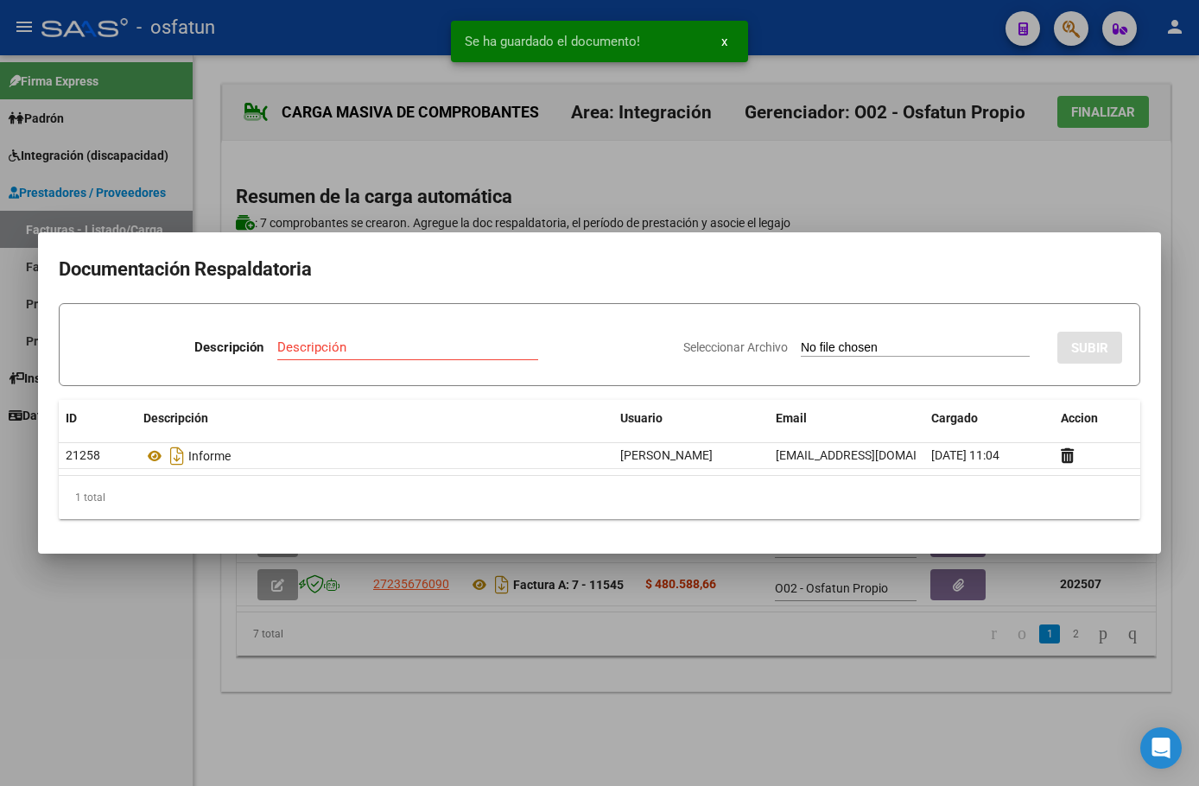
click at [864, 333] on div "Seleccionar Archivo SUBIR" at bounding box center [902, 344] width 439 height 53
click at [801, 346] on input "Seleccionar Archivo" at bounding box center [915, 348] width 229 height 16
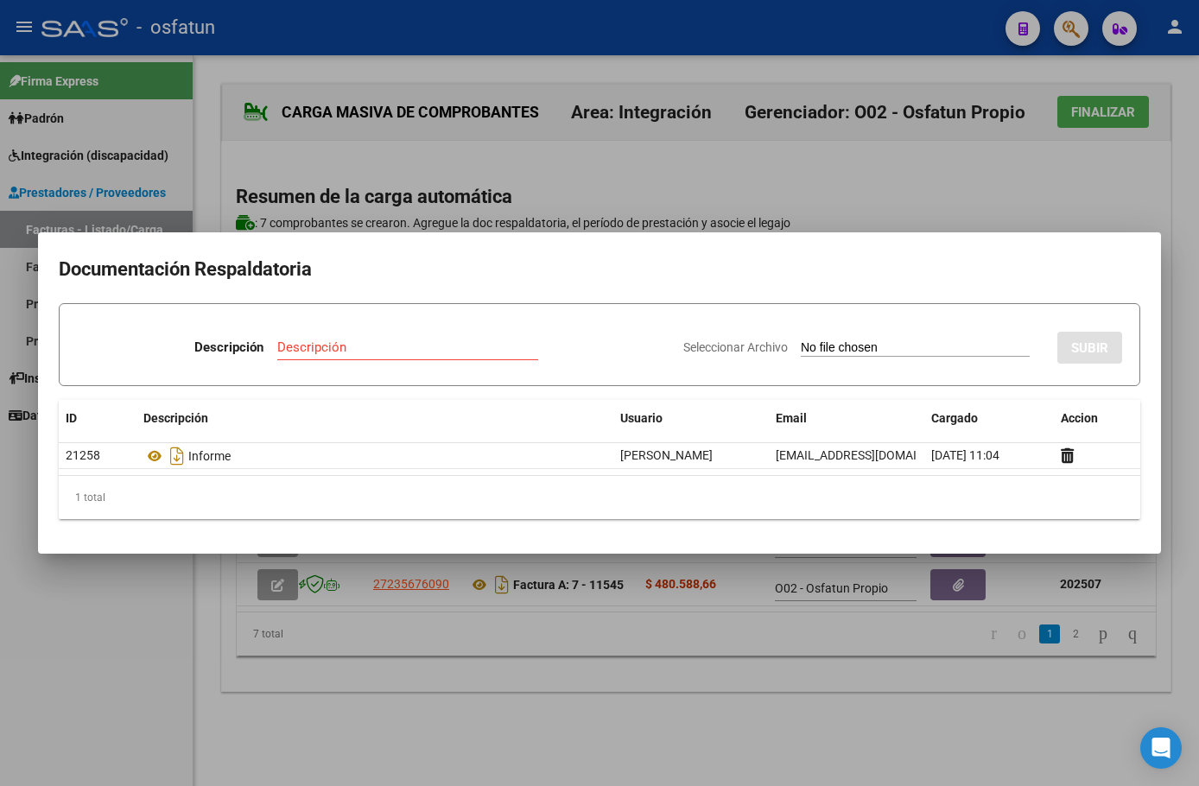
type input "C:\fakepath\CamScanner [DATE] 14.12.pdf"
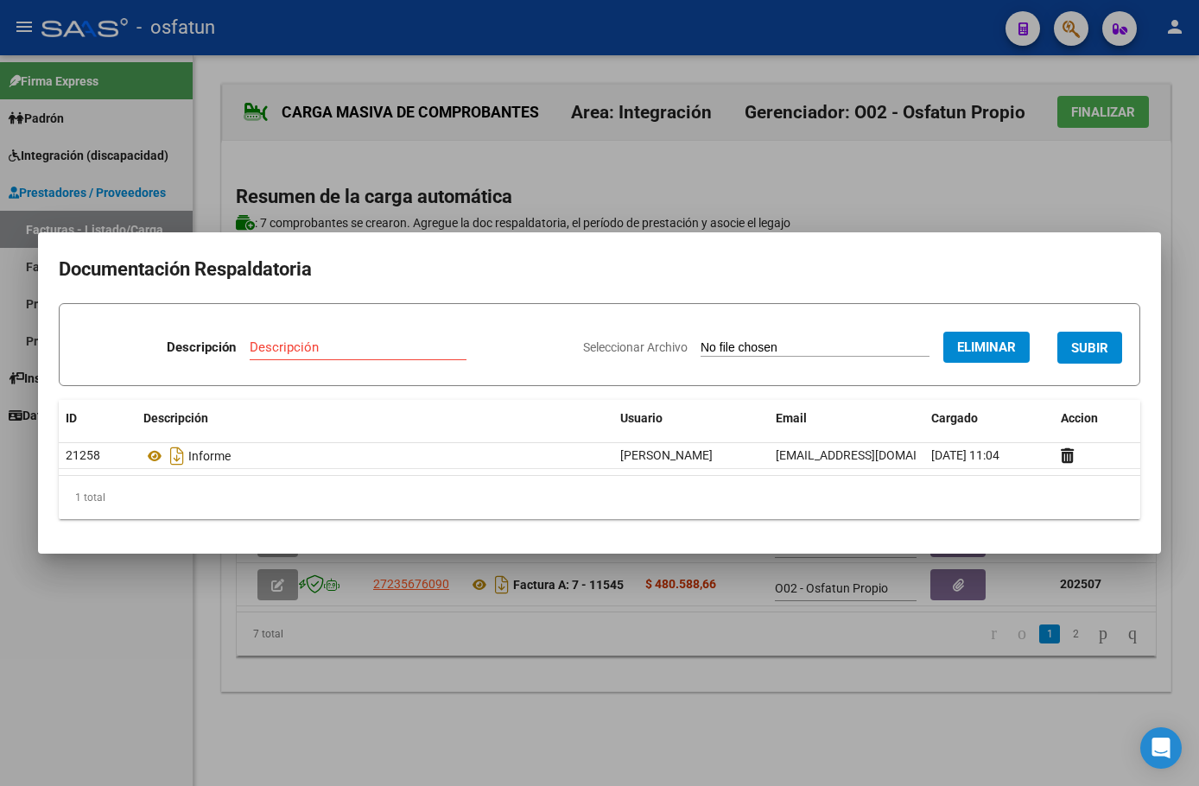
click at [404, 350] on input "Descripción" at bounding box center [358, 347] width 217 height 16
type input "asistencia"
click at [1083, 352] on span "SUBIR" at bounding box center [1089, 348] width 37 height 16
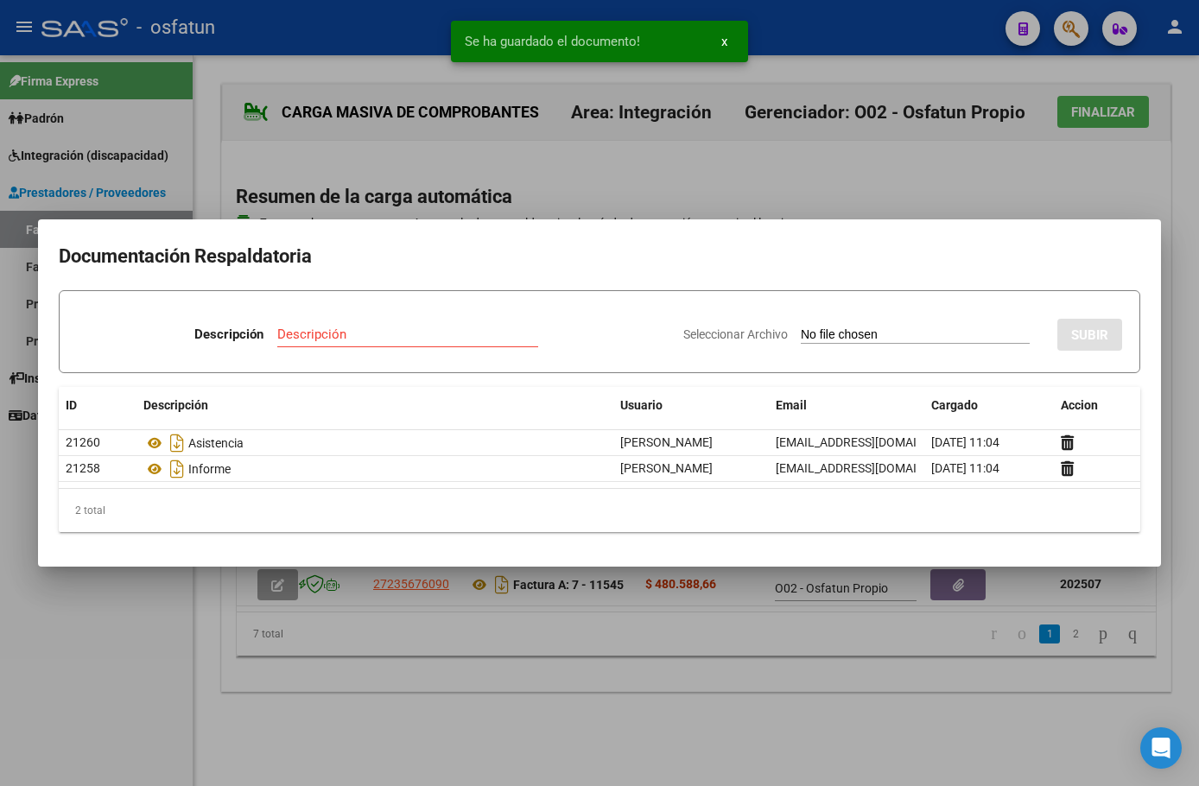
click at [919, 197] on div at bounding box center [599, 393] width 1199 height 786
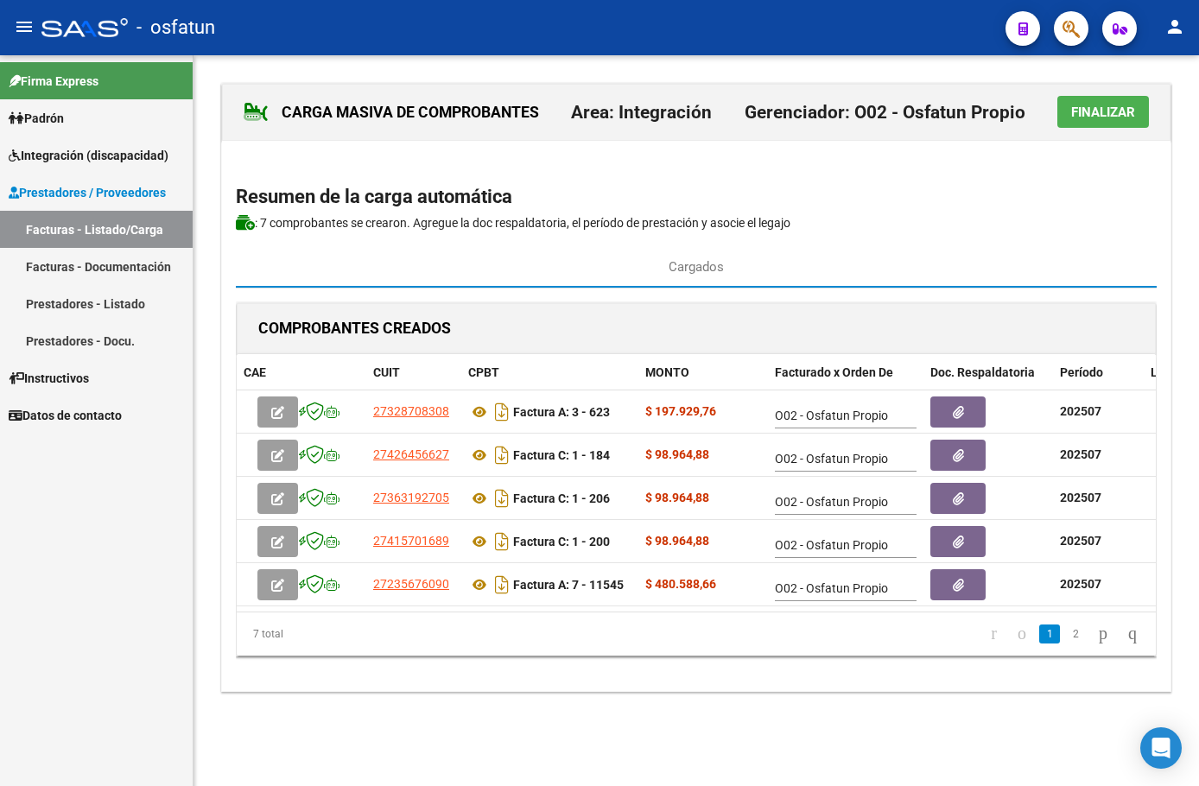
click at [1098, 107] on span "Finalizar" at bounding box center [1103, 113] width 64 height 16
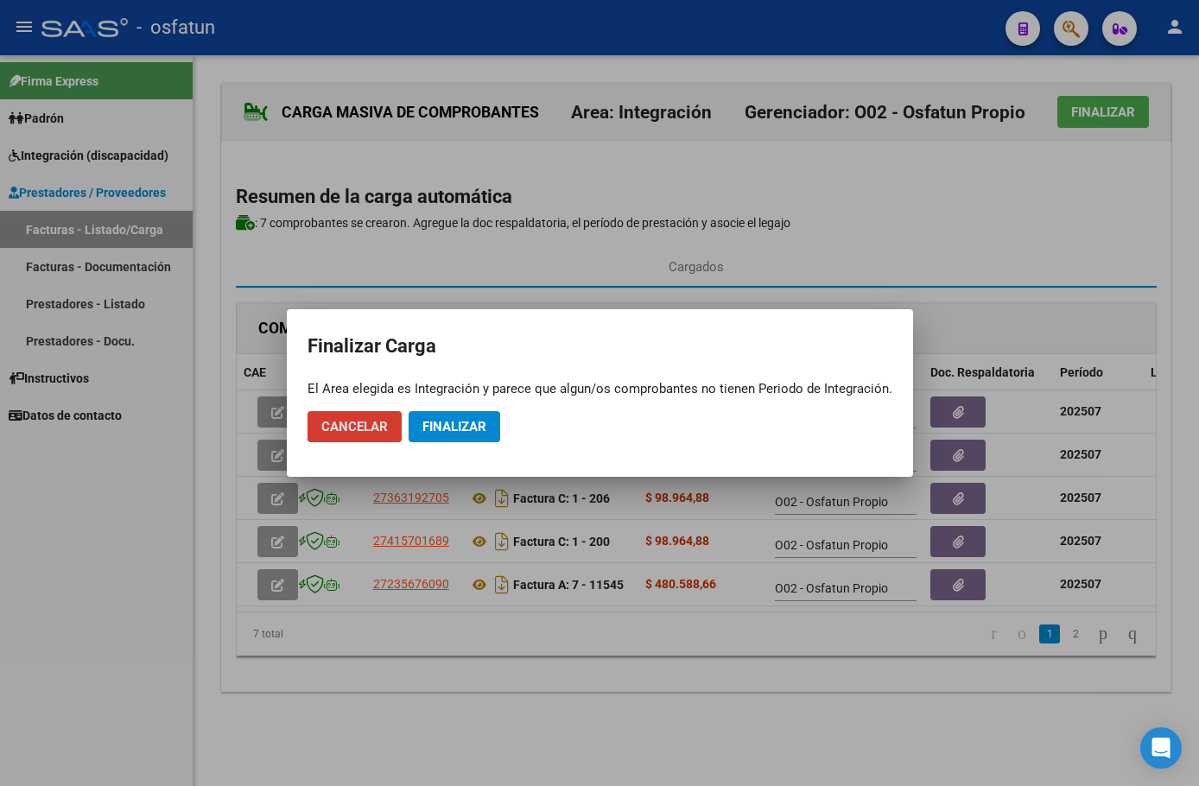
click at [479, 424] on span "Finalizar" at bounding box center [454, 427] width 64 height 16
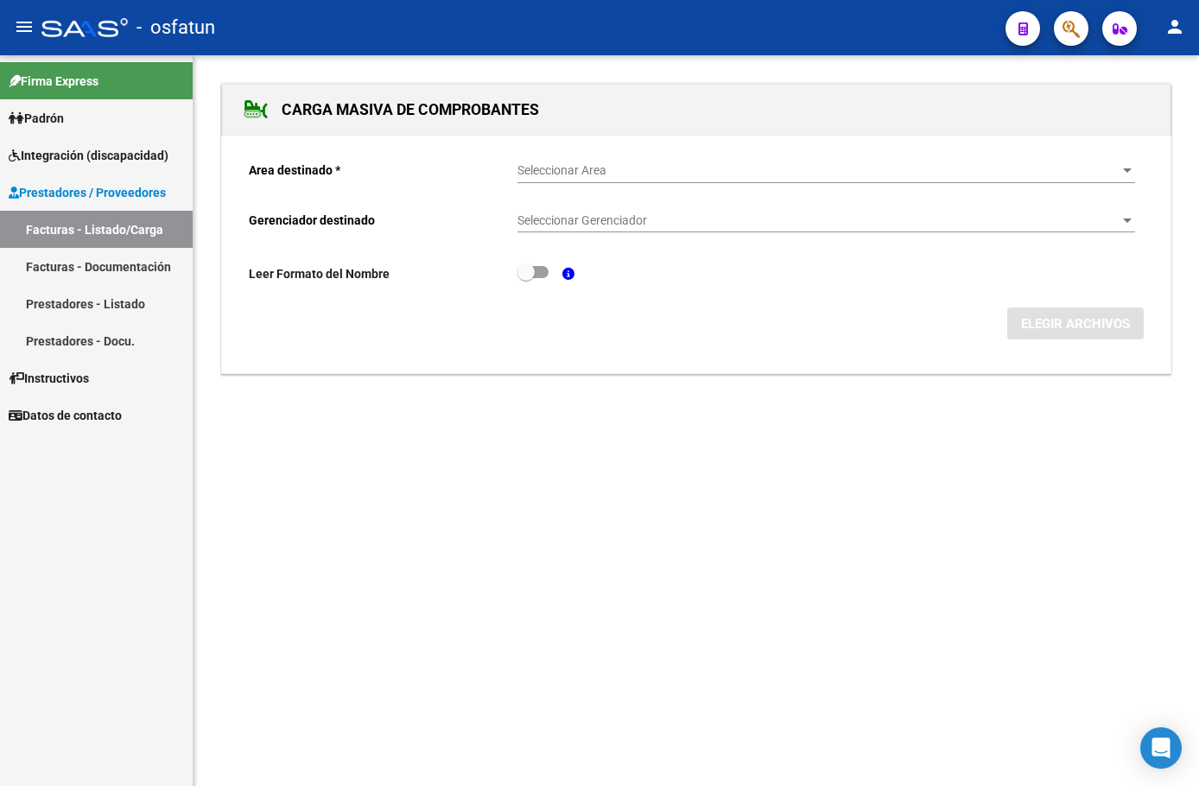
click at [124, 236] on link "Facturas - Listado/Carga" at bounding box center [96, 229] width 193 height 37
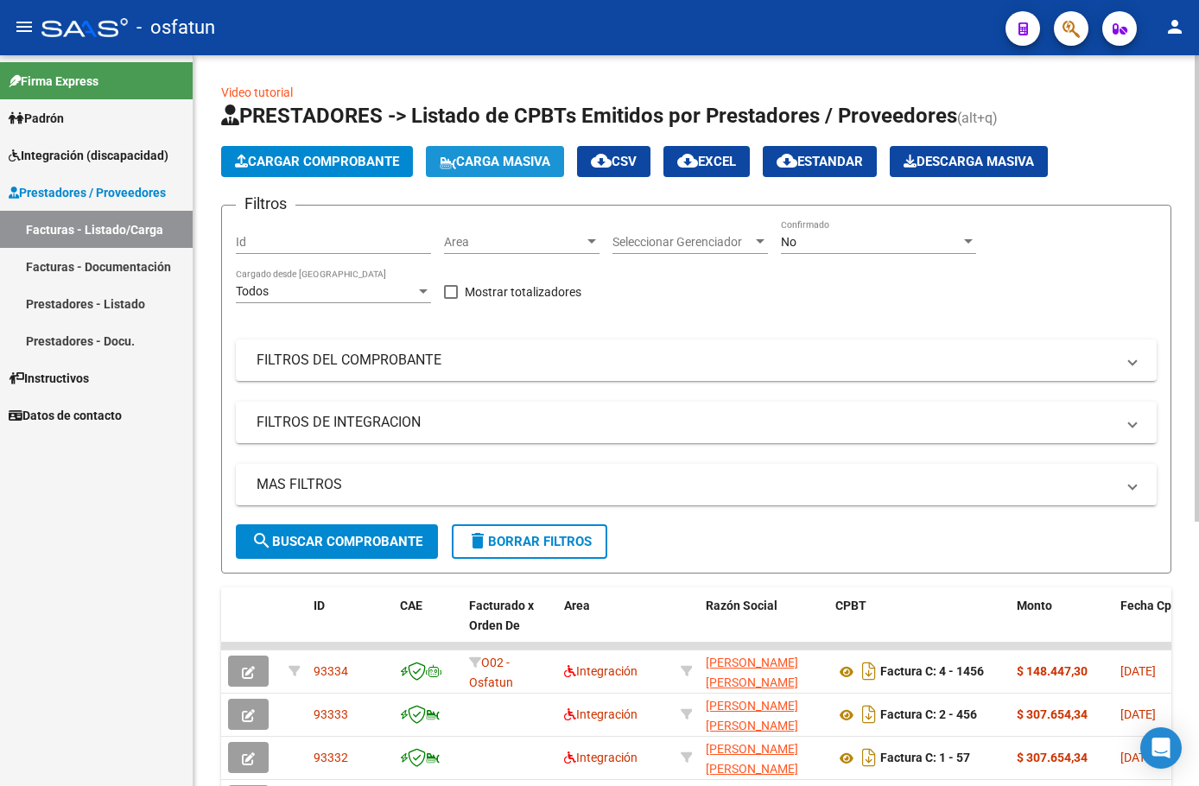
click at [491, 168] on span "Carga Masiva" at bounding box center [495, 162] width 111 height 16
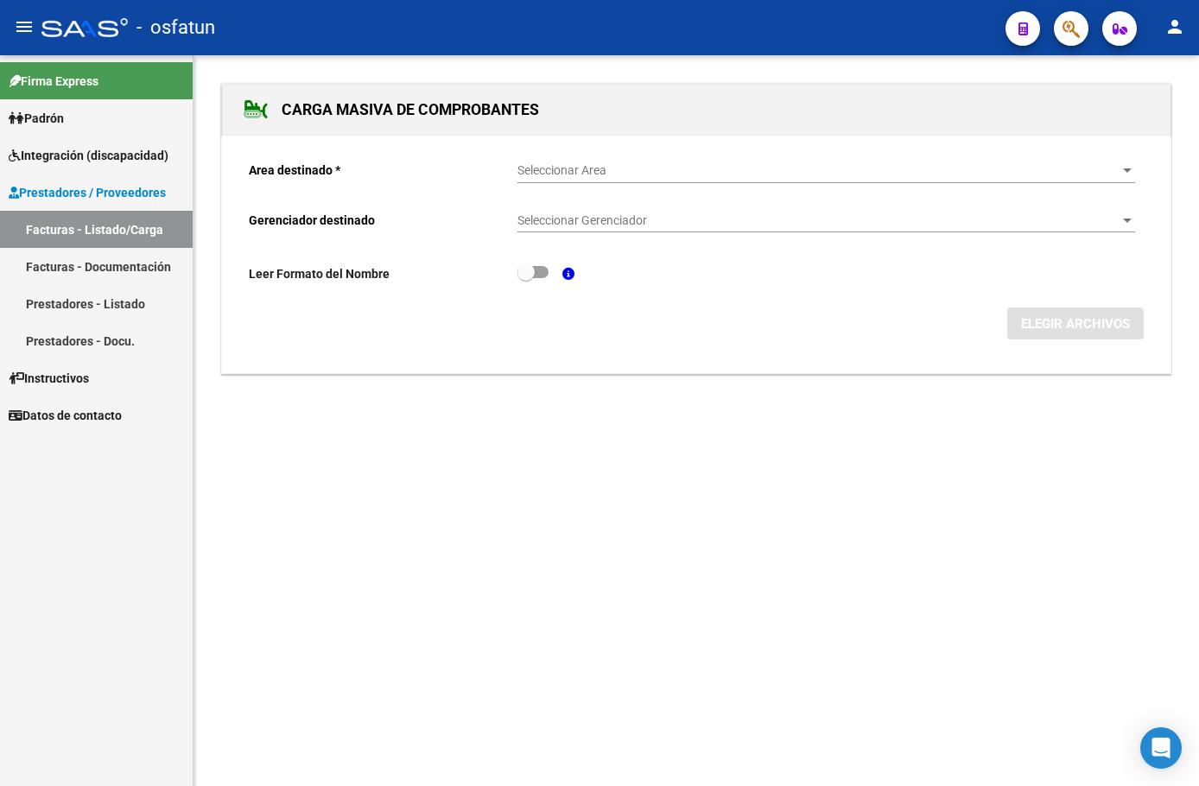
click at [115, 229] on link "Facturas - Listado/Carga" at bounding box center [96, 229] width 193 height 37
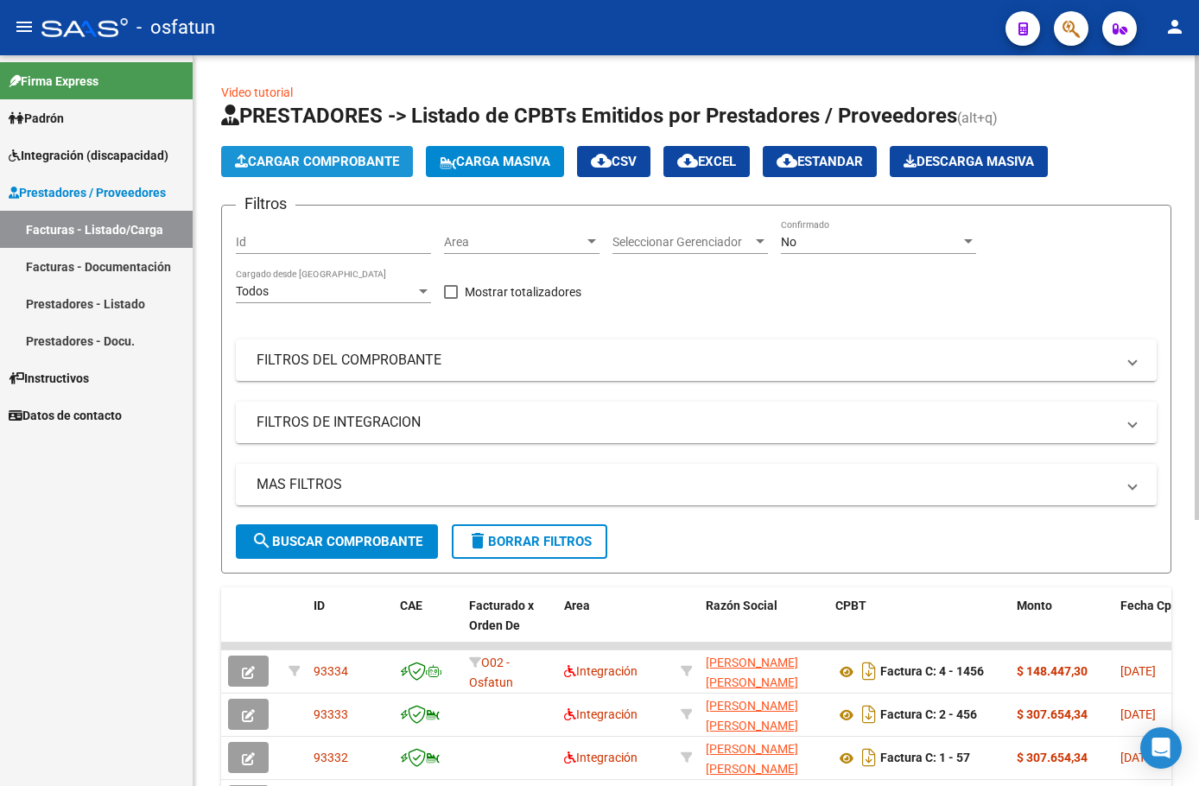
click at [348, 163] on span "Cargar Comprobante" at bounding box center [317, 162] width 164 height 16
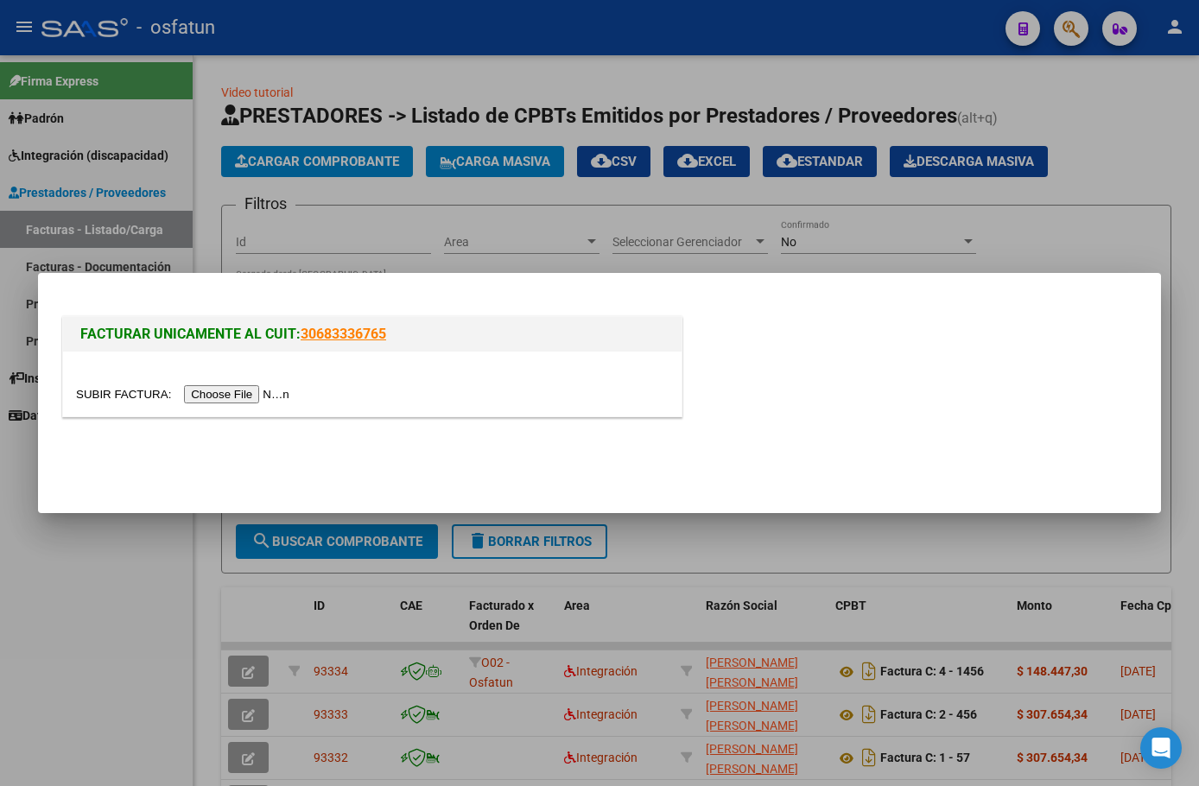
click at [265, 389] on input "file" at bounding box center [185, 394] width 219 height 18
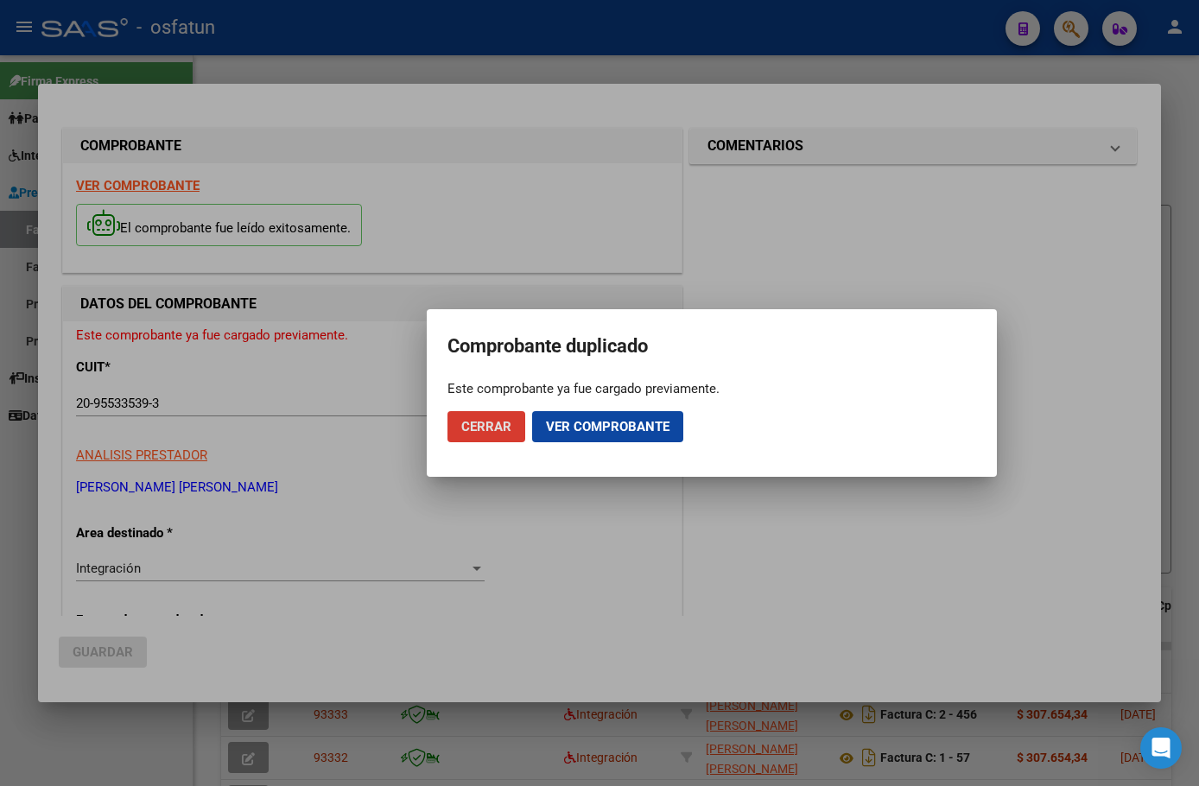
click at [509, 425] on span "Cerrar" at bounding box center [486, 427] width 50 height 16
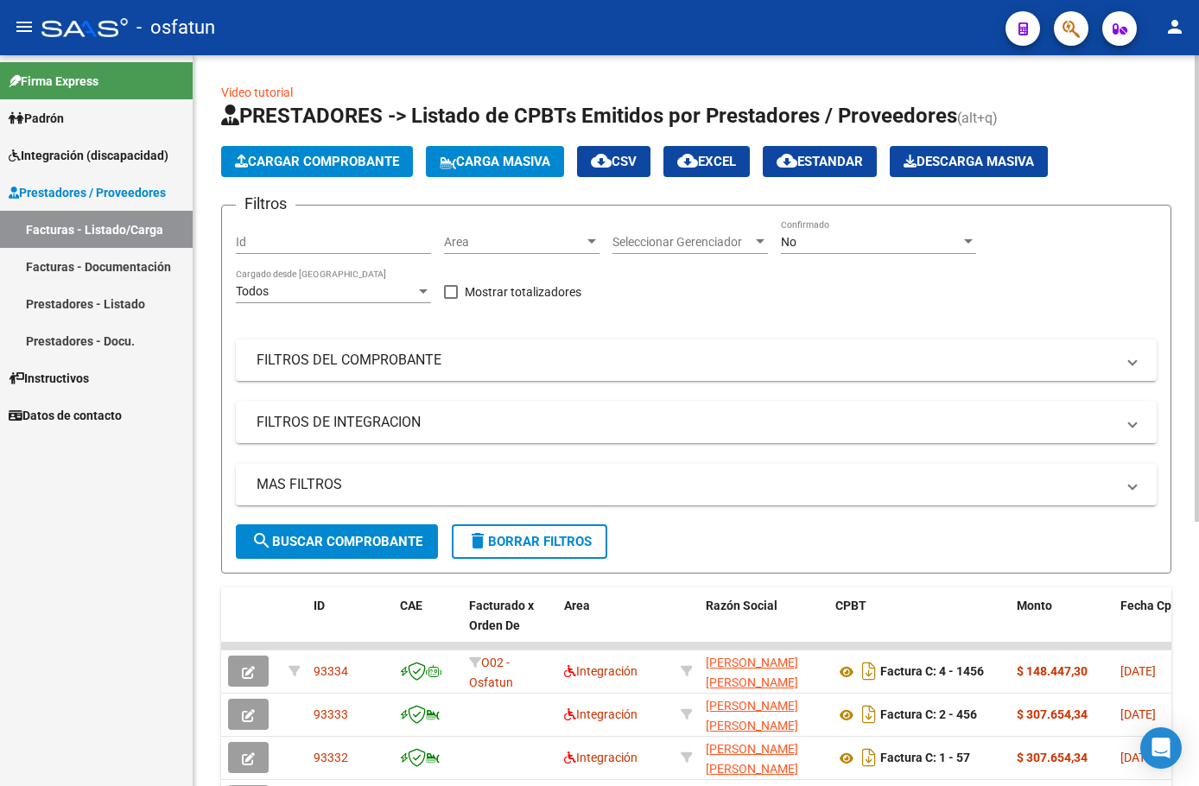
click at [387, 159] on span "Cargar Comprobante" at bounding box center [317, 162] width 164 height 16
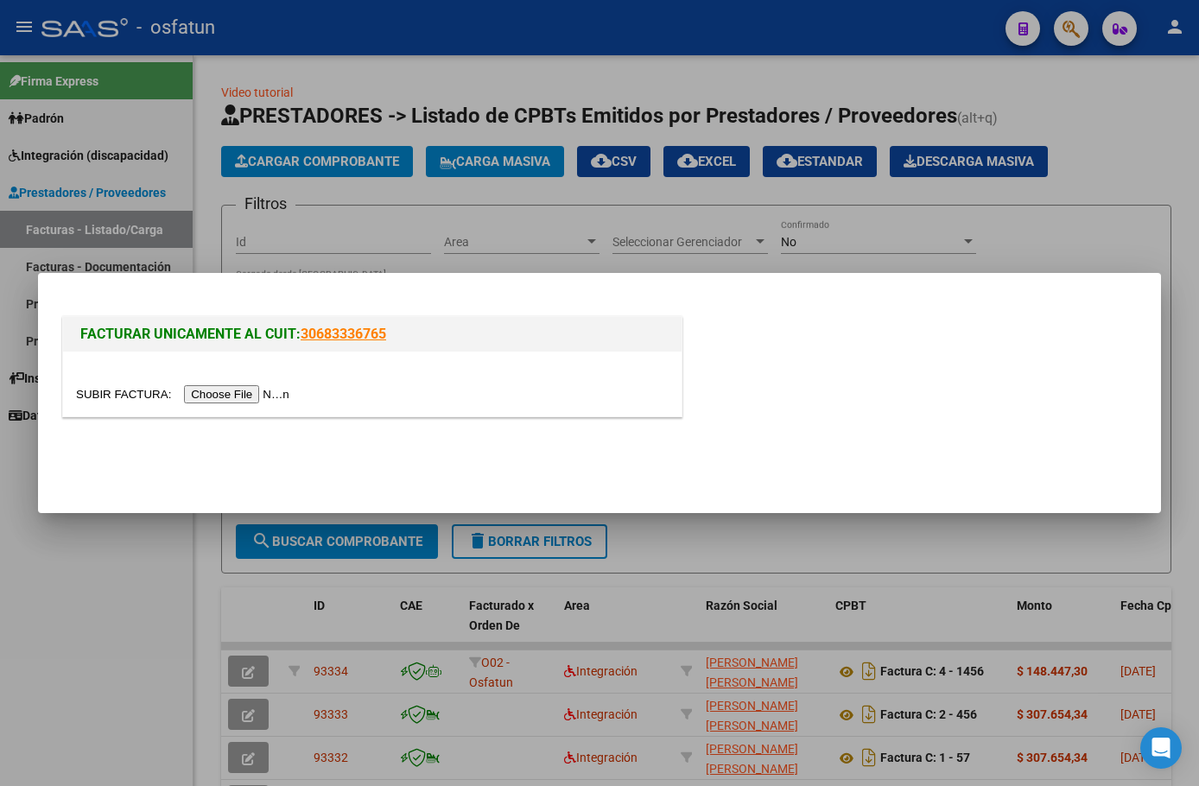
click at [265, 392] on input "file" at bounding box center [185, 394] width 219 height 18
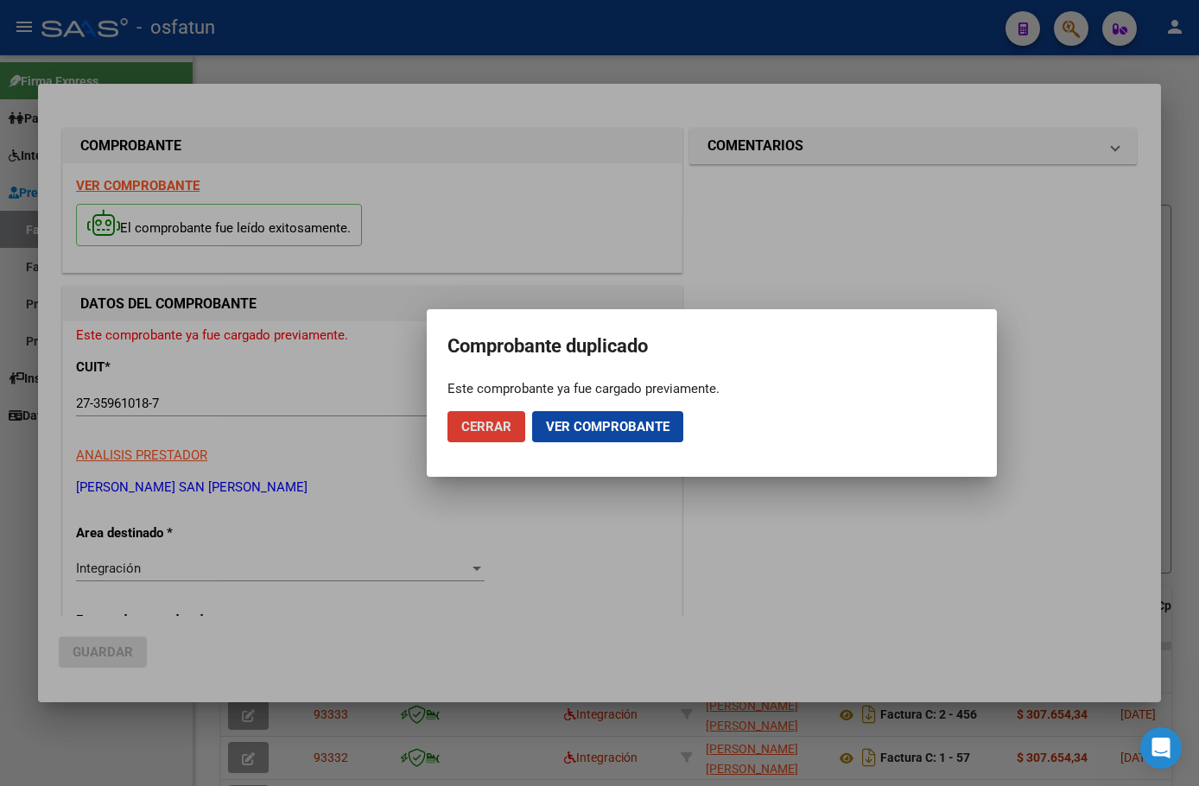
click at [503, 422] on span "Cerrar" at bounding box center [486, 427] width 50 height 16
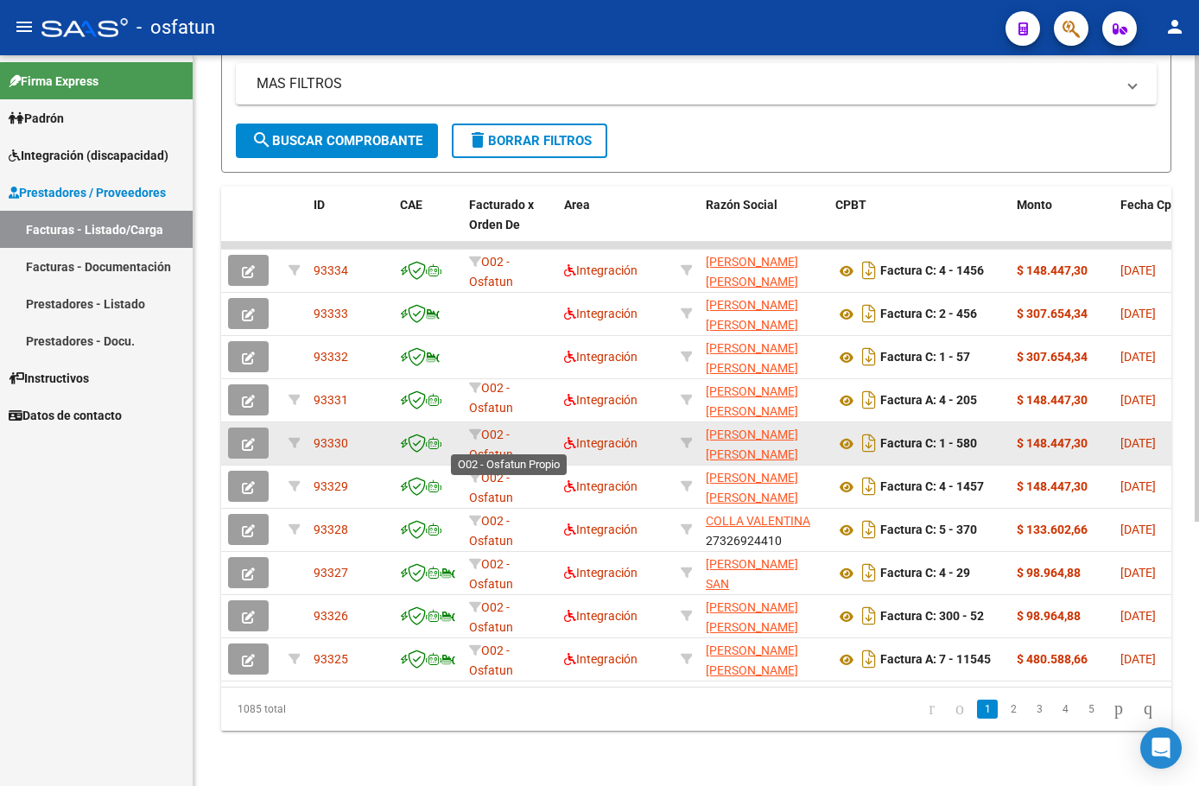
scroll to position [3, 0]
